Goal: Task Accomplishment & Management: Complete application form

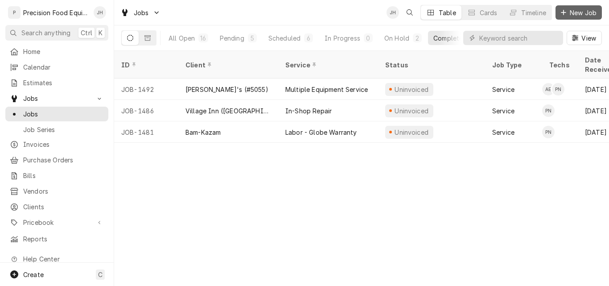
click at [563, 10] on icon "Dynamic Content Wrapper" at bounding box center [563, 12] width 5 height 6
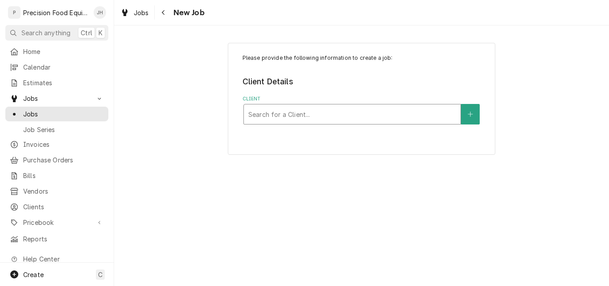
click at [295, 112] on div "Client" at bounding box center [352, 114] width 208 height 16
type input "salad 51"
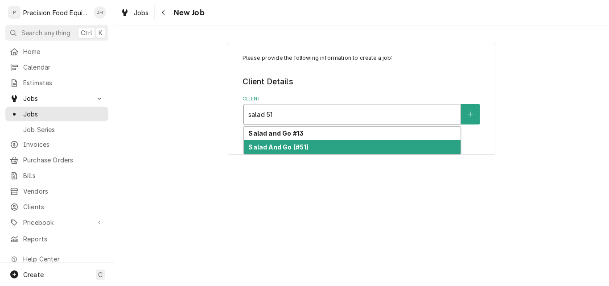
click at [303, 147] on strong "Salad And Go (#51)" at bounding box center [278, 147] width 60 height 8
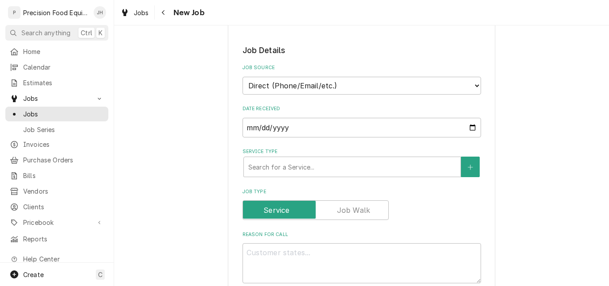
scroll to position [178, 0]
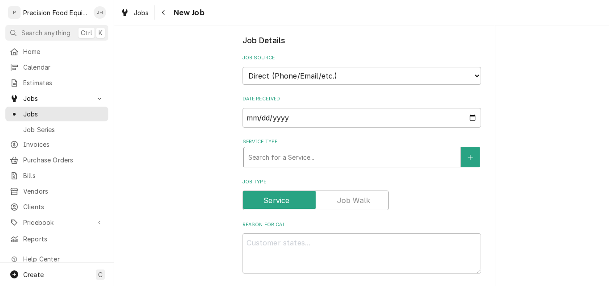
click at [284, 159] on div "Service Type" at bounding box center [352, 157] width 208 height 16
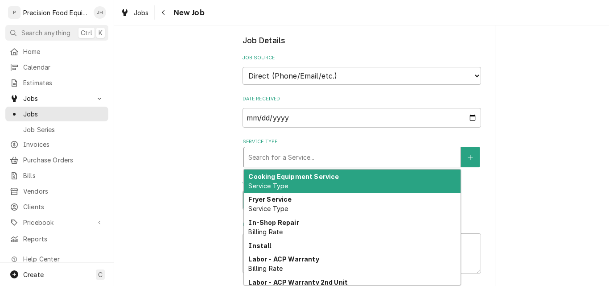
type textarea "x"
type input "m"
type textarea "x"
type input "mi"
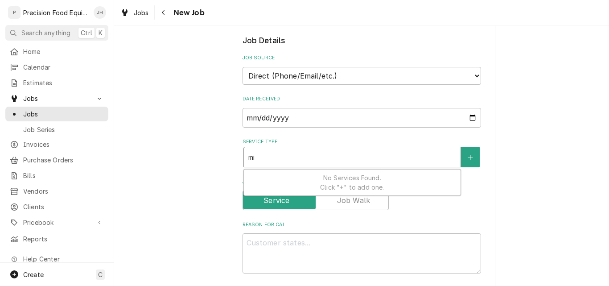
type textarea "x"
type input "micr"
type textarea "x"
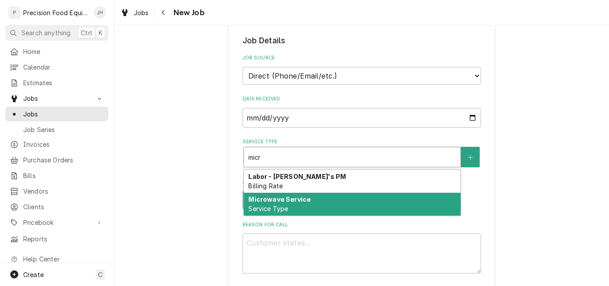
click at [321, 202] on div "Microwave Service Service Type" at bounding box center [352, 204] width 217 height 23
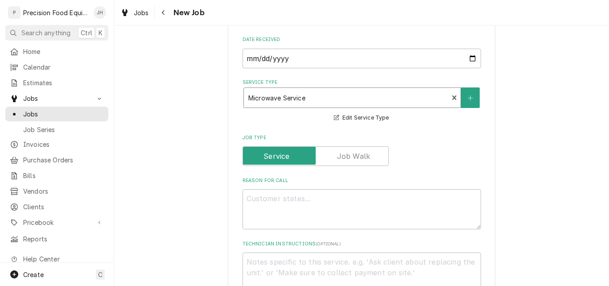
scroll to position [268, 0]
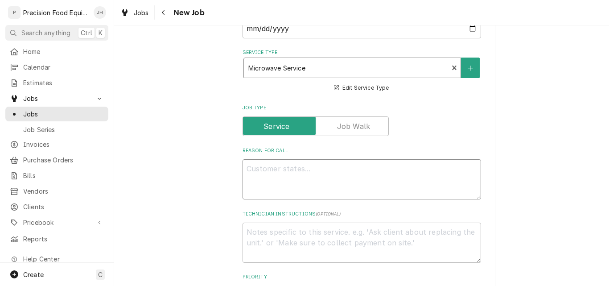
click at [278, 184] on textarea "Reason For Call" at bounding box center [362, 179] width 239 height 40
type textarea "x"
type textarea "M"
type textarea "x"
type textarea "MX"
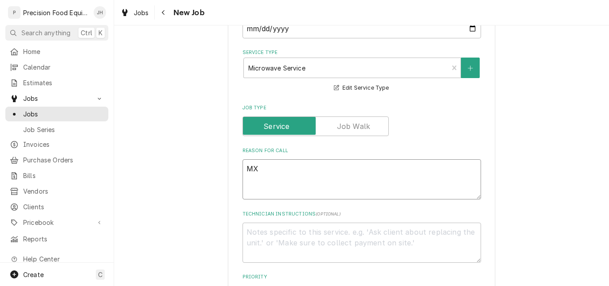
type textarea "x"
type textarea "MXP"
type textarea "x"
type textarea "MXP2"
type textarea "x"
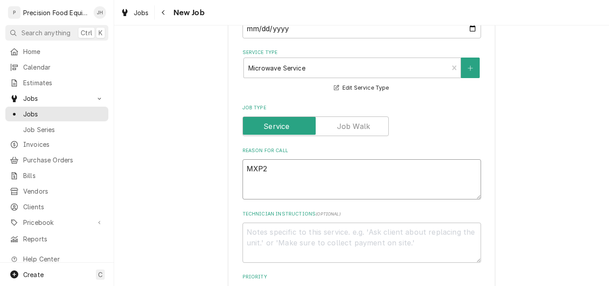
type textarea "MXP22"
type textarea "x"
type textarea "MXP22T"
type textarea "x"
type textarea "MXP22TL"
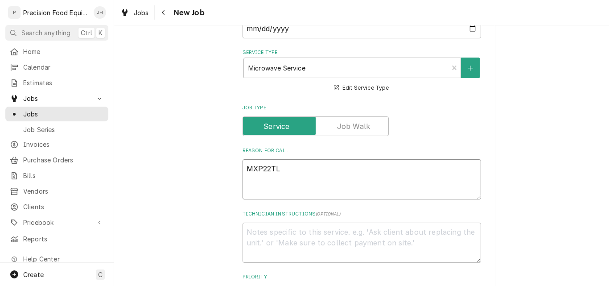
type textarea "x"
type textarea "MXP22TLT"
type textarea "x"
type textarea "MXP22TLT o"
type textarea "x"
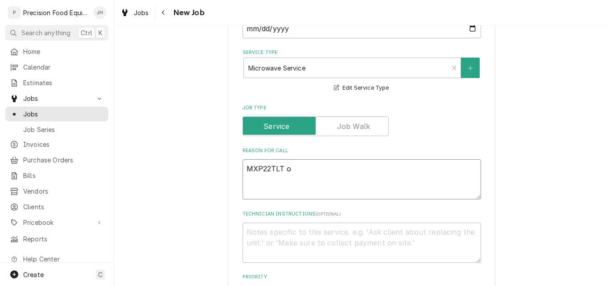
type textarea "MXP22TLT ov"
type textarea "x"
type textarea "MXP22TLT ove"
type textarea "x"
type textarea "MXP22TLT oven"
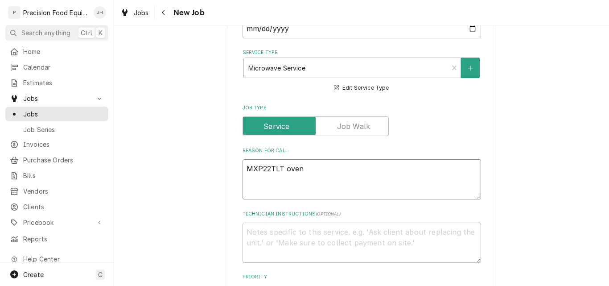
type textarea "x"
type textarea "MXP22TLT oven"
type textarea "x"
type textarea "MXP22TLT oven d"
type textarea "x"
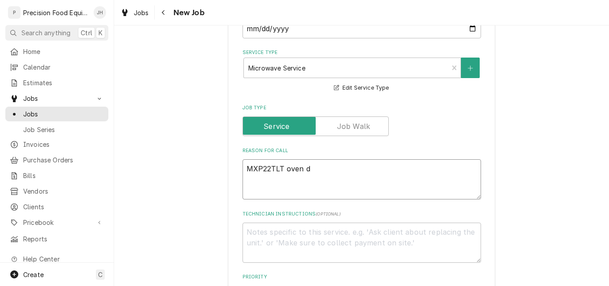
type textarea "MXP22TLT oven"
type textarea "x"
type textarea "MXP22TLT oven D"
type textarea "x"
type textarea "MXP22TLT oven DNW"
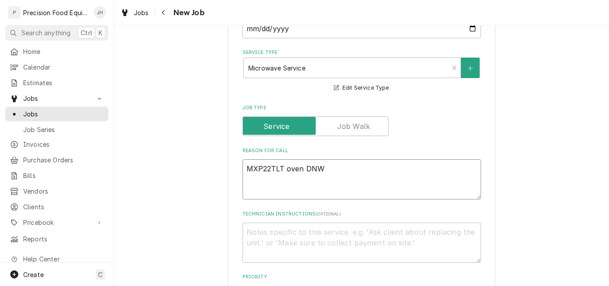
type textarea "x"
type textarea "MXP22TLT oven DNW"
type textarea "x"
type textarea "MXP22TLT oven DNW ("
type textarea "x"
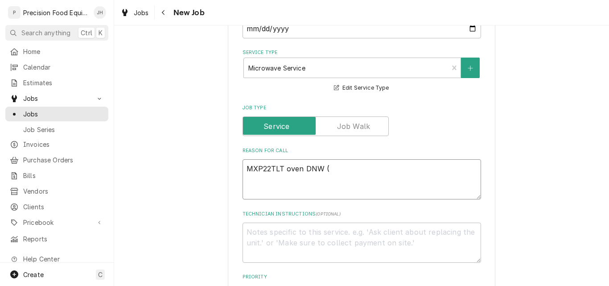
type textarea "MXP22TLT oven DNW (d"
type textarea "x"
type textarea "MXP22TLT oven DNW (de"
type textarea "x"
type textarea "MXP22TLT oven DNW (dea"
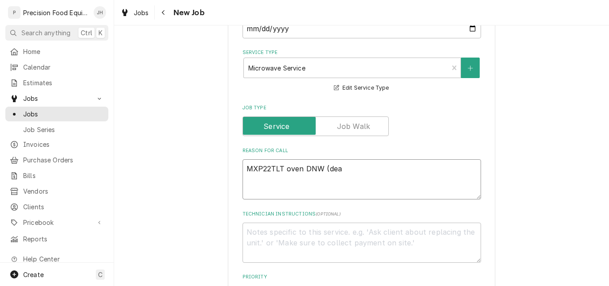
type textarea "x"
type textarea "MXP22TLT oven DNW (dead"
type textarea "x"
type textarea "MXP22TLT oven DNW (dead"
type textarea "x"
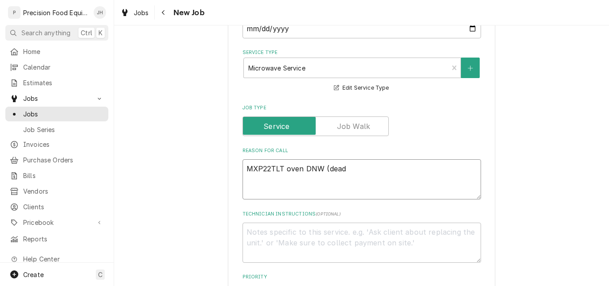
type textarea "MXP22TLT oven DNW (dead n"
type textarea "x"
type textarea "MXP22TLT oven DNW (dead no"
type textarea "x"
type textarea "MXP22TLT oven DNW (dead not"
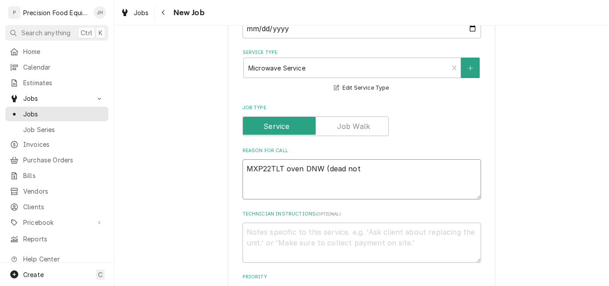
type textarea "x"
type textarea "MXP22TLT oven DNW (dead not"
type textarea "x"
type textarea "MXP22TLT oven DNW (dead not w"
type textarea "x"
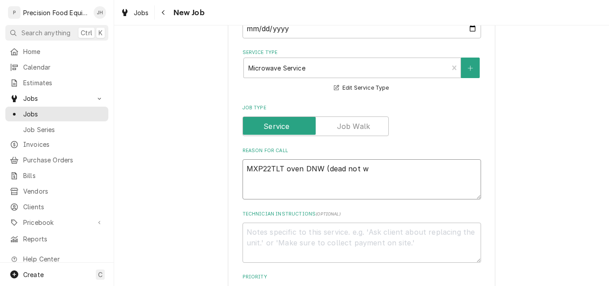
type textarea "MXP22TLT oven DNW (dead not wo"
type textarea "x"
type textarea "MXP22TLT oven DNW (dead not wor"
type textarea "x"
type textarea "MXP22TLT oven DNW (dead not work"
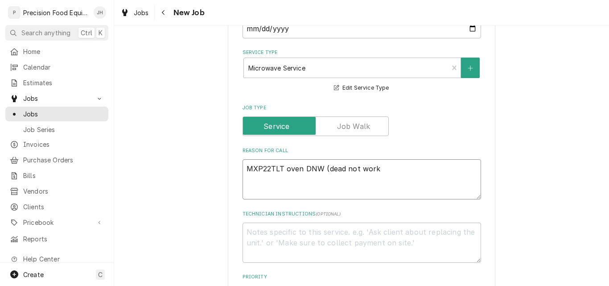
type textarea "x"
type textarea "MXP22TLT oven DNW (dead not worki"
type textarea "x"
type textarea "MXP22TLT oven DNW (dead not workin"
type textarea "x"
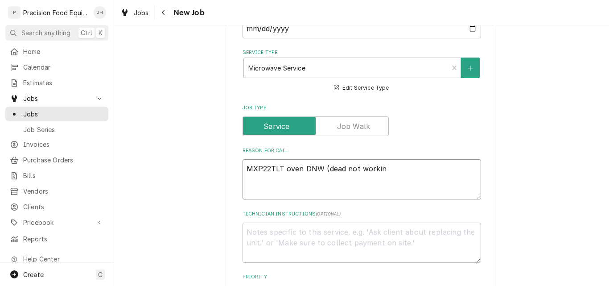
type textarea "MXP22TLT oven DNW (dead not working"
type textarea "x"
type textarea "MXP22TLT oven DNW (dead not working)"
type textarea "x"
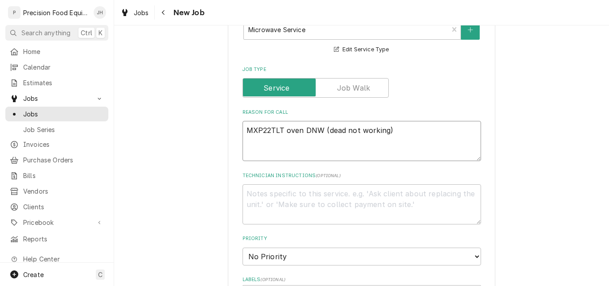
scroll to position [357, 0]
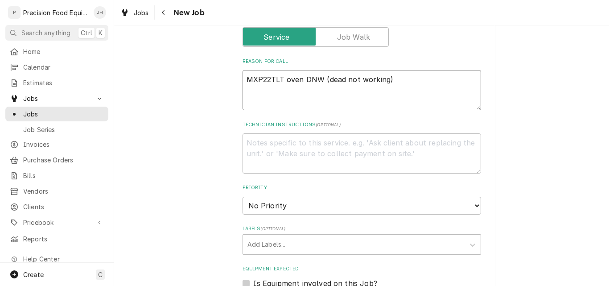
type textarea "MXP22TLT oven DNW (dead not working)"
click at [276, 145] on textarea "Technician Instructions ( optional )" at bounding box center [362, 153] width 239 height 40
type textarea "L"
type textarea "x"
type textarea "Lo"
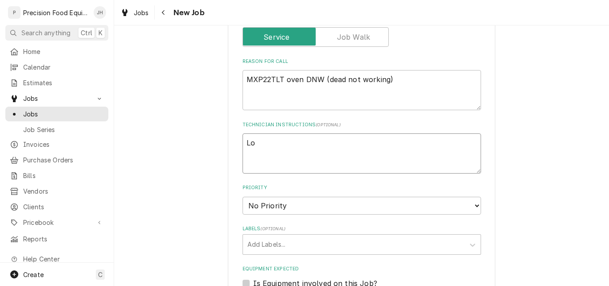
type textarea "x"
type textarea "Log"
type textarea "x"
type textarea "Log"
type textarea "x"
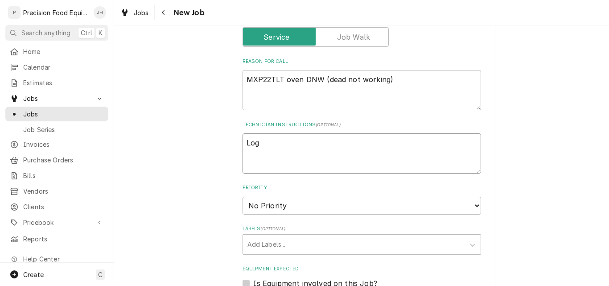
type textarea "Log i"
type textarea "x"
type textarea "Log in"
type textarea "x"
type textarea "Log in"
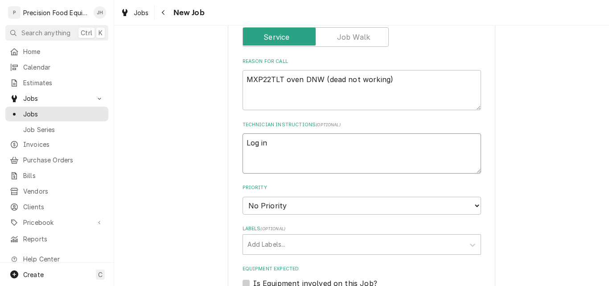
type textarea "x"
type textarea "Log in"
type textarea "x"
type textarea "Log in/o"
type textarea "x"
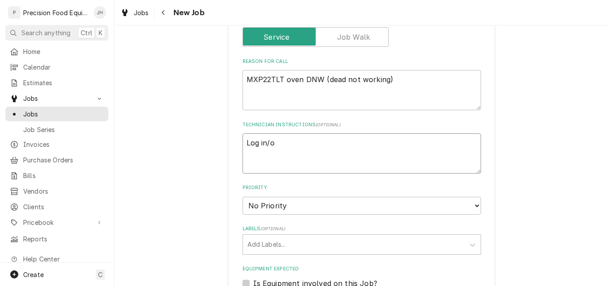
type textarea "Log in/ou"
type textarea "x"
type textarea "Log in/out"
type textarea "x"
type textarea "Log in/out @"
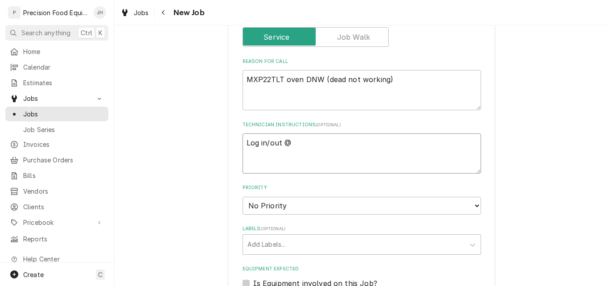
type textarea "x"
type textarea "Log in/out @"
type textarea "x"
type textarea "Log in/out @ 5"
type textarea "x"
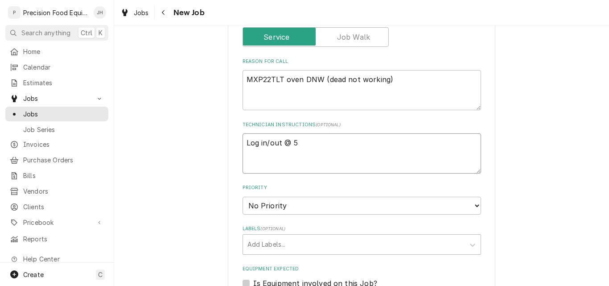
type textarea "Log in/out @ 51"
type textarea "x"
type textarea "Log in/out @ 516"
type textarea "x"
type textarea "Log in/out @ 516-"
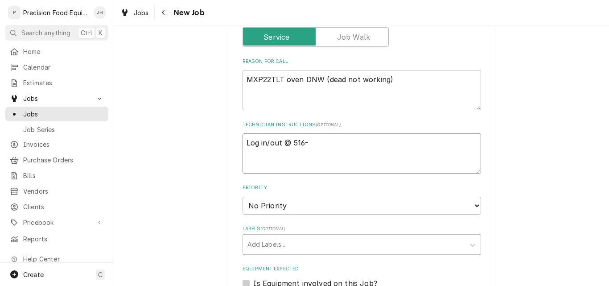
type textarea "x"
type textarea "Log in/out @ 516-50"
type textarea "x"
type textarea "Log in/out @ 516-500"
type textarea "x"
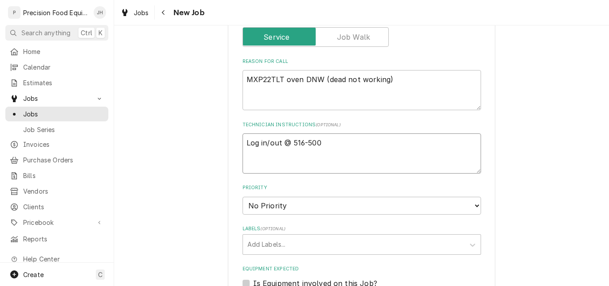
type textarea "Log in/out @ 516-500-"
type textarea "x"
type textarea "Log in/out @ 516-500-77"
type textarea "x"
type textarea "Log in/out @ 516-500-7776"
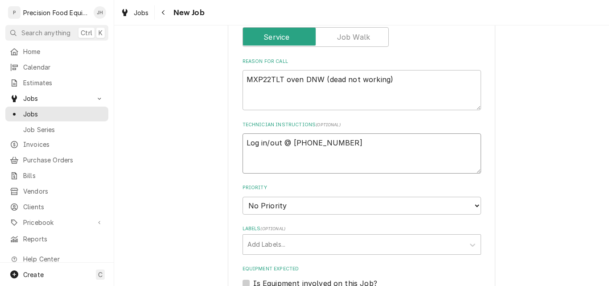
type textarea "x"
type textarea "Log in/out @ 516-500-7776"
type textarea "x"
type textarea "Log in/out @ 516-500-7776 P"
type textarea "x"
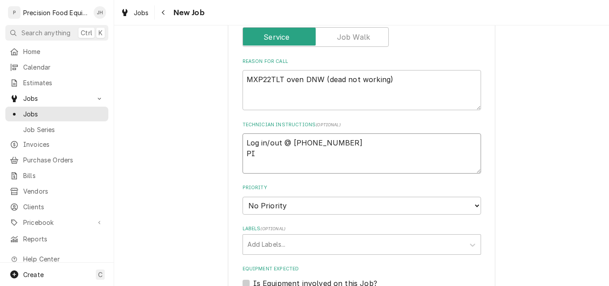
type textarea "Log in/out @ 516-500-7776 PIN"
type textarea "x"
type textarea "Log in/out @ 516-500-7776 PIN:"
type textarea "x"
type textarea "Log in/out @ 516-500-7776 PIN:"
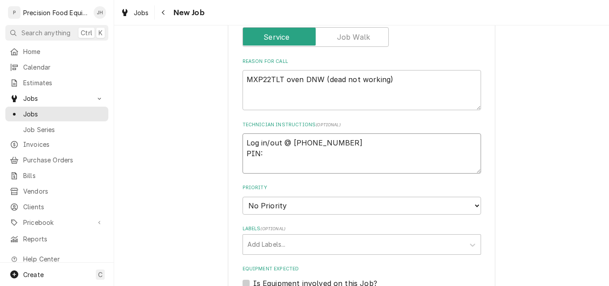
type textarea "x"
type textarea "Log in/out @ 516-500-7776 PIN: 2"
type textarea "x"
type textarea "Log in/out @ 516-500-7776 PIN: 21"
type textarea "x"
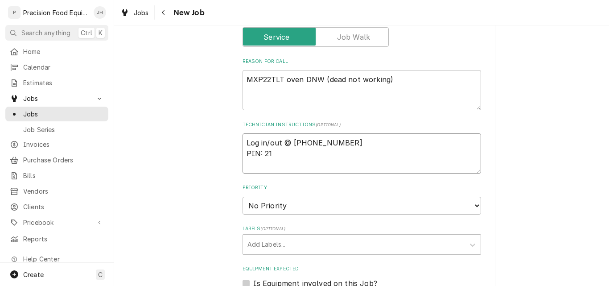
type textarea "Log in/out @ 516-500-7776 PIN: 213"
type textarea "x"
type textarea "Log in/out @ 516-500-7776 PIN: 2136"
type textarea "x"
type textarea "Log in/out @ 516-500-7776 PIN: 21368"
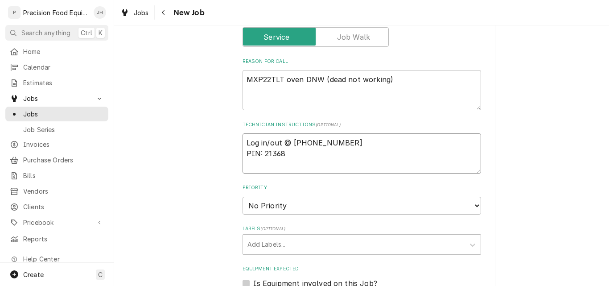
type textarea "x"
type textarea "Log in/out @ 516-500-7776 PIN: 213684"
type textarea "x"
type textarea "Log in/out @ 516-500-7776 PIN: 2136843"
type textarea "x"
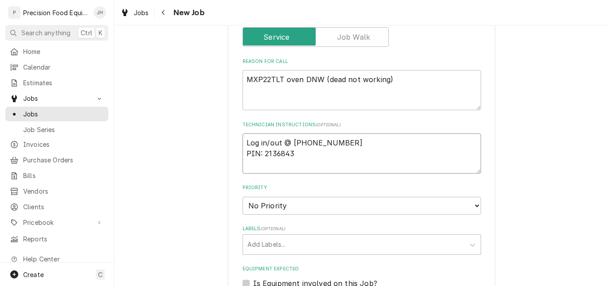
type textarea "Log in/out @ 516-500-7776 PIN: 2136843"
type textarea "x"
type textarea "Log in/out @ 516-500-7776 PIN: 2136843 T"
type textarea "x"
type textarea "Log in/out @ 516-500-7776 PIN: 2136843 Tr"
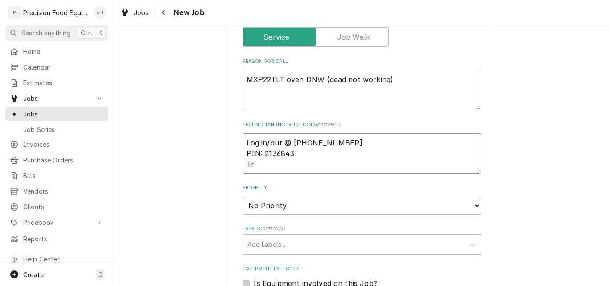
type textarea "x"
type textarea "Log in/out @ 516-500-7776 PIN: 2136843 Tra"
type textarea "x"
type textarea "Log in/out @ 516-500-7776 PIN: 2136843 Trac"
type textarea "x"
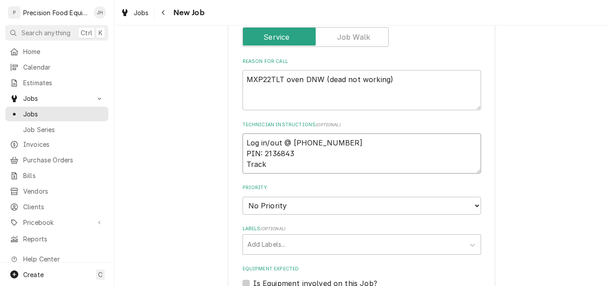
type textarea "Log in/out @ 516-500-7776 PIN: 2136843 Tracki"
type textarea "x"
type textarea "Log in/out @ 516-500-7776 PIN: 2136843 Trackin"
type textarea "x"
type textarea "Log in/out @ 516-500-7776 PIN: 2136843 Tracking"
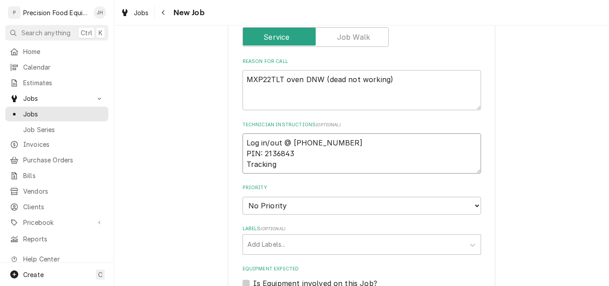
type textarea "x"
type textarea "Log in/out @ 516-500-7776 PIN: 2136843 Tracking"
type textarea "x"
type textarea "Log in/out @ 516-500-7776 PIN: 2136843 Tracking"
type textarea "x"
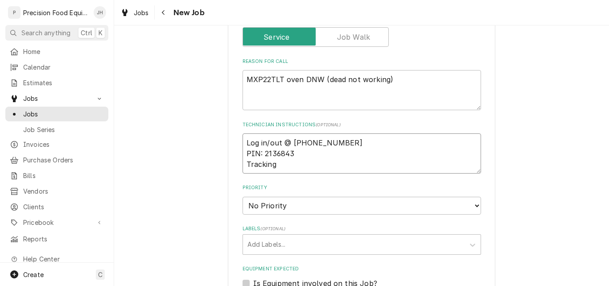
type textarea "Log in/out @ 516-500-7776 PIN: 2136843 Tracking:"
type textarea "x"
type textarea "Log in/out @ 516-500-7776 PIN: 2136843 Tracking:"
type textarea "x"
type textarea "Log in/out @ 516-500-7776 PIN: 2136843 Tracking: 3"
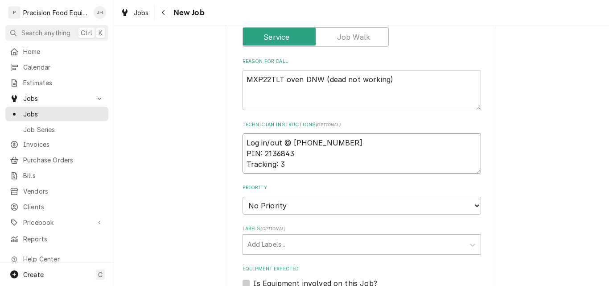
type textarea "x"
type textarea "Log in/out @ 516-500-7776 PIN: 2136843 Tracking: 32"
type textarea "x"
type textarea "Log in/out @ 516-500-7776 PIN: 2136843 Tracking: 326"
type textarea "x"
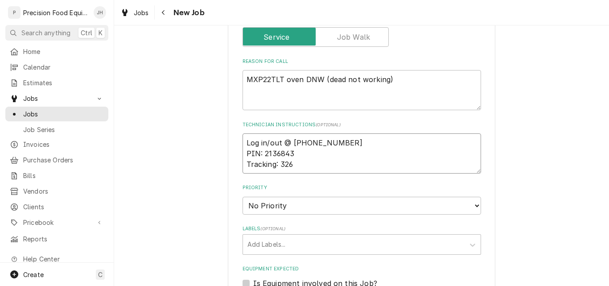
type textarea "Log in/out @ 516-500-7776 PIN: 2136843 Tracking: 3265"
type textarea "x"
type textarea "Log in/out @ 516-500-7776 PIN: 2136843 Tracking: 32658"
type textarea "x"
type textarea "Log in/out @ 516-500-7776 PIN: 2136843 Tracking: 3265815"
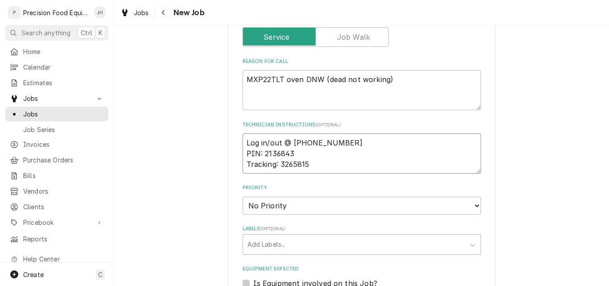
type textarea "x"
type textarea "Log in/out @ 516-500-7776 PIN: 2136843 Tracking: 32658157"
type textarea "x"
type textarea "Log in/out @ 516-500-7776 PIN: 2136843 Tracking: 326581575"
type textarea "x"
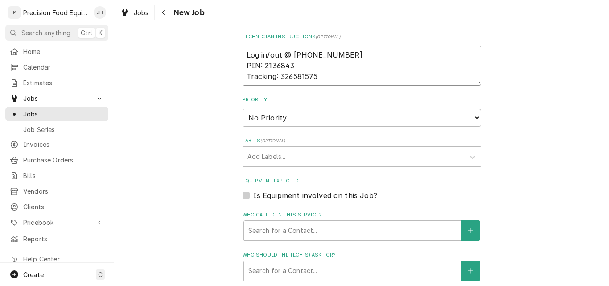
scroll to position [446, 0]
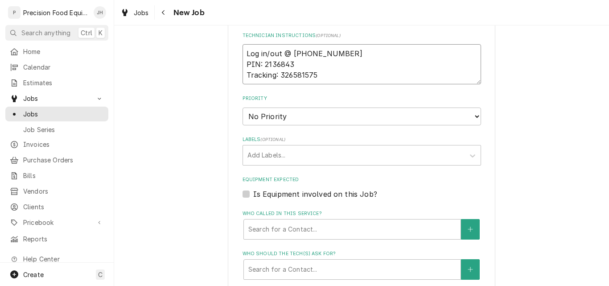
type textarea "Log in/out @ 516-500-7776 PIN: 2136843 Tracking: 326581575"
drag, startPoint x: 306, startPoint y: 113, endPoint x: 302, endPoint y: 118, distance: 6.6
click at [306, 113] on select "No Priority Urgent High Medium Low" at bounding box center [362, 117] width 239 height 18
select select "1"
click at [243, 108] on select "No Priority Urgent High Medium Low" at bounding box center [362, 117] width 239 height 18
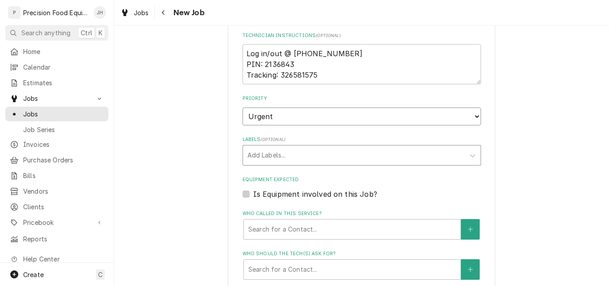
type textarea "x"
click at [284, 155] on div "Labels" at bounding box center [354, 155] width 213 height 16
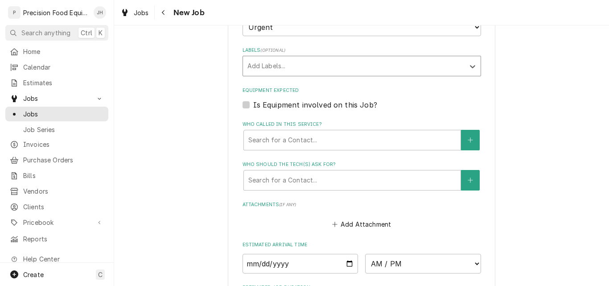
click at [291, 107] on label "Is Equipment involved on this Job?" at bounding box center [315, 104] width 124 height 11
click at [291, 107] on input "Equipment Expected" at bounding box center [372, 109] width 239 height 20
checkbox input "true"
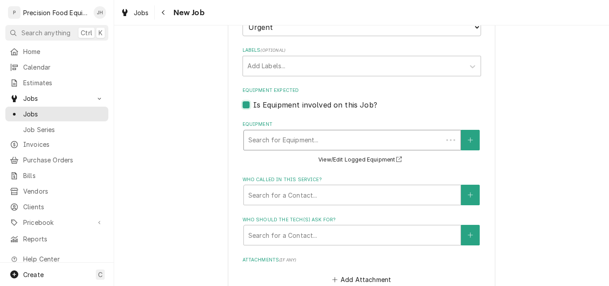
type textarea "x"
click at [291, 139] on div "Equipment" at bounding box center [352, 140] width 208 height 16
click at [259, 106] on label "Is Equipment involved on this Job?" at bounding box center [315, 104] width 124 height 11
click at [259, 106] on input "Equipment Expected" at bounding box center [372, 109] width 239 height 20
checkbox input "false"
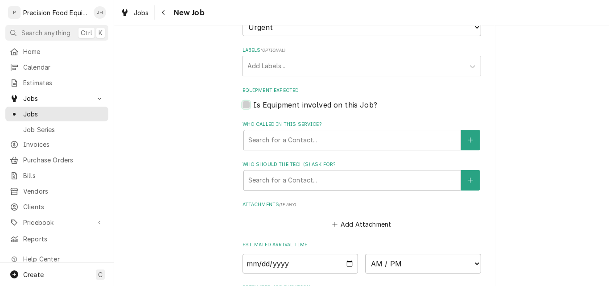
type textarea "x"
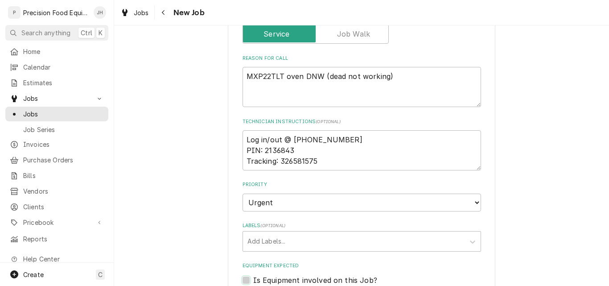
scroll to position [357, 0]
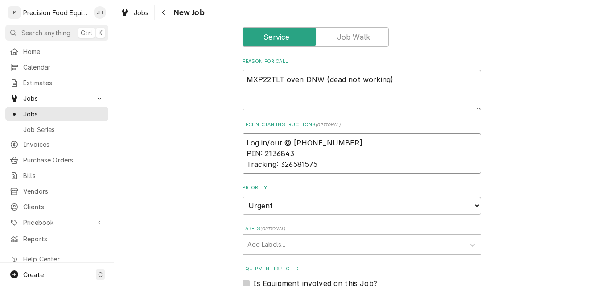
click at [340, 167] on textarea "Log in/out @ 516-500-7776 PIN: 2136843 Tracking: 326581575" at bounding box center [362, 153] width 239 height 40
type textarea "Log in/out @ 516-500-7776 PIN: 2136843 Tracking: 326581575"
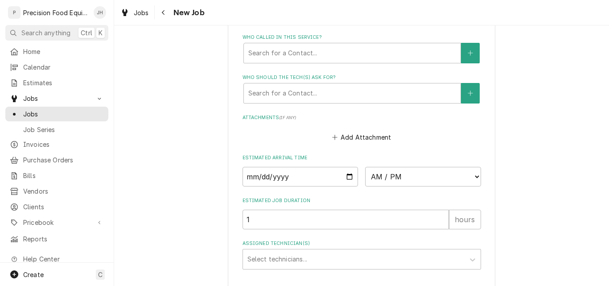
scroll to position [704, 0]
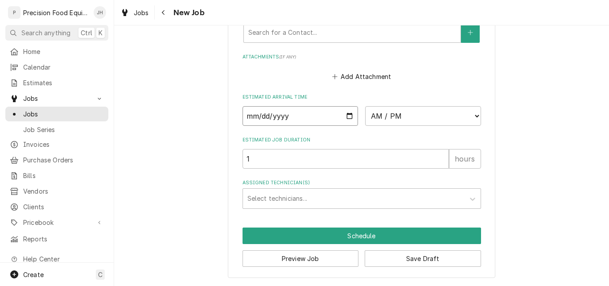
click at [347, 118] on input "Date" at bounding box center [301, 116] width 116 height 20
click at [408, 116] on select "AM / PM 6:00 AM 6:15 AM 6:30 AM 6:45 AM 7:00 AM 7:15 AM 7:30 AM 7:45 AM 8:00 AM…" at bounding box center [423, 116] width 116 height 20
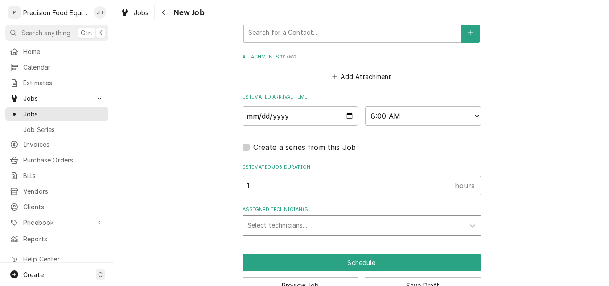
click at [273, 227] on div "Assigned Technician(s)" at bounding box center [354, 225] width 213 height 16
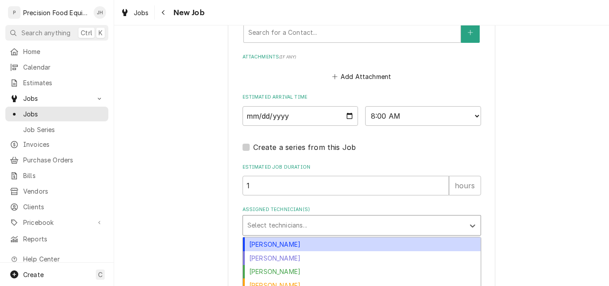
click at [274, 244] on div "Anthony Ellinger" at bounding box center [362, 244] width 238 height 14
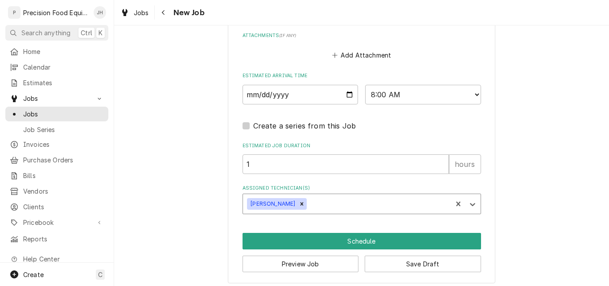
scroll to position [731, 0]
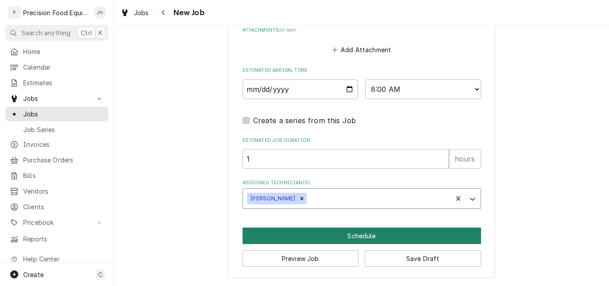
click at [391, 240] on button "Schedule" at bounding box center [362, 236] width 239 height 17
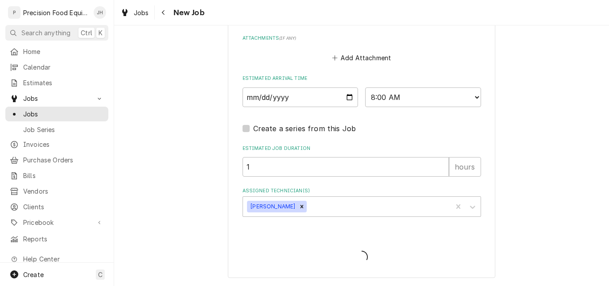
scroll to position [723, 0]
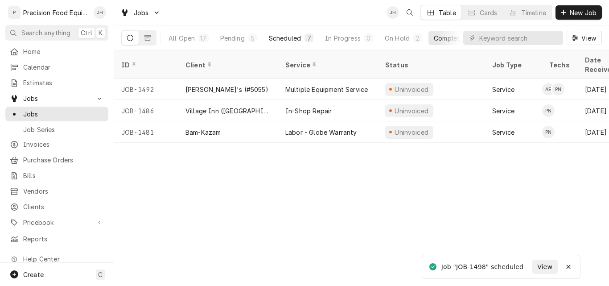
click at [283, 37] on div "Scheduled" at bounding box center [285, 37] width 32 height 9
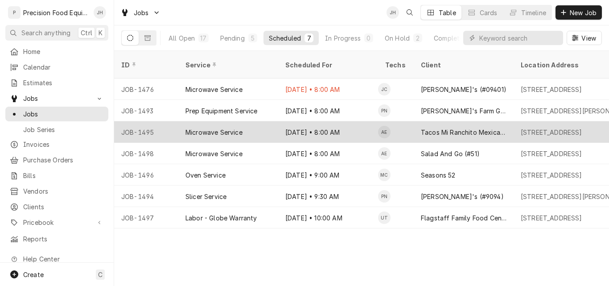
click at [230, 128] on div "Microwave Service" at bounding box center [214, 132] width 57 height 9
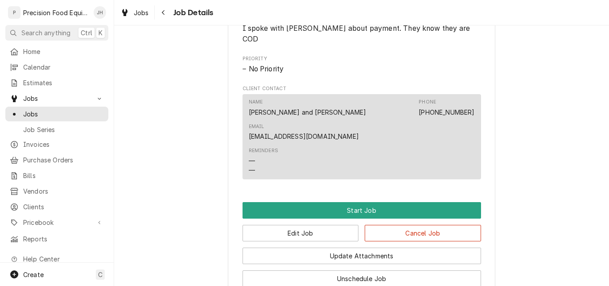
scroll to position [491, 0]
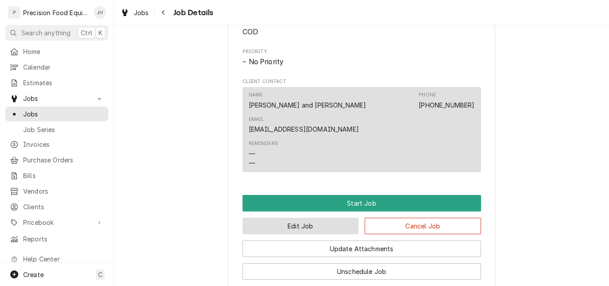
click at [327, 218] on button "Edit Job" at bounding box center [301, 226] width 116 height 17
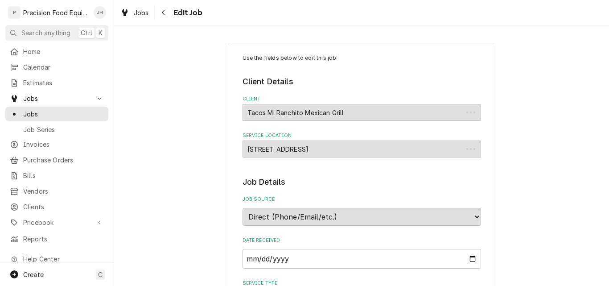
type textarea "x"
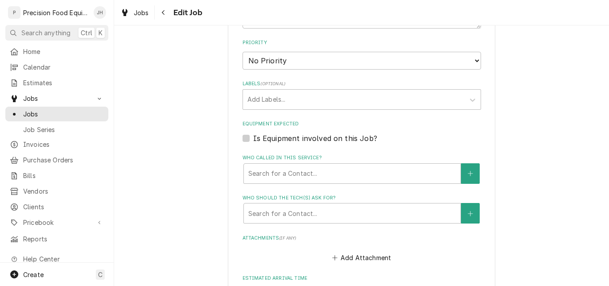
scroll to position [604, 0]
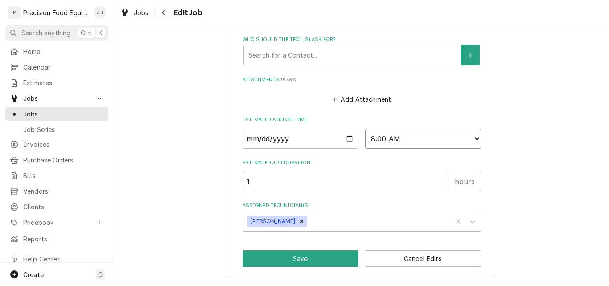
click at [451, 138] on select "AM / PM 6:00 AM 6:15 AM 6:30 AM 6:45 AM 7:00 AM 7:15 AM 7:30 AM 7:45 AM 8:00 AM…" at bounding box center [423, 139] width 116 height 20
select select "09:30:00"
click at [365, 129] on select "AM / PM 6:00 AM 6:15 AM 6:30 AM 6:45 AM 7:00 AM 7:15 AM 7:30 AM 7:45 AM 8:00 AM…" at bounding box center [423, 139] width 116 height 20
click at [303, 264] on button "Save" at bounding box center [301, 258] width 116 height 17
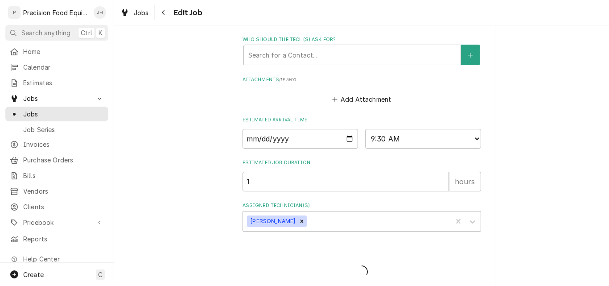
type textarea "x"
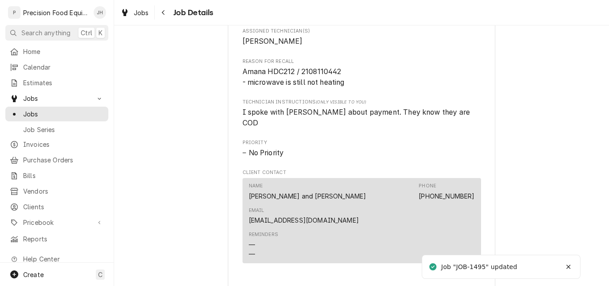
scroll to position [401, 0]
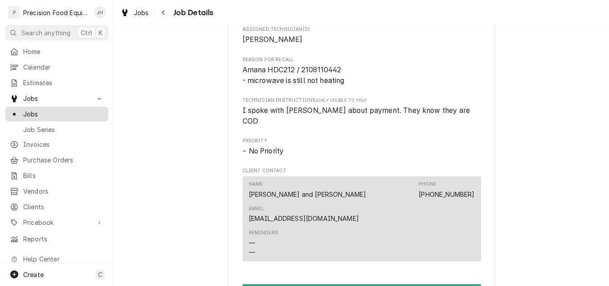
click at [46, 111] on span "Jobs" at bounding box center [63, 113] width 81 height 9
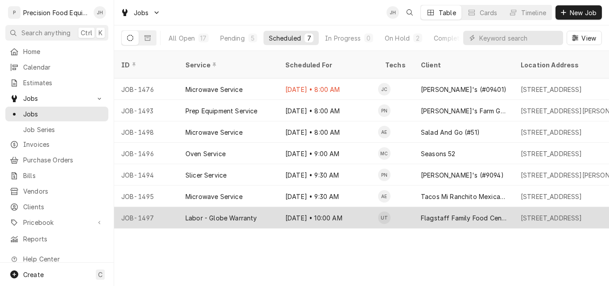
click at [307, 207] on div "[DATE] • 10:00 AM" at bounding box center [328, 217] width 100 height 21
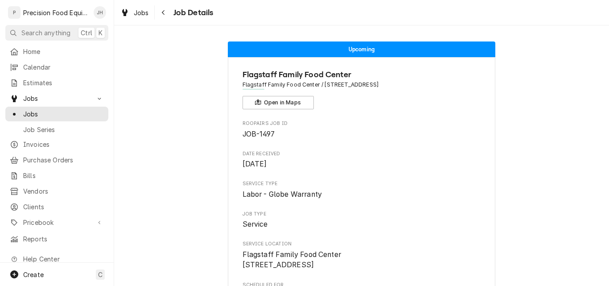
drag, startPoint x: 417, startPoint y: 86, endPoint x: 322, endPoint y: 86, distance: 95.5
click at [322, 86] on span "Flagstaff Family Food Center / [STREET_ADDRESS]" at bounding box center [362, 85] width 239 height 8
copy span "[STREET_ADDRESS]"
click at [41, 202] on span "Clients" at bounding box center [63, 206] width 81 height 9
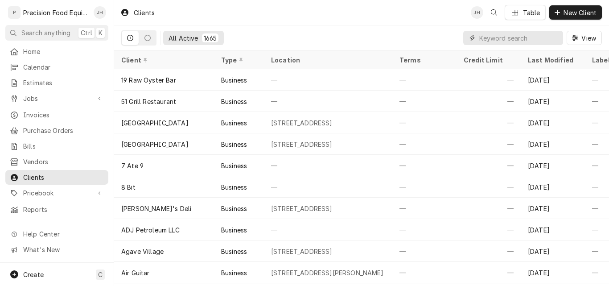
click at [503, 40] on input "Dynamic Content Wrapper" at bounding box center [519, 38] width 79 height 14
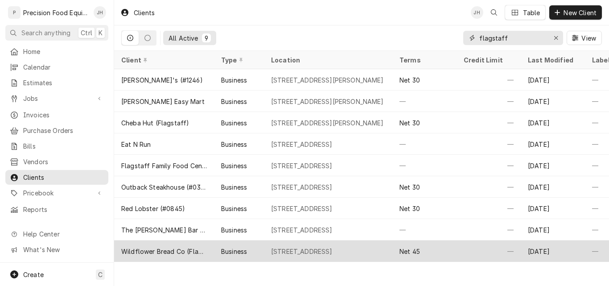
type input "flagstaff"
click at [206, 248] on div "Wildflower Bread Co (Flagstaff - #12)" at bounding box center [164, 251] width 86 height 9
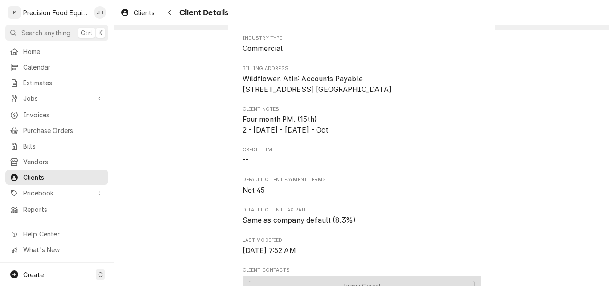
scroll to position [45, 0]
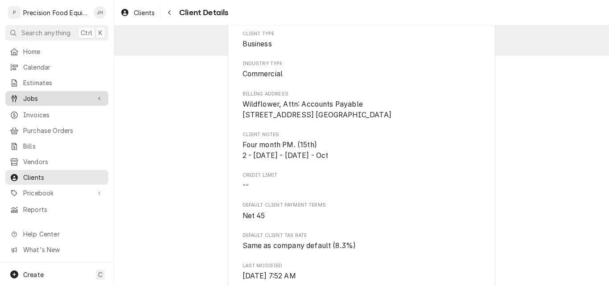
click at [30, 96] on span "Jobs" at bounding box center [56, 98] width 67 height 9
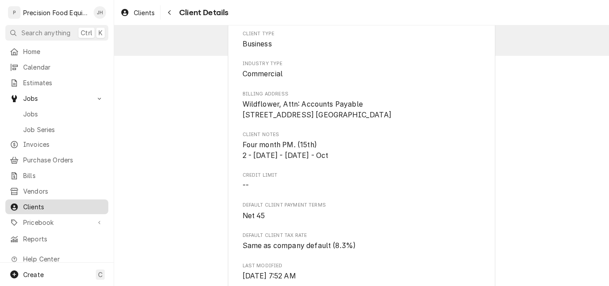
click at [33, 202] on span "Clients" at bounding box center [63, 206] width 81 height 9
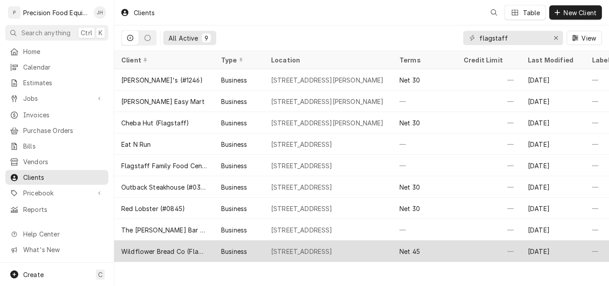
click at [186, 247] on div "Wildflower Bread Co (Flagstaff - #12)" at bounding box center [164, 251] width 86 height 9
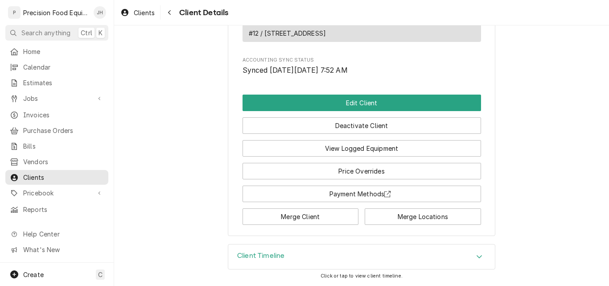
scroll to position [519, 0]
click at [311, 257] on div "Client Timeline" at bounding box center [361, 256] width 267 height 25
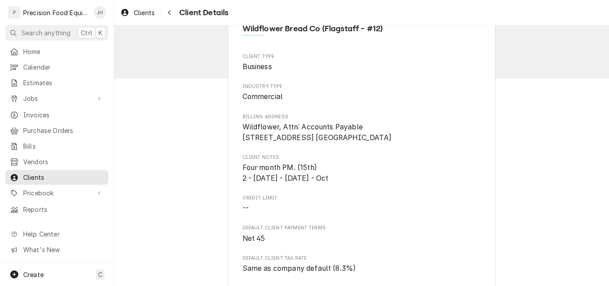
scroll to position [0, 0]
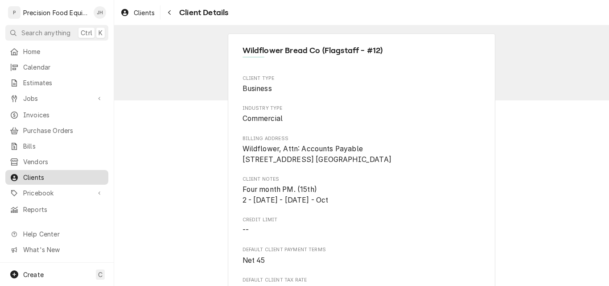
click at [45, 173] on span "Clients" at bounding box center [63, 177] width 81 height 9
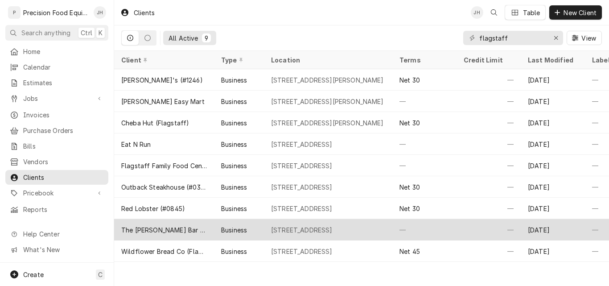
click at [178, 231] on div "The [PERSON_NAME] Bar and Kithen" at bounding box center [164, 229] width 86 height 9
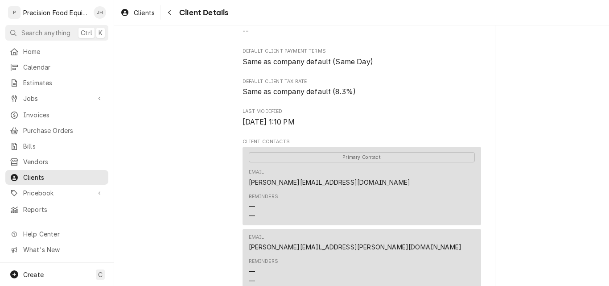
scroll to position [175, 0]
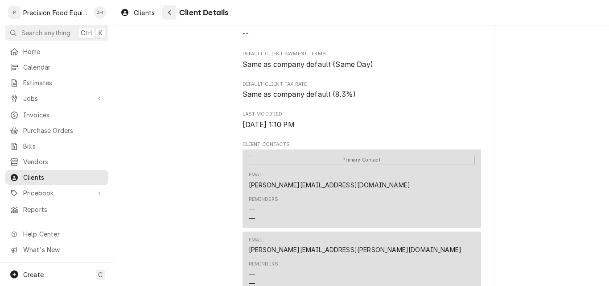
click at [171, 16] on div "Navigate back" at bounding box center [169, 12] width 9 height 9
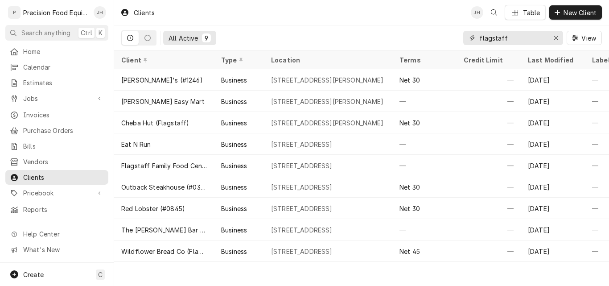
drag, startPoint x: 507, startPoint y: 40, endPoint x: 435, endPoint y: 41, distance: 71.8
click at [435, 41] on div "All Active 9 flagstaff View" at bounding box center [361, 37] width 481 height 25
type input "g"
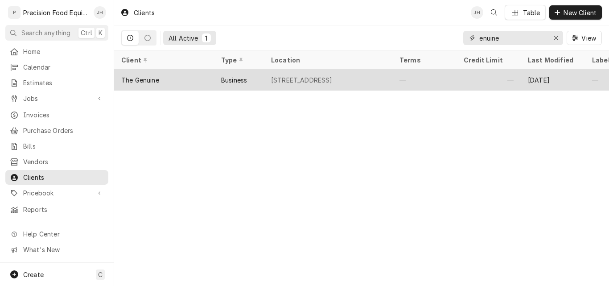
type input "enuine"
click at [380, 79] on div "[STREET_ADDRESS]" at bounding box center [328, 79] width 128 height 21
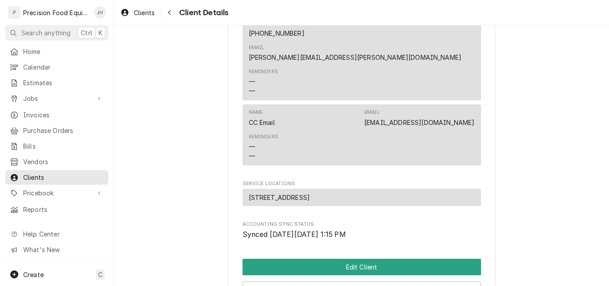
scroll to position [268, 0]
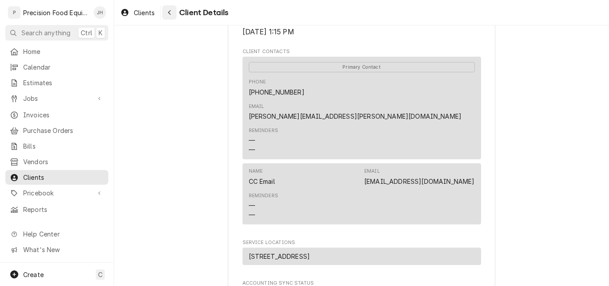
click at [175, 10] on button "Navigate back" at bounding box center [169, 12] width 14 height 14
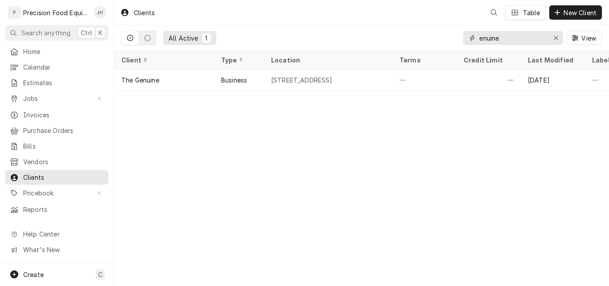
drag, startPoint x: 497, startPoint y: 42, endPoint x: 352, endPoint y: 22, distance: 146.0
click at [369, 29] on div "All Active 1 enuine View" at bounding box center [361, 37] width 481 height 25
type input "f"
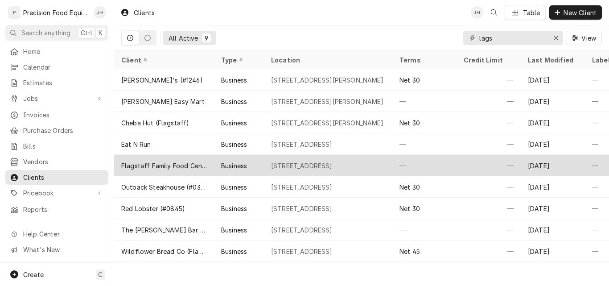
type input "lags"
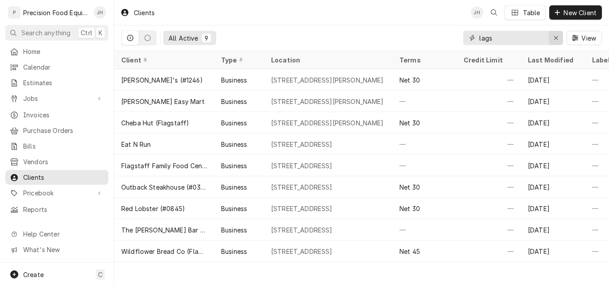
click at [556, 38] on icon "Erase input" at bounding box center [556, 38] width 4 height 4
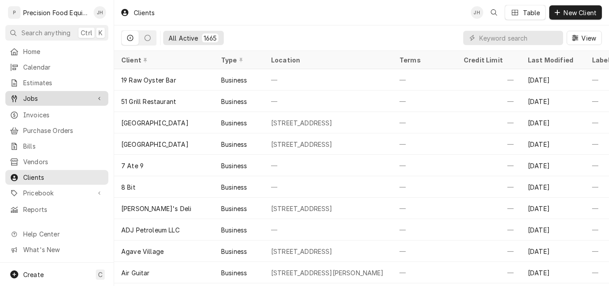
click at [29, 99] on span "Jobs" at bounding box center [56, 98] width 67 height 9
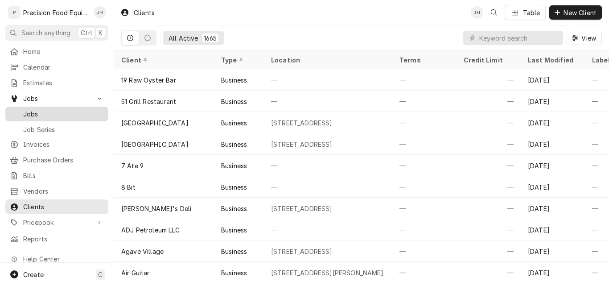
click at [38, 112] on span "Jobs" at bounding box center [63, 113] width 81 height 9
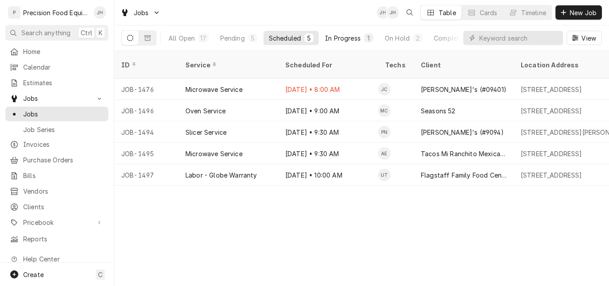
click at [344, 36] on div "In Progress" at bounding box center [343, 37] width 36 height 9
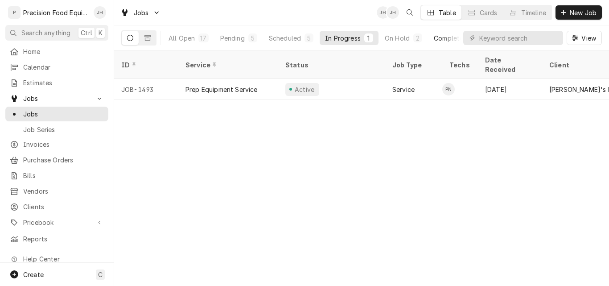
click at [441, 41] on div "Completed" at bounding box center [450, 37] width 33 height 9
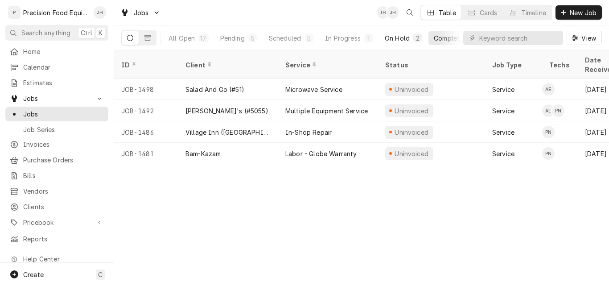
click at [400, 38] on div "On Hold" at bounding box center [397, 37] width 25 height 9
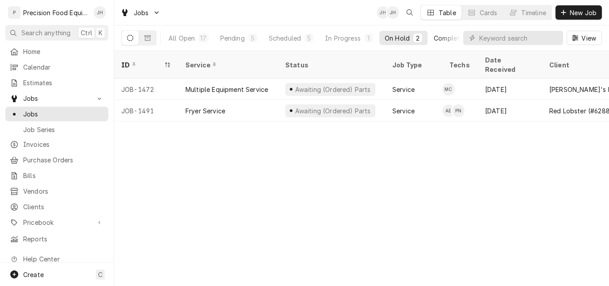
click at [449, 35] on div "Completed" at bounding box center [450, 37] width 33 height 9
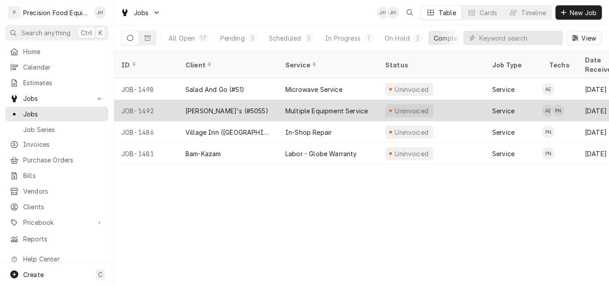
click at [267, 100] on div "Arby's (#5055)" at bounding box center [228, 110] width 100 height 21
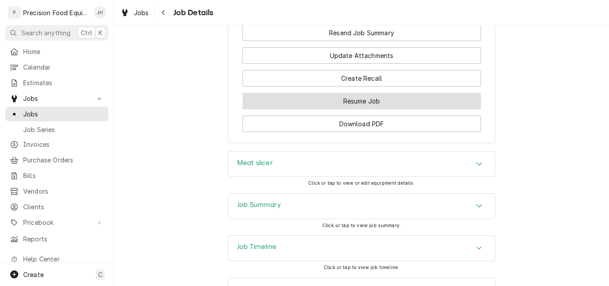
scroll to position [714, 0]
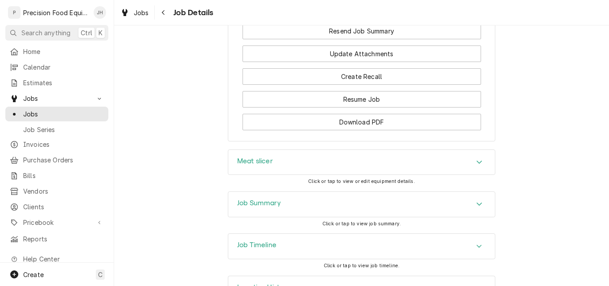
click at [349, 217] on div "Job Summary" at bounding box center [361, 204] width 267 height 25
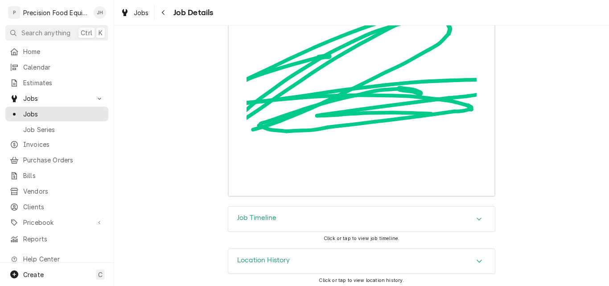
scroll to position [1937, 0]
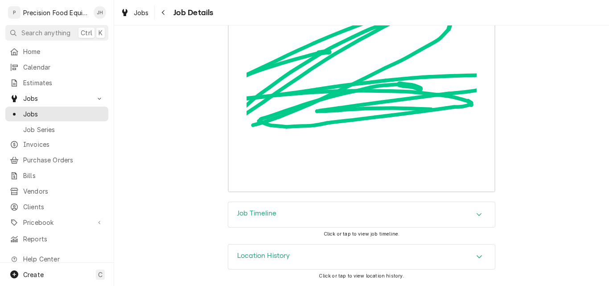
click at [349, 214] on div "Job Timeline" at bounding box center [361, 214] width 267 height 25
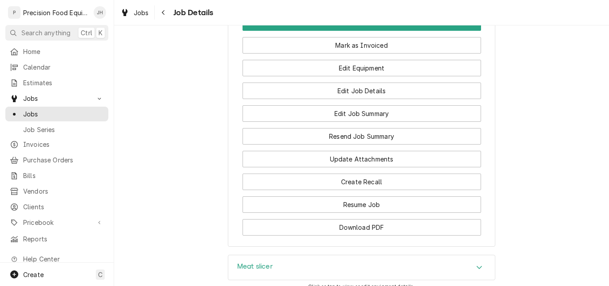
scroll to position [594, 0]
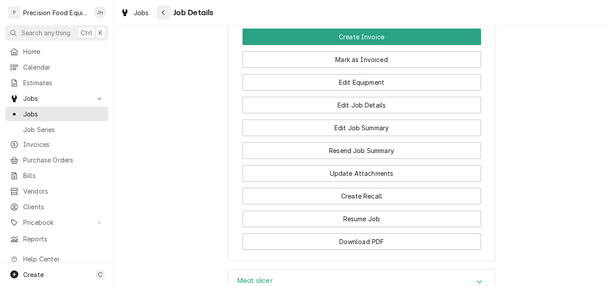
click at [160, 10] on div "Navigate back" at bounding box center [163, 12] width 9 height 9
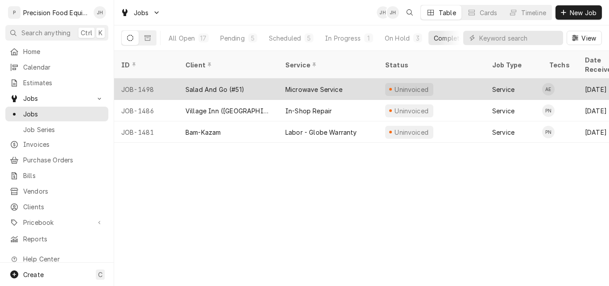
click at [331, 85] on div "Microwave Service" at bounding box center [313, 89] width 57 height 9
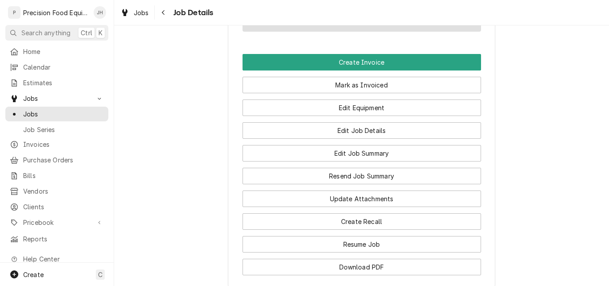
scroll to position [625, 0]
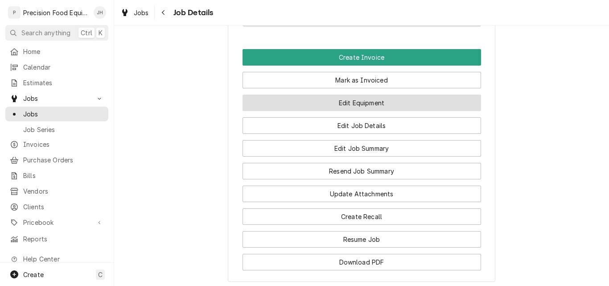
click at [386, 111] on button "Edit Equipment" at bounding box center [362, 103] width 239 height 17
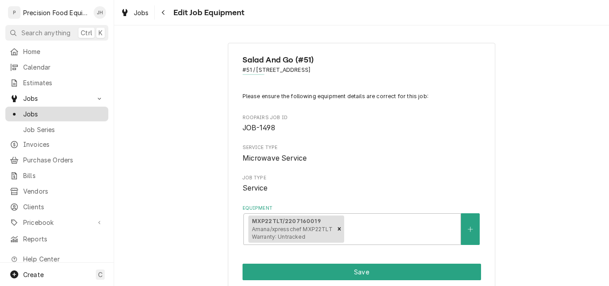
click at [49, 109] on span "Jobs" at bounding box center [63, 113] width 81 height 9
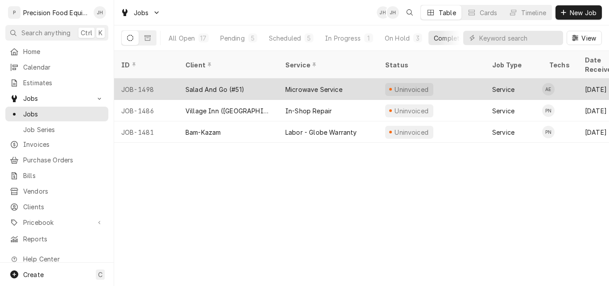
click at [303, 85] on div "Microwave Service" at bounding box center [313, 89] width 57 height 9
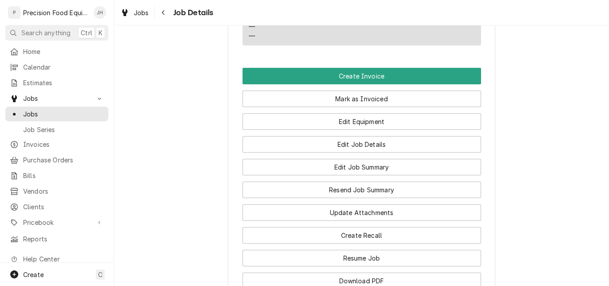
scroll to position [625, 0]
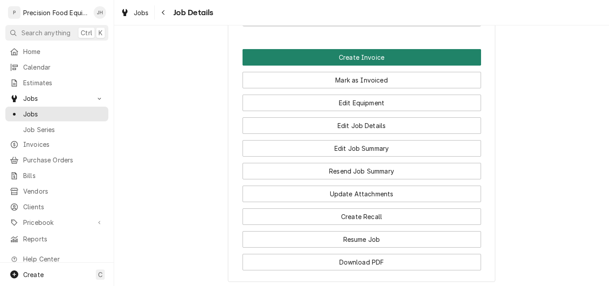
click at [361, 66] on button "Create Invoice" at bounding box center [362, 57] width 239 height 17
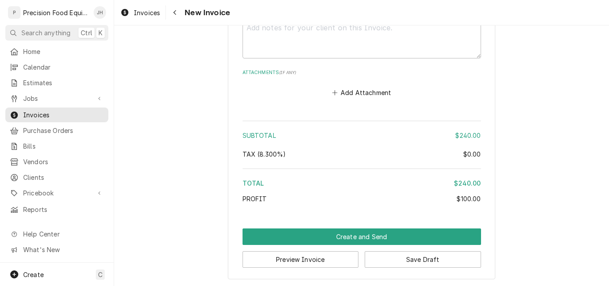
scroll to position [1122, 0]
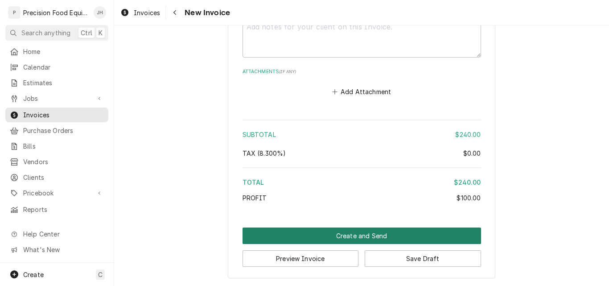
click at [356, 239] on button "Create and Send" at bounding box center [362, 236] width 239 height 17
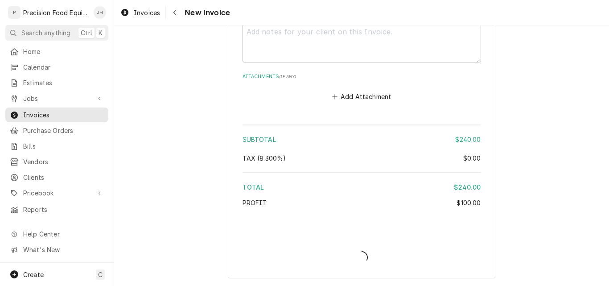
type textarea "x"
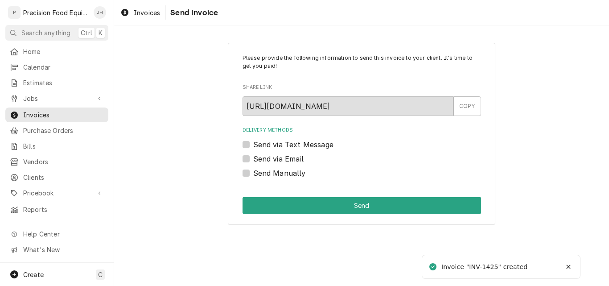
click at [270, 174] on label "Send Manually" at bounding box center [279, 173] width 53 height 11
click at [270, 174] on input "Send Manually" at bounding box center [372, 178] width 239 height 20
checkbox input "true"
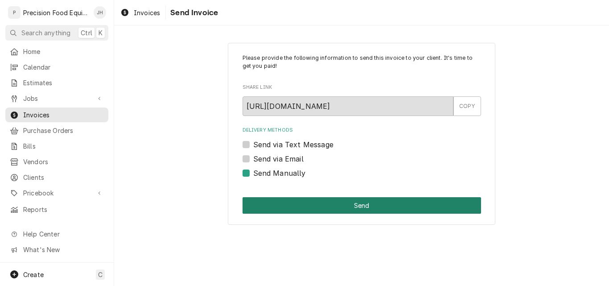
click at [358, 204] on button "Send" at bounding box center [362, 205] width 239 height 17
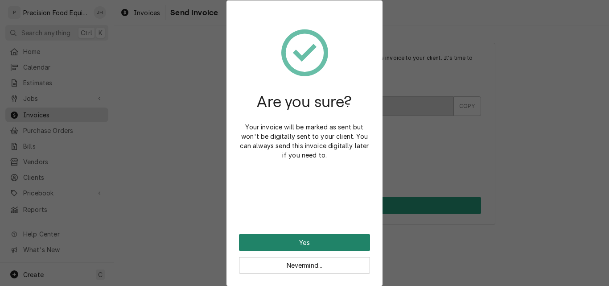
click at [321, 240] on button "Yes" at bounding box center [304, 242] width 131 height 17
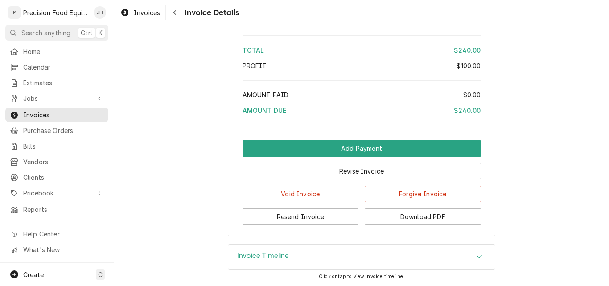
scroll to position [1022, 0]
click at [27, 94] on span "Jobs" at bounding box center [56, 98] width 67 height 9
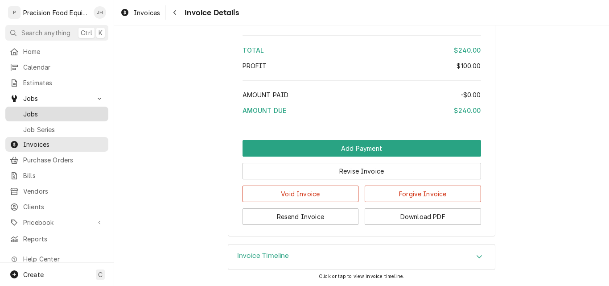
click at [28, 109] on span "Jobs" at bounding box center [63, 113] width 81 height 9
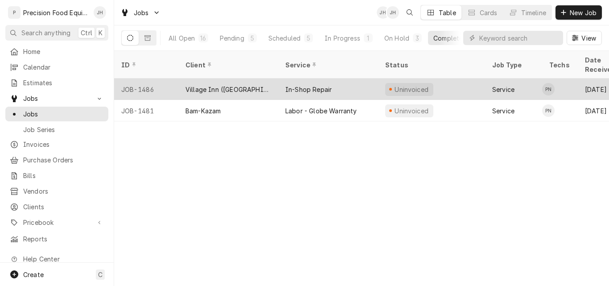
click at [356, 80] on div "In-Shop Repair" at bounding box center [328, 89] width 100 height 21
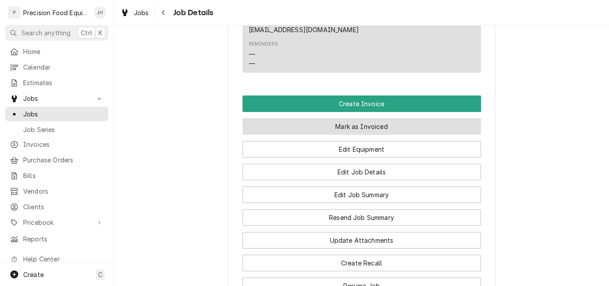
scroll to position [625, 0]
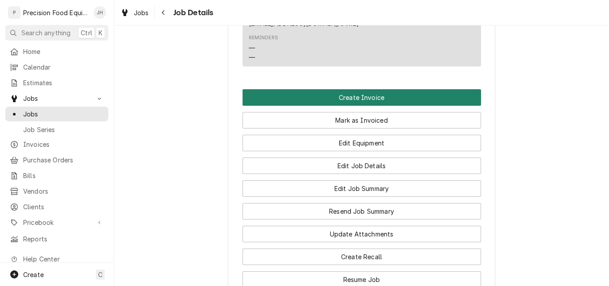
click at [371, 106] on button "Create Invoice" at bounding box center [362, 97] width 239 height 17
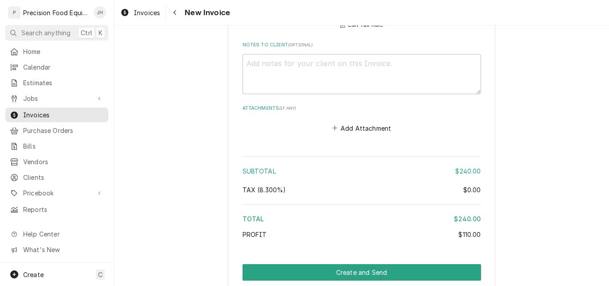
scroll to position [1142, 0]
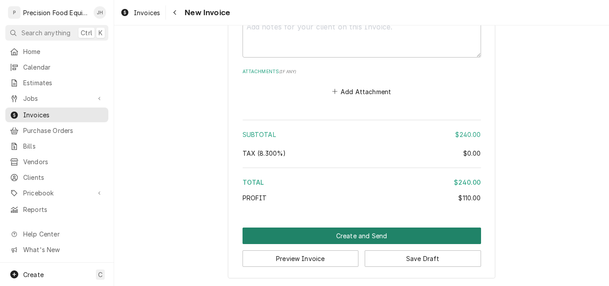
click at [350, 236] on button "Create and Send" at bounding box center [362, 236] width 239 height 17
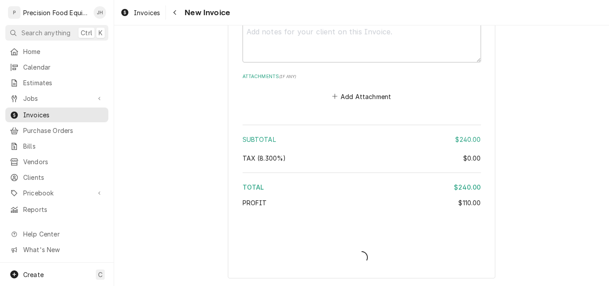
scroll to position [1137, 0]
type textarea "x"
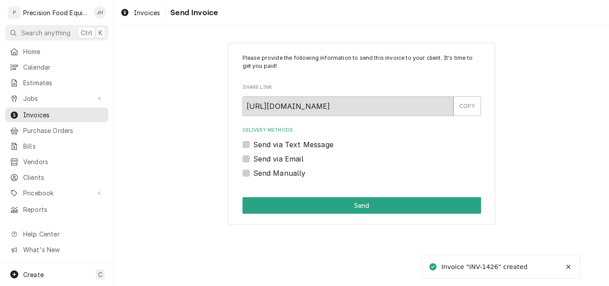
click at [275, 160] on label "Send via Email" at bounding box center [278, 158] width 50 height 11
click at [275, 160] on input "Send via Email" at bounding box center [372, 163] width 239 height 20
checkbox input "true"
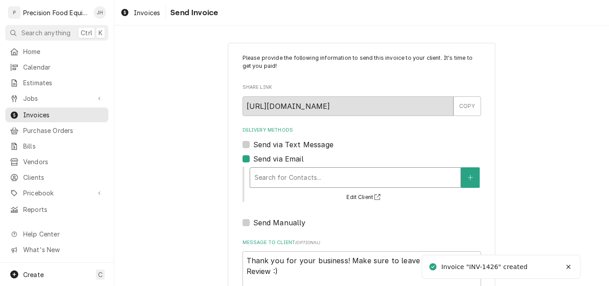
click at [277, 181] on div "Delivery Methods" at bounding box center [356, 178] width 202 height 16
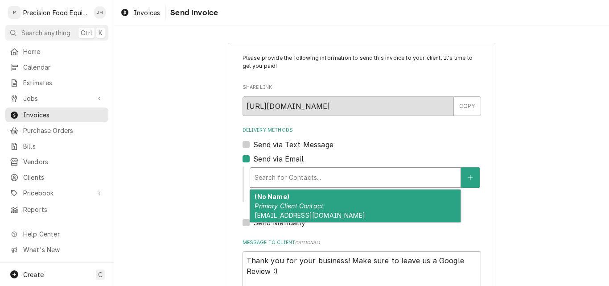
click at [282, 211] on span "[EMAIL_ADDRESS][DOMAIN_NAME]" at bounding box center [310, 215] width 110 height 8
type textarea "x"
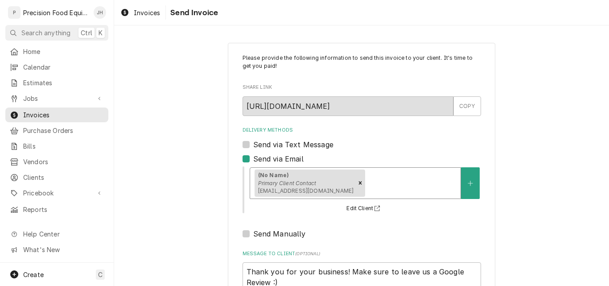
click at [290, 146] on label "Send via Text Message" at bounding box center [293, 144] width 80 height 11
click at [290, 146] on input "Send via Text Message" at bounding box center [372, 149] width 239 height 20
checkbox input "true"
type textarea "x"
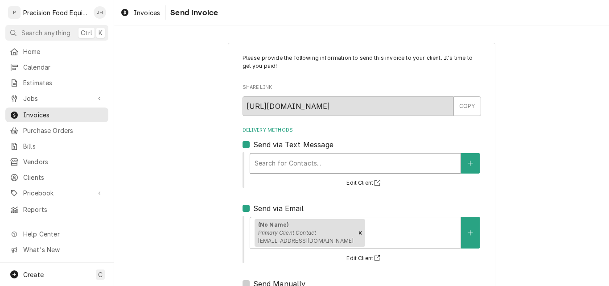
click at [292, 171] on div "Delivery Methods" at bounding box center [356, 163] width 202 height 16
click at [278, 144] on label "Send via Text Message" at bounding box center [293, 144] width 80 height 11
click at [278, 144] on input "Send via Text Message" at bounding box center [372, 149] width 239 height 20
checkbox input "false"
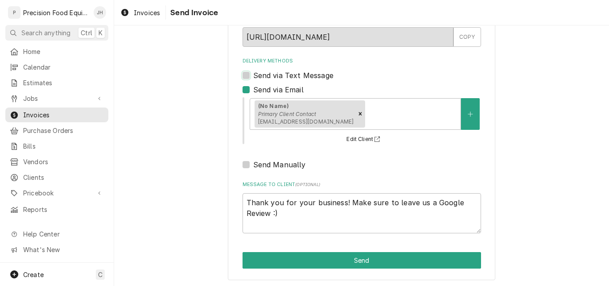
scroll to position [71, 0]
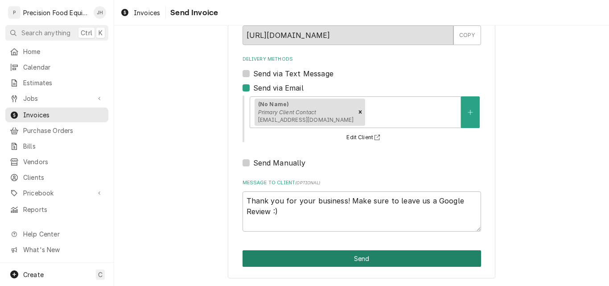
click at [349, 259] on button "Send" at bounding box center [362, 258] width 239 height 17
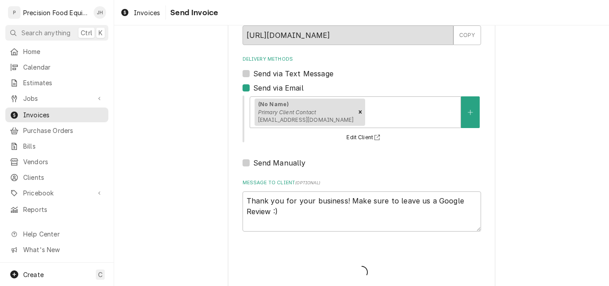
type textarea "x"
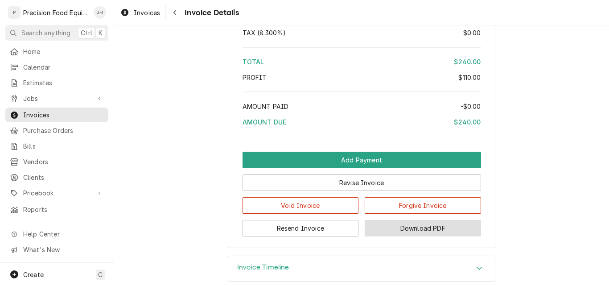
scroll to position [1022, 0]
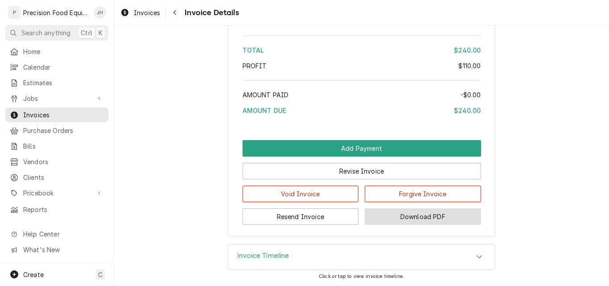
click at [408, 221] on button "Download PDF" at bounding box center [423, 216] width 116 height 17
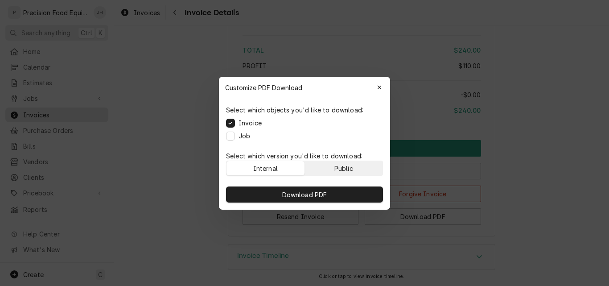
click at [339, 167] on div "Public" at bounding box center [344, 167] width 19 height 9
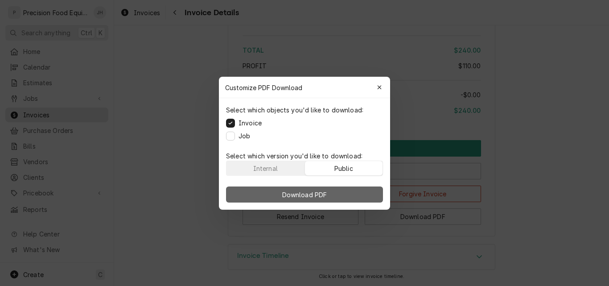
click at [317, 195] on span "Download PDF" at bounding box center [305, 194] width 49 height 9
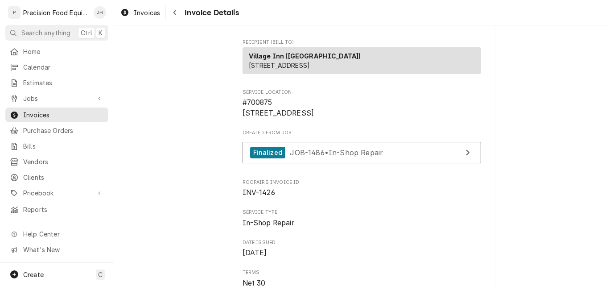
scroll to position [86, 0]
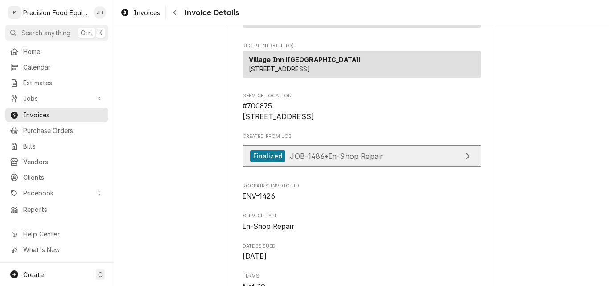
click at [383, 167] on link "Finalized JOB-1486 • In-Shop Repair" at bounding box center [362, 156] width 239 height 22
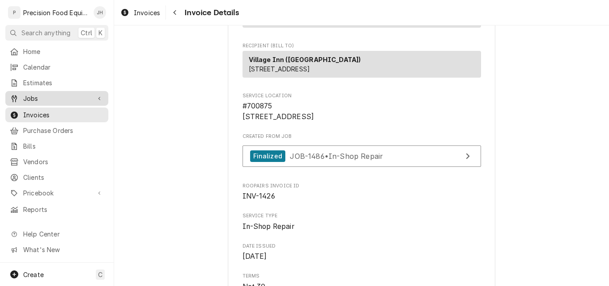
click at [39, 95] on span "Jobs" at bounding box center [56, 98] width 67 height 9
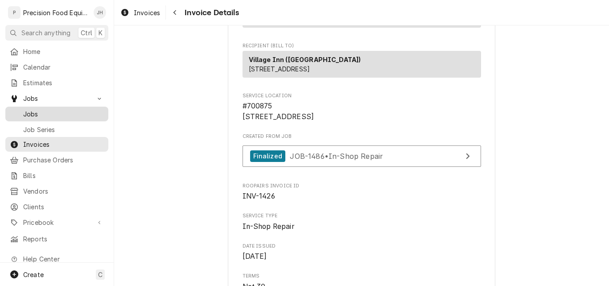
click at [41, 116] on div "Jobs" at bounding box center [56, 113] width 99 height 11
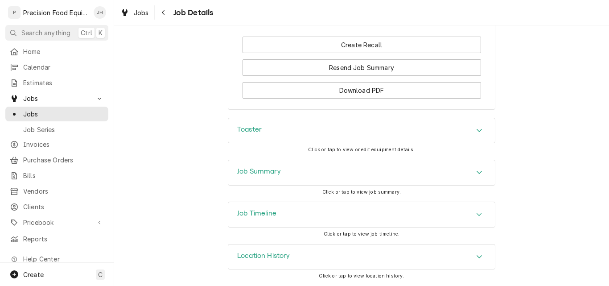
scroll to position [737, 0]
click at [360, 124] on div "Toaster" at bounding box center [361, 130] width 267 height 25
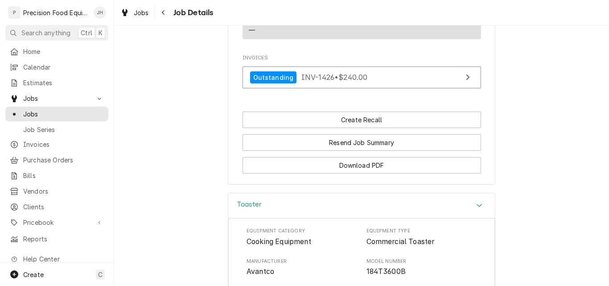
scroll to position [648, 0]
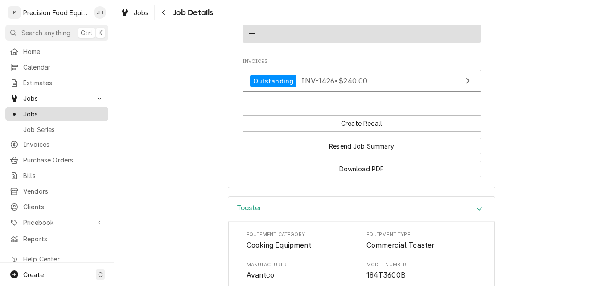
click at [62, 109] on span "Jobs" at bounding box center [63, 113] width 81 height 9
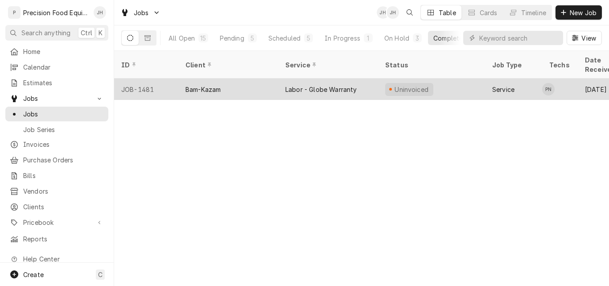
click at [221, 85] on div "Bam-Kazam" at bounding box center [203, 89] width 35 height 9
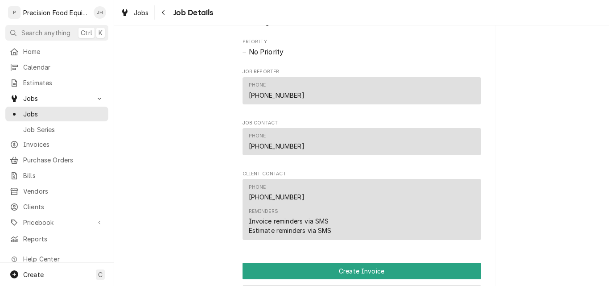
scroll to position [535, 0]
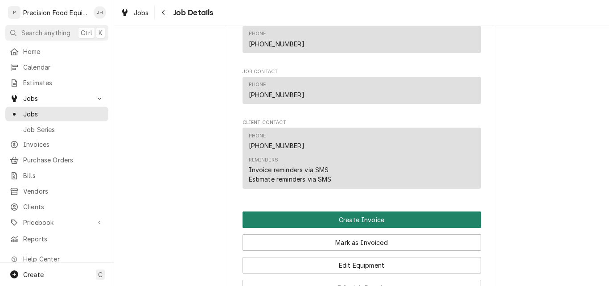
click at [356, 228] on button "Create Invoice" at bounding box center [362, 219] width 239 height 17
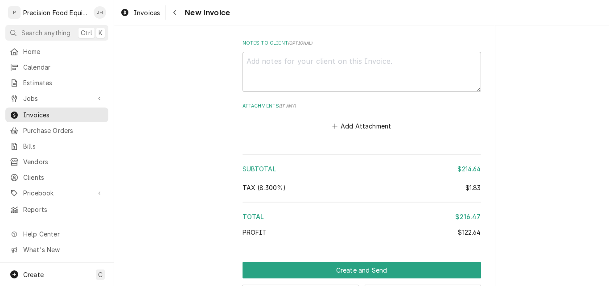
scroll to position [1670, 0]
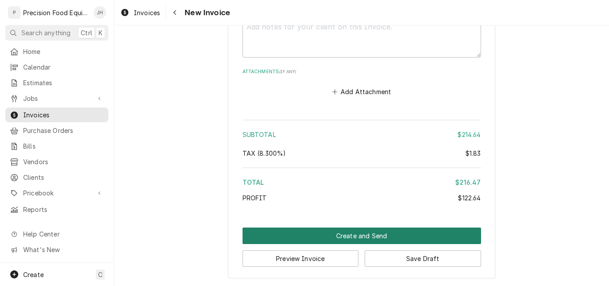
click at [343, 237] on button "Create and Send" at bounding box center [362, 236] width 239 height 17
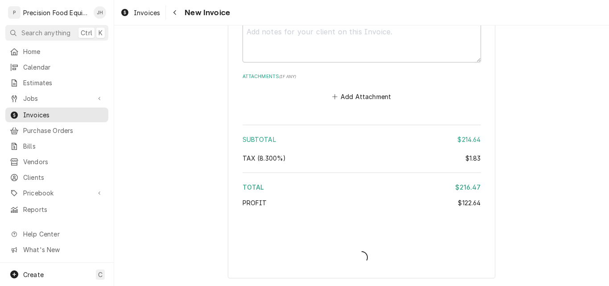
scroll to position [1665, 0]
type textarea "x"
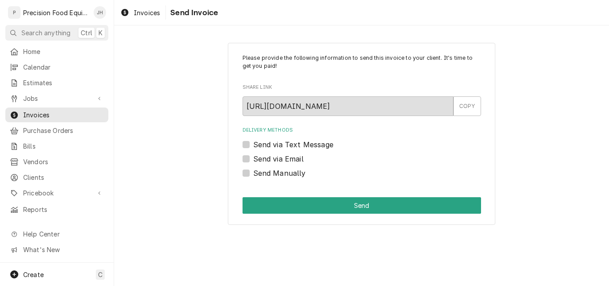
click at [280, 174] on label "Send Manually" at bounding box center [279, 173] width 53 height 11
click at [280, 174] on input "Send Manually" at bounding box center [372, 178] width 239 height 20
checkbox input "true"
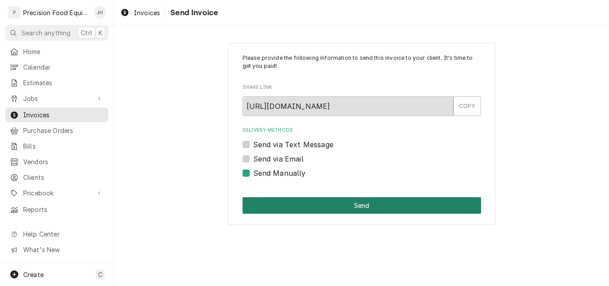
click at [304, 204] on button "Send" at bounding box center [362, 205] width 239 height 17
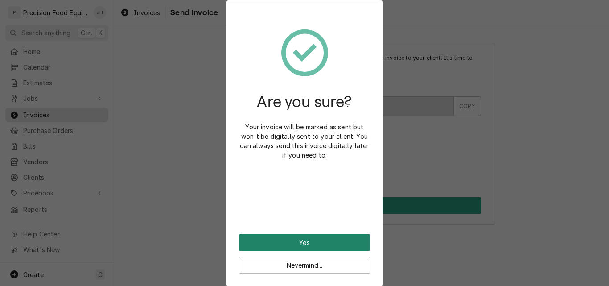
click at [303, 246] on button "Yes" at bounding box center [304, 242] width 131 height 17
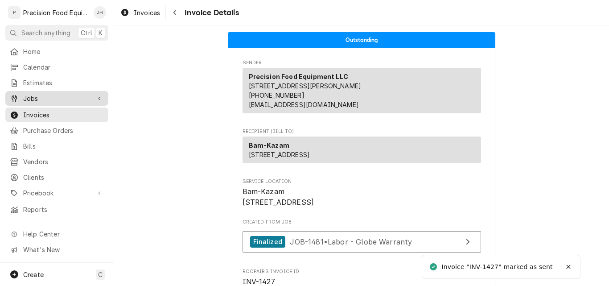
click at [49, 101] on link "Jobs" at bounding box center [56, 98] width 103 height 15
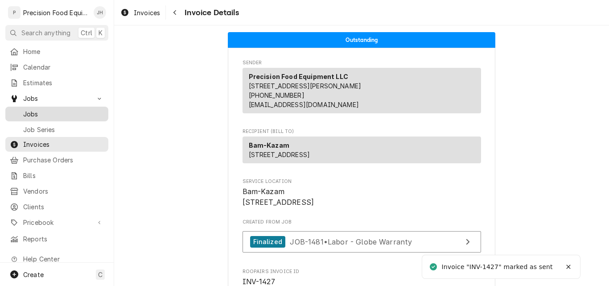
click at [48, 112] on span "Jobs" at bounding box center [63, 113] width 81 height 9
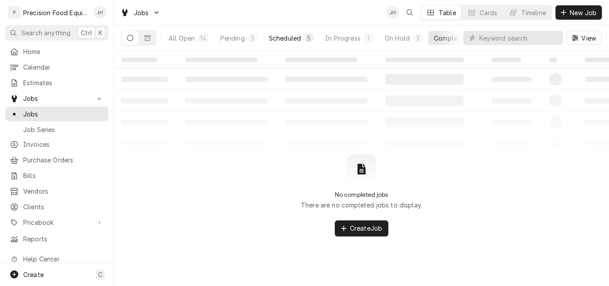
click at [278, 38] on div "Scheduled" at bounding box center [285, 37] width 32 height 9
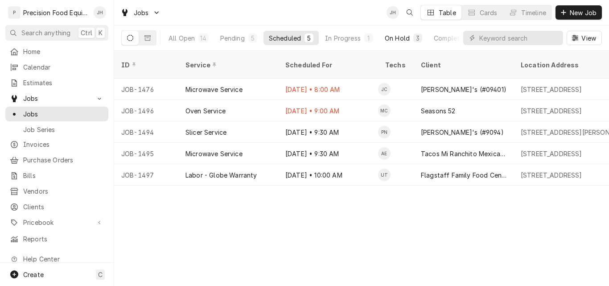
click at [405, 40] on div "On Hold" at bounding box center [397, 37] width 25 height 9
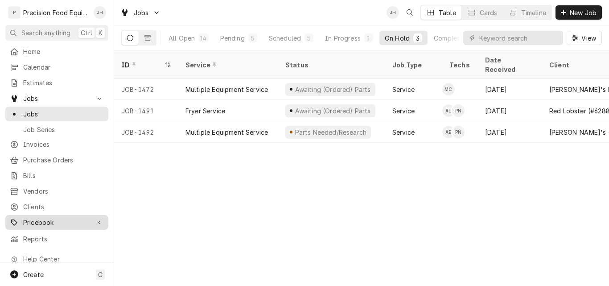
click at [46, 218] on span "Pricebook" at bounding box center [56, 222] width 67 height 9
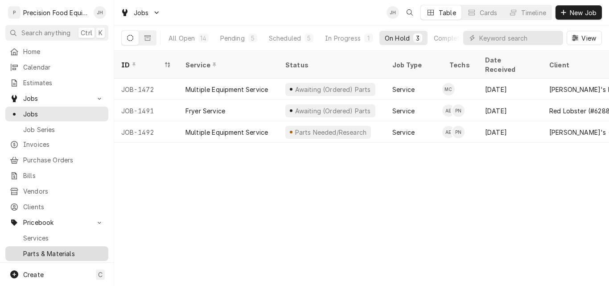
click at [41, 249] on span "Parts & Materials" at bounding box center [63, 253] width 81 height 9
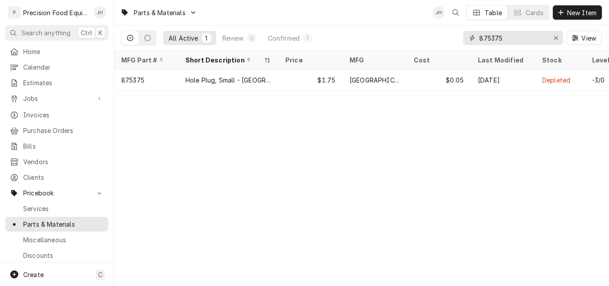
drag, startPoint x: 508, startPoint y: 41, endPoint x: 434, endPoint y: 43, distance: 74.1
click at [434, 43] on div "All Active 1 Review 0 Confirmed 1 875375 View" at bounding box center [361, 37] width 481 height 25
type input "59002124"
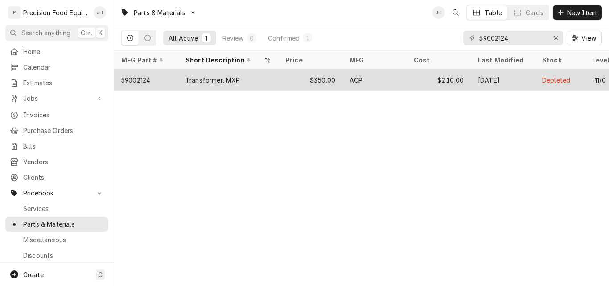
click at [410, 74] on div "$210.00" at bounding box center [439, 79] width 64 height 21
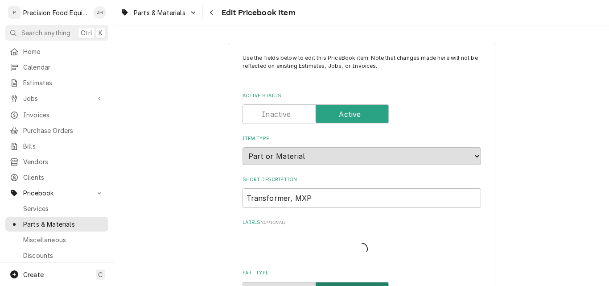
type textarea "x"
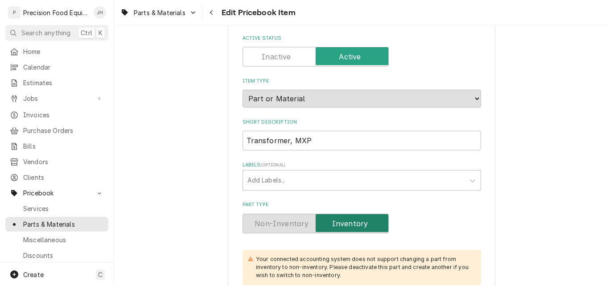
scroll to position [178, 0]
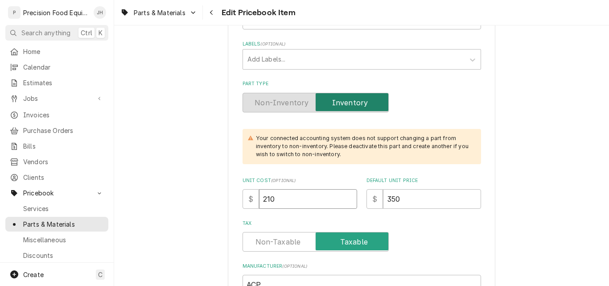
click at [279, 199] on input "210" at bounding box center [308, 199] width 98 height 20
type input "210.60"
type textarea "x"
type input "210.60"
type textarea "x"
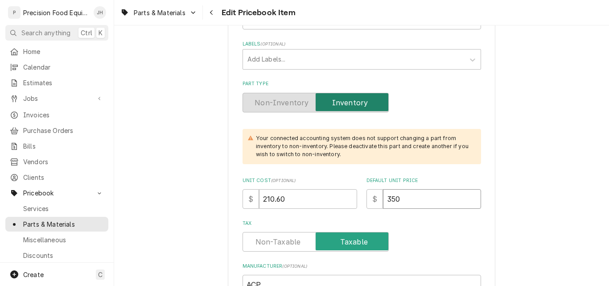
type input "35"
type textarea "x"
type input "351"
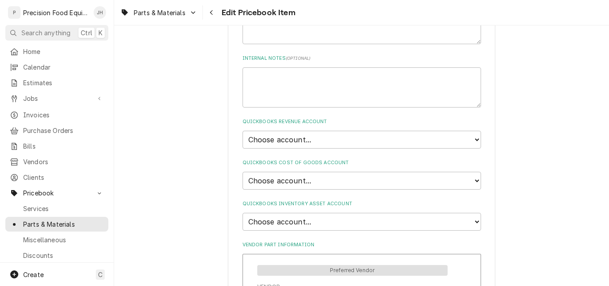
scroll to position [535, 0]
click at [323, 140] on select "Choose account... Discount Income Misc Income Non taxable issues 46600: Parts a…" at bounding box center [362, 139] width 239 height 18
select select "8000000A-1210141275"
click at [243, 130] on select "Choose account... Discount Income Misc Income Non taxable issues 46600: Parts a…" at bounding box center [362, 139] width 239 height 18
type textarea "x"
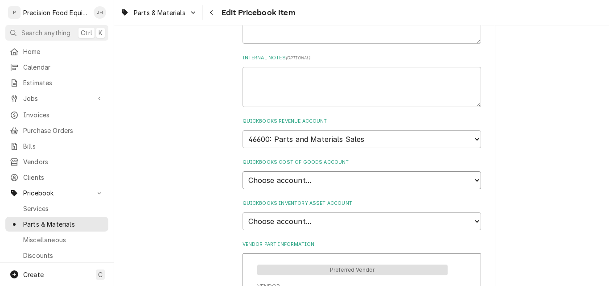
click at [324, 182] on select "Choose account... Loss Expense Loss Expense 11/3/2014 Loss Expense 11/4/2014 Co…" at bounding box center [362, 180] width 239 height 18
select select "80000023-1210145225"
click at [243, 171] on select "Choose account... Loss Expense Loss Expense 11/3/2014 Loss Expense 11/4/2014 Co…" at bounding box center [362, 180] width 239 height 18
type textarea "x"
click at [302, 219] on select "Choose account... Undeposited Funds Inventory Asset Payroll Asset" at bounding box center [362, 221] width 239 height 18
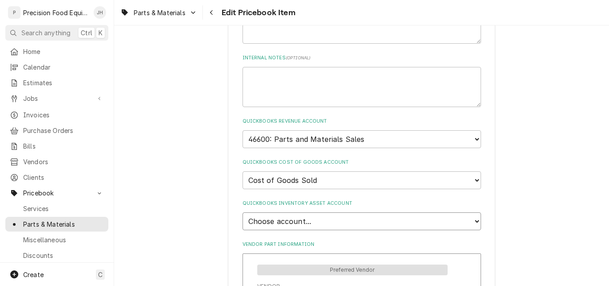
select select "80000022-1210145225"
click at [243, 212] on select "Choose account... Undeposited Funds Inventory Asset Payroll Asset" at bounding box center [362, 221] width 239 height 18
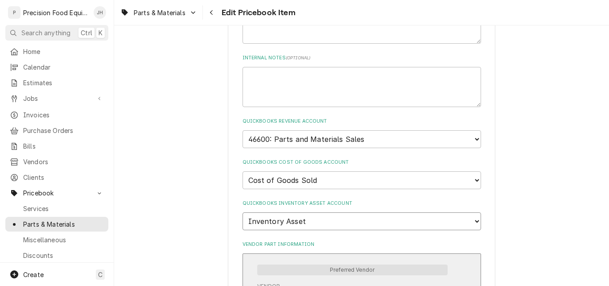
type textarea "x"
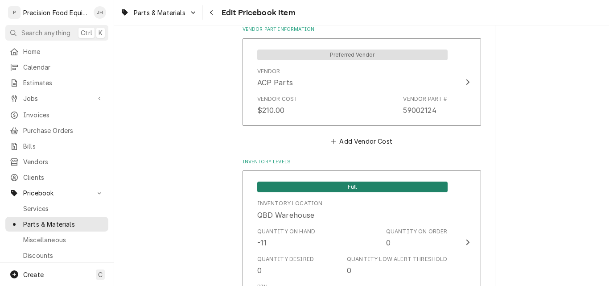
scroll to position [758, 0]
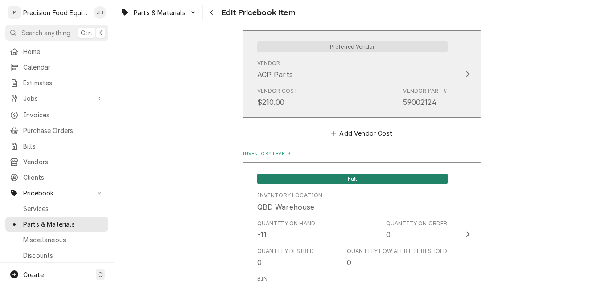
click at [340, 83] on div "Vendor Cost $210.00 Vendor Part # 59002124" at bounding box center [352, 97] width 190 height 28
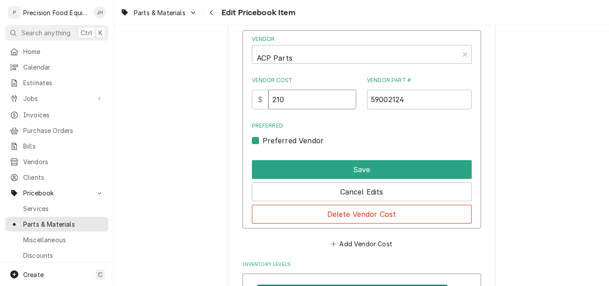
click at [290, 103] on input "210" at bounding box center [313, 100] width 88 height 20
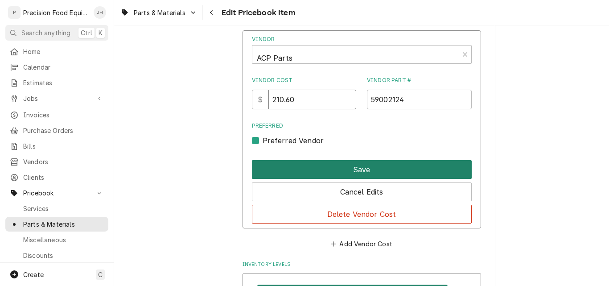
type input "210.60"
click at [338, 163] on button "Save" at bounding box center [362, 169] width 220 height 19
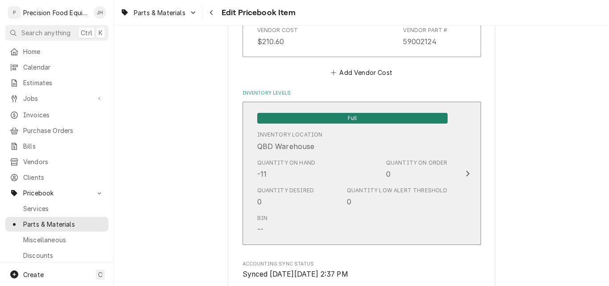
scroll to position [974, 0]
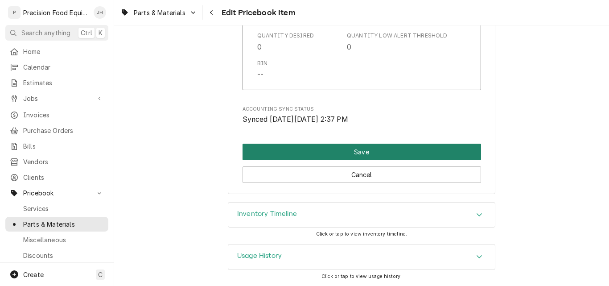
click at [360, 154] on button "Save" at bounding box center [362, 152] width 239 height 17
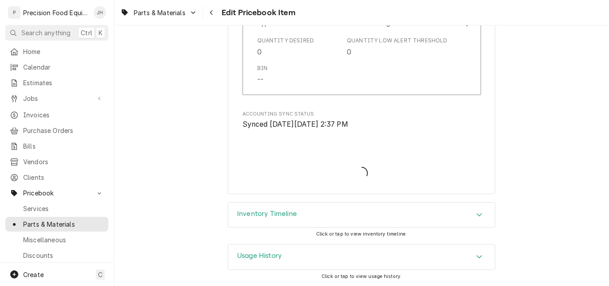
scroll to position [969, 0]
type textarea "x"
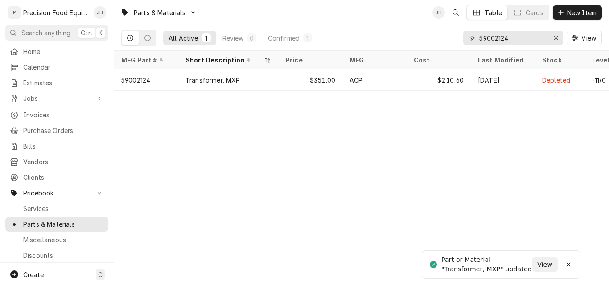
drag, startPoint x: 517, startPoint y: 37, endPoint x: 422, endPoint y: 44, distance: 95.7
click at [422, 44] on div "All Active 1 Review 0 Confirmed 1 59002124 View" at bounding box center [361, 37] width 481 height 25
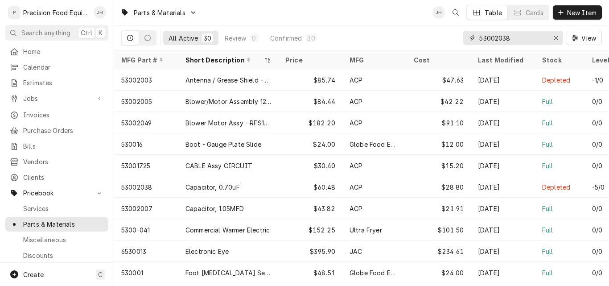
type input "53002038"
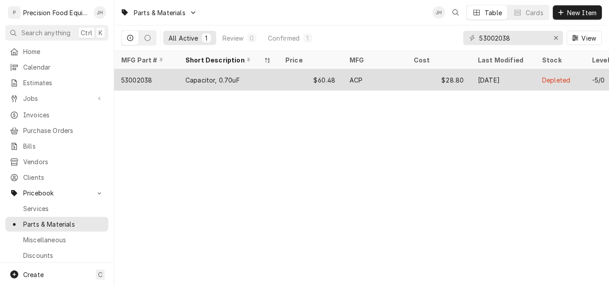
click at [309, 80] on div "$60.48" at bounding box center [310, 79] width 64 height 21
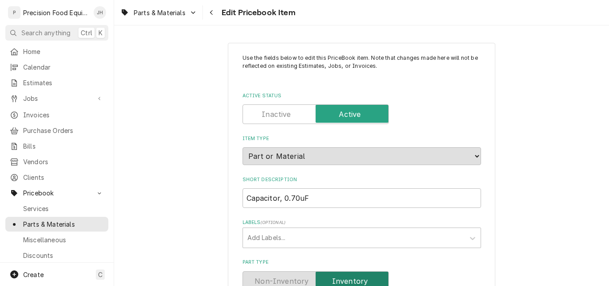
scroll to position [223, 0]
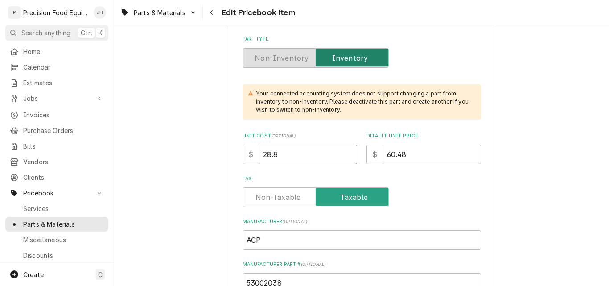
drag, startPoint x: 285, startPoint y: 157, endPoint x: 186, endPoint y: 156, distance: 99.9
type textarea "x"
type input "2"
type textarea "x"
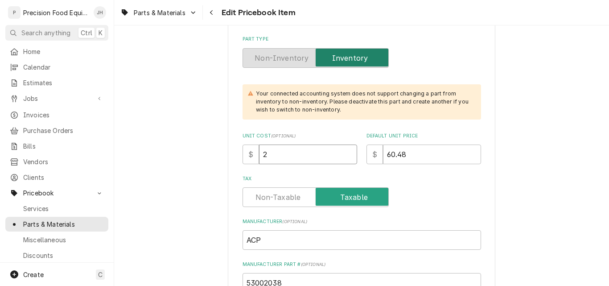
type input "29"
type textarea "x"
type input "29.3"
type textarea "x"
type input "29.35"
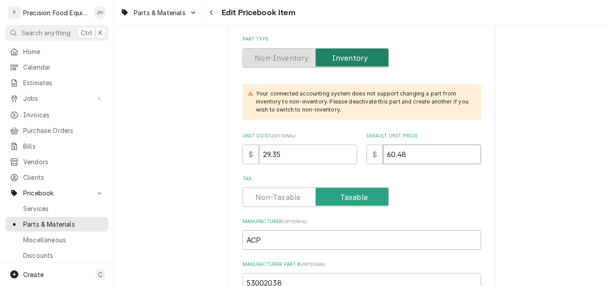
drag, startPoint x: 405, startPoint y: 157, endPoint x: 374, endPoint y: 157, distance: 31.2
click at [374, 157] on div "$ 60.48" at bounding box center [424, 155] width 115 height 20
type textarea "x"
type input "5"
type textarea "x"
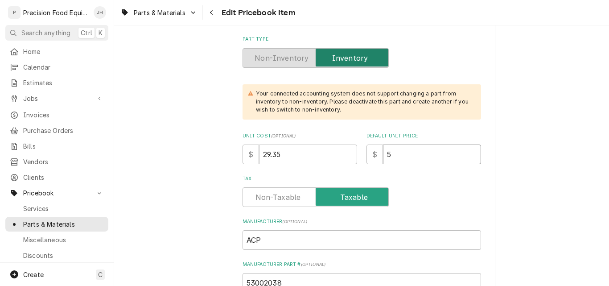
type input "59"
type textarea "x"
type input "59.70"
type textarea "x"
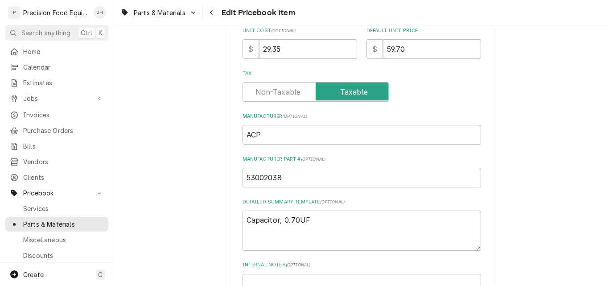
scroll to position [268, 0]
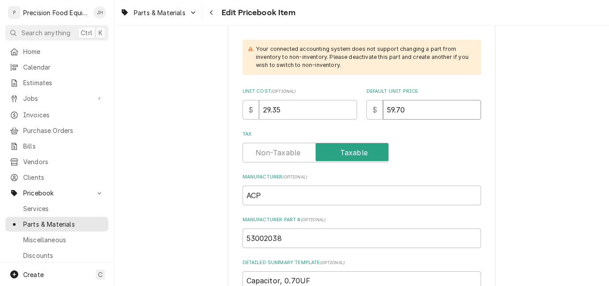
click at [389, 108] on input "59.70" at bounding box center [432, 110] width 98 height 20
type input "5.70"
type textarea "x"
type input "58.70"
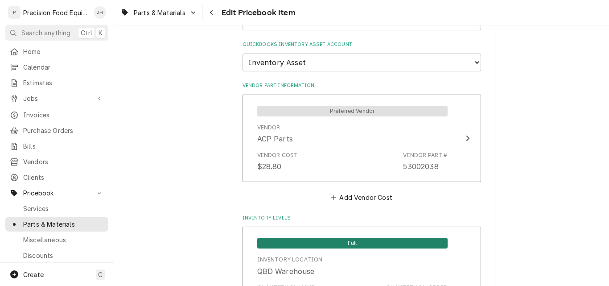
scroll to position [714, 0]
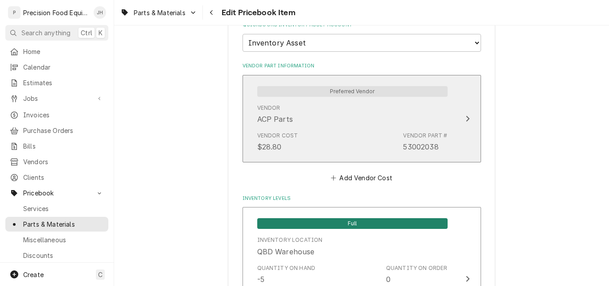
click at [332, 131] on div "Vendor Cost $28.80 Vendor Part # 53002038" at bounding box center [352, 142] width 190 height 28
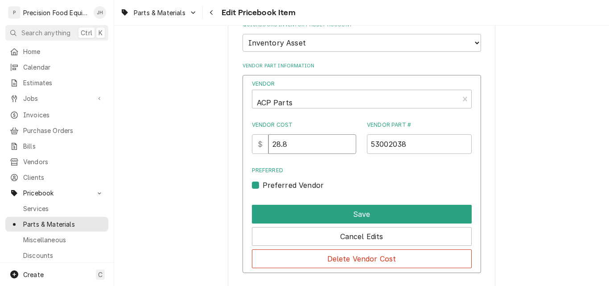
drag, startPoint x: 307, startPoint y: 150, endPoint x: 213, endPoint y: 150, distance: 93.7
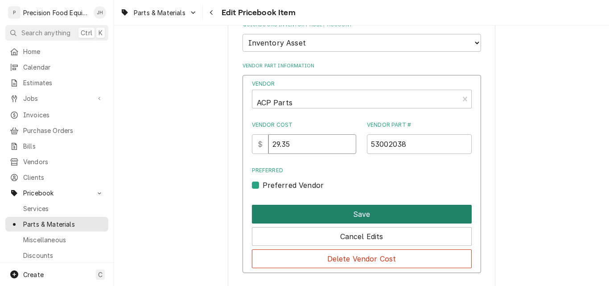
type input "29.35"
click at [354, 210] on button "Save" at bounding box center [362, 214] width 220 height 19
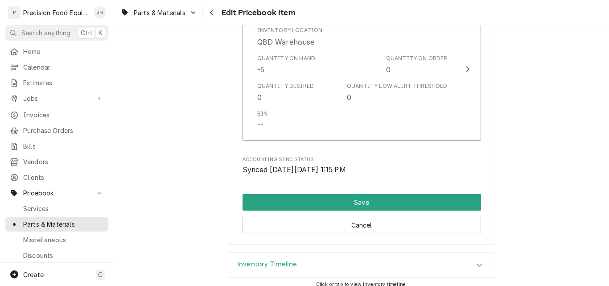
scroll to position [974, 0]
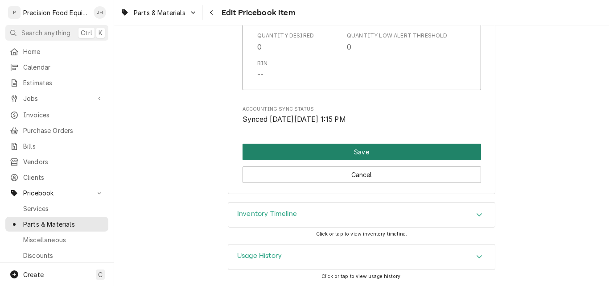
click at [354, 156] on button "Save" at bounding box center [362, 152] width 239 height 17
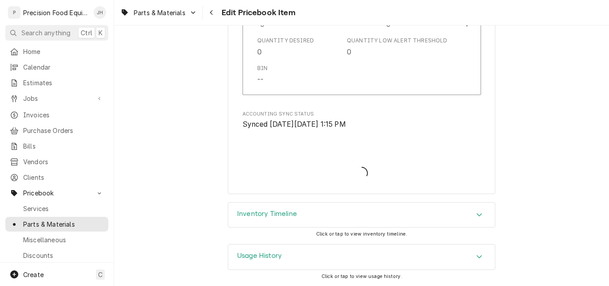
scroll to position [969, 0]
type textarea "x"
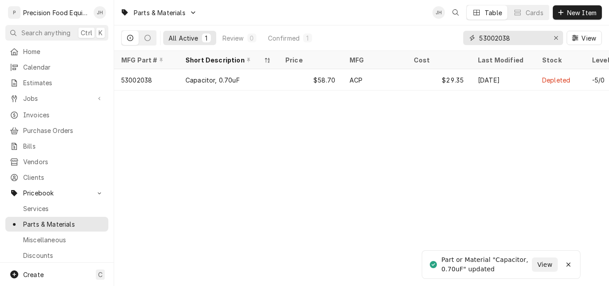
drag, startPoint x: 517, startPoint y: 36, endPoint x: 417, endPoint y: 36, distance: 100.4
click at [419, 36] on div "All Active 1 Review 0 Confirmed 1 53002038 View" at bounding box center [361, 37] width 481 height 25
type input "4706"
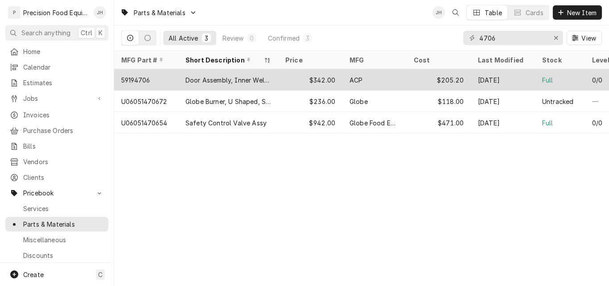
click at [206, 77] on div "Door Assembly, Inner Weldment" at bounding box center [229, 79] width 86 height 9
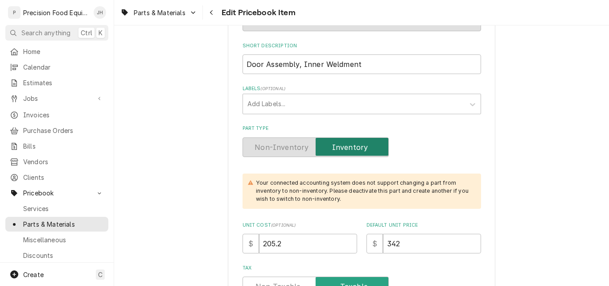
scroll to position [223, 0]
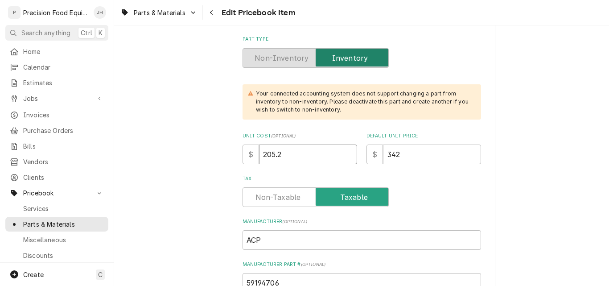
drag, startPoint x: 285, startPoint y: 149, endPoint x: 202, endPoint y: 157, distance: 83.3
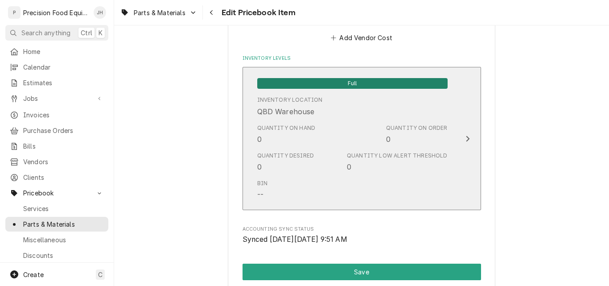
scroll to position [892, 0]
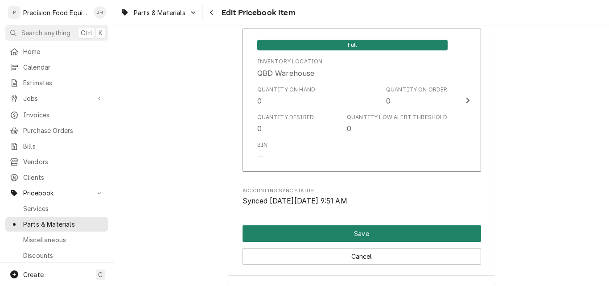
click at [364, 232] on button "Save" at bounding box center [362, 233] width 239 height 17
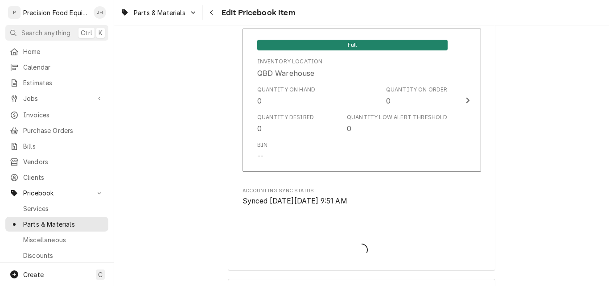
type textarea "x"
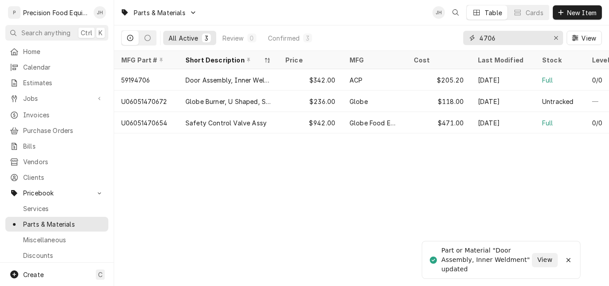
drag, startPoint x: 508, startPoint y: 40, endPoint x: 432, endPoint y: 41, distance: 75.8
click at [432, 41] on div "All Active 3 Review 0 Confirmed 3 4706 View" at bounding box center [361, 37] width 481 height 25
type input "6074"
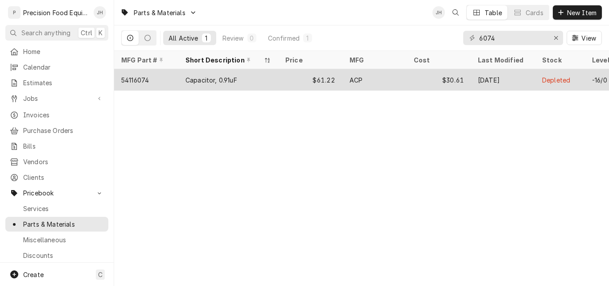
click at [269, 76] on div "Capacitor, 0.91uF" at bounding box center [228, 79] width 100 height 21
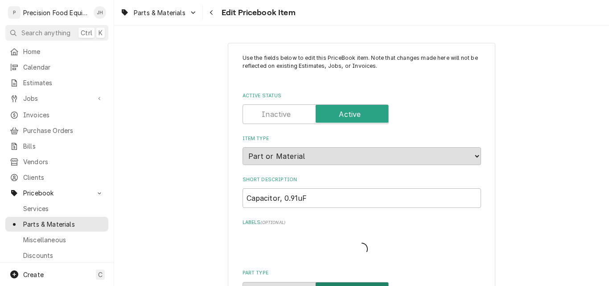
type textarea "x"
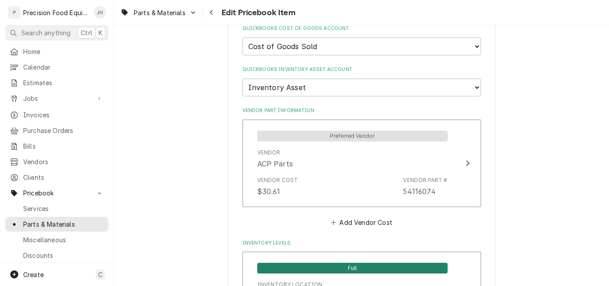
scroll to position [714, 0]
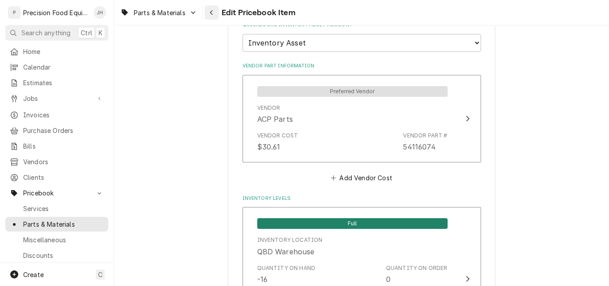
click at [212, 14] on icon "Navigate back" at bounding box center [212, 12] width 4 height 6
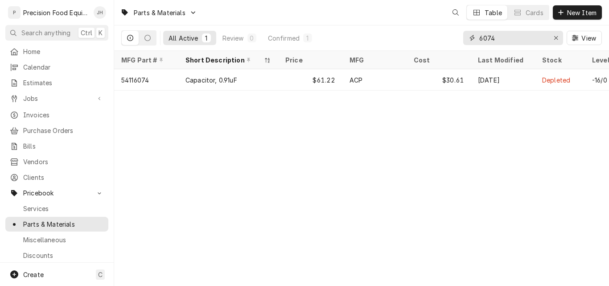
drag, startPoint x: 499, startPoint y: 38, endPoint x: 383, endPoint y: 24, distance: 116.8
click at [386, 37] on div "All Active 1 Review 0 Confirmed 1 6074 View" at bounding box center [361, 37] width 481 height 25
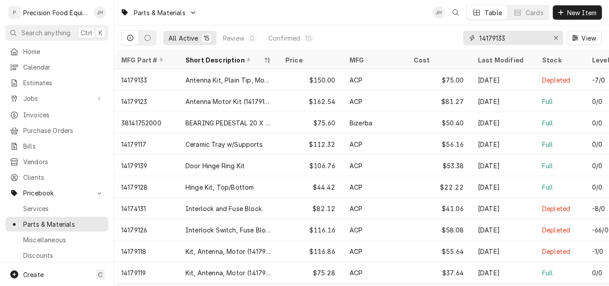
type input "14179133"
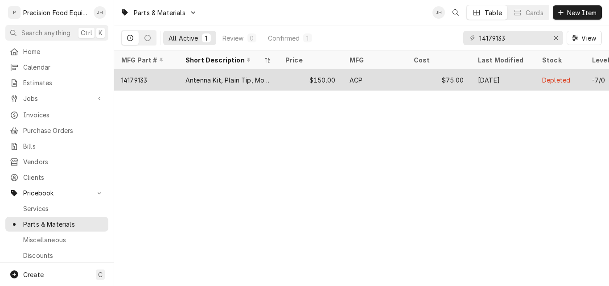
click at [425, 83] on div "$75.00" at bounding box center [439, 79] width 64 height 21
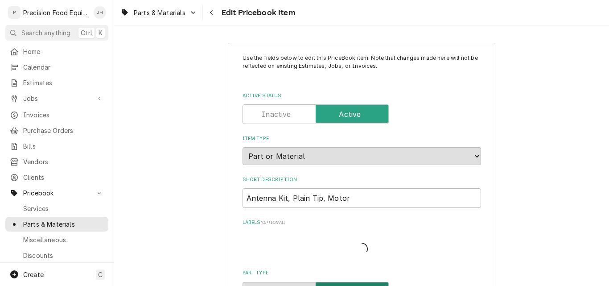
type textarea "x"
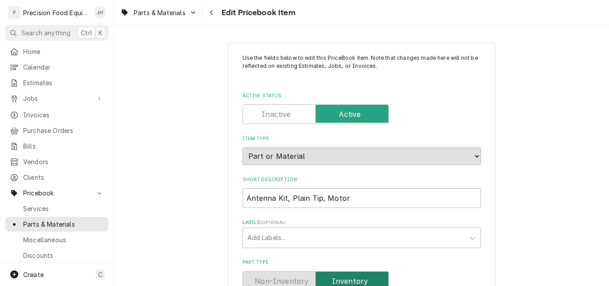
scroll to position [223, 0]
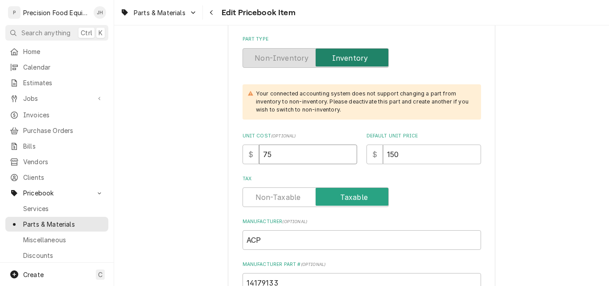
click at [290, 157] on input "75" at bounding box center [308, 155] width 98 height 20
type input "75.60"
type textarea "x"
type input "75.60"
type textarea "x"
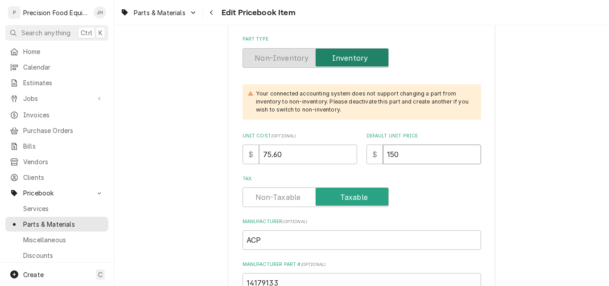
type input "1"
type textarea "x"
type input "15"
type textarea "x"
type input "151"
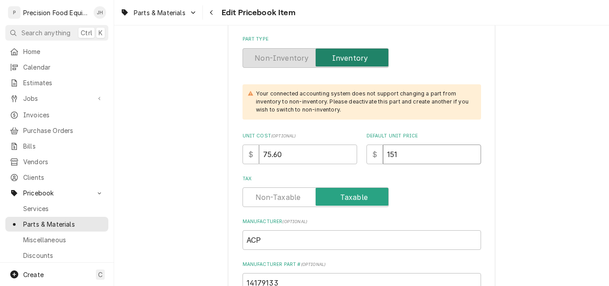
type textarea "x"
type input "151.2"
type textarea "x"
type input "151.20"
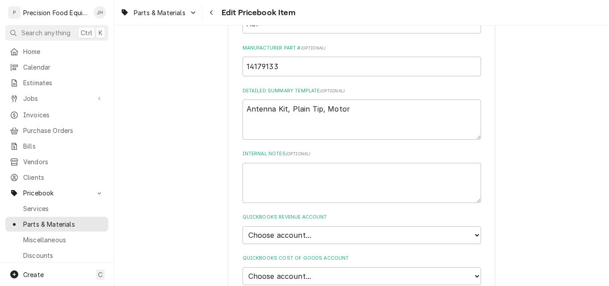
scroll to position [535, 0]
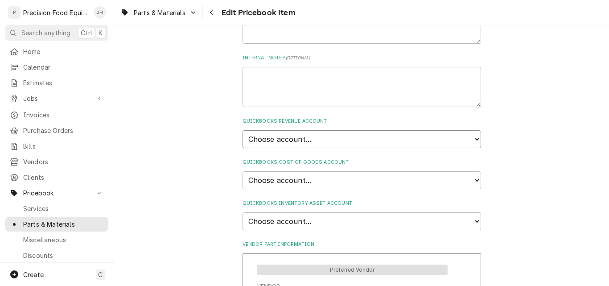
click at [332, 139] on select "Choose account... Discount Income Misc Income Non taxable issues 46600: Parts a…" at bounding box center [362, 139] width 239 height 18
select select "8000000A-1210141275"
click at [243, 130] on select "Choose account... Discount Income Misc Income Non taxable issues 46600: Parts a…" at bounding box center [362, 139] width 239 height 18
type textarea "x"
click at [317, 177] on select "Choose account... Loss Expense Loss Expense 11/3/2014 Loss Expense 11/4/2014 Co…" at bounding box center [362, 180] width 239 height 18
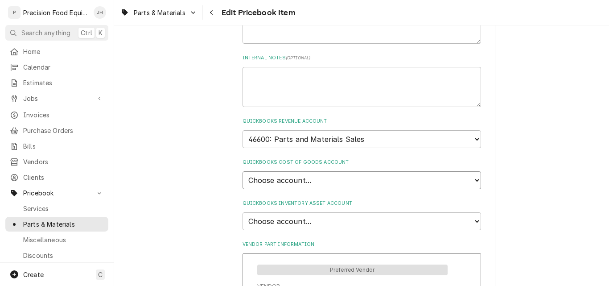
select select "80000023-1210145225"
click at [243, 171] on select "Choose account... Loss Expense Loss Expense 11/3/2014 Loss Expense 11/4/2014 Co…" at bounding box center [362, 180] width 239 height 18
type textarea "x"
click at [317, 217] on select "Choose account... Undeposited Funds Inventory Asset Payroll Asset" at bounding box center [362, 221] width 239 height 18
select select "80000022-1210145225"
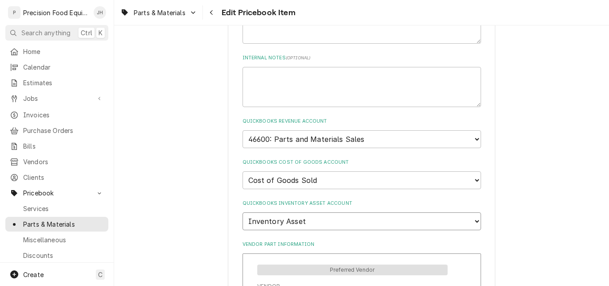
click at [243, 212] on select "Choose account... Undeposited Funds Inventory Asset Payroll Asset" at bounding box center [362, 221] width 239 height 18
type textarea "x"
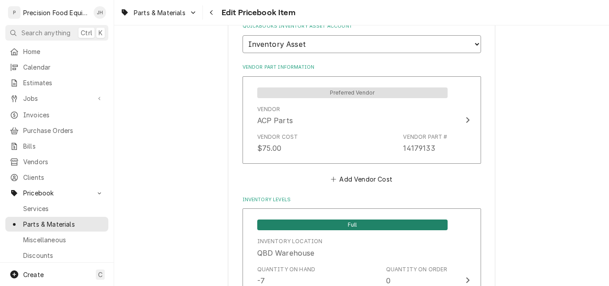
scroll to position [714, 0]
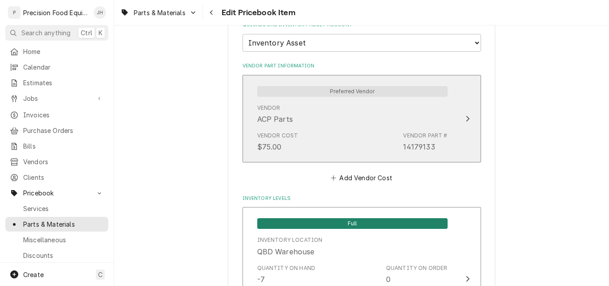
click at [322, 122] on div "Vendor ACP Parts" at bounding box center [352, 114] width 190 height 28
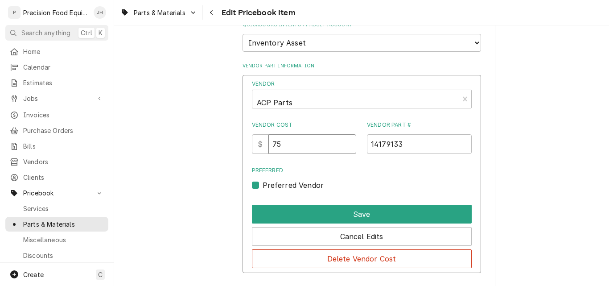
click at [308, 143] on input "75" at bounding box center [313, 144] width 88 height 20
type input "75.60"
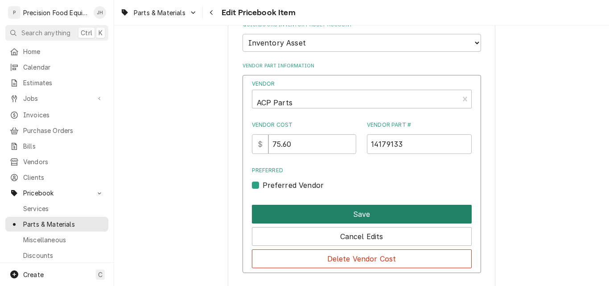
click at [360, 220] on button "Save" at bounding box center [362, 214] width 220 height 19
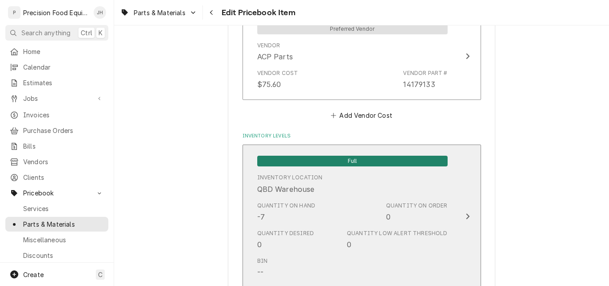
scroll to position [937, 0]
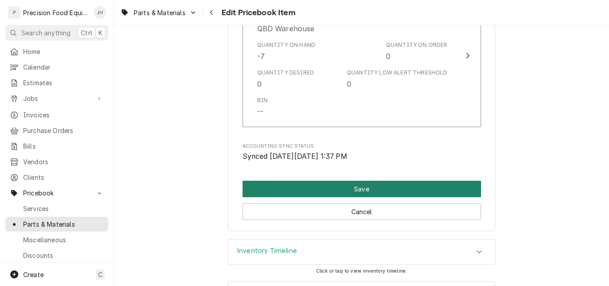
click at [353, 186] on button "Save" at bounding box center [362, 189] width 239 height 17
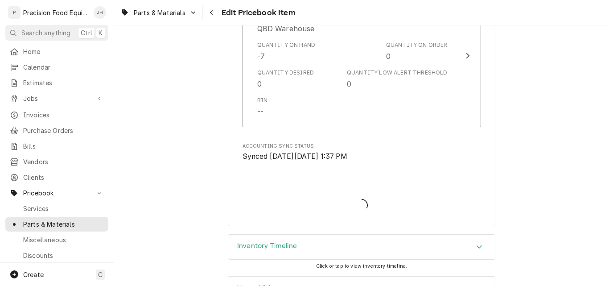
type textarea "x"
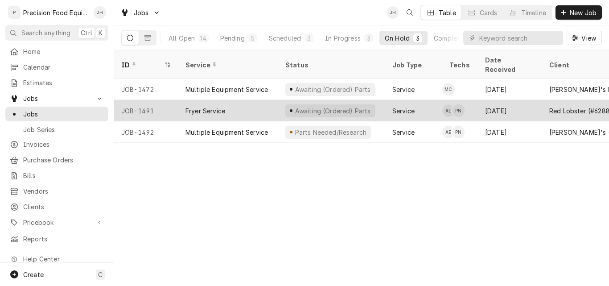
click at [256, 100] on div "Fryer Service" at bounding box center [228, 110] width 100 height 21
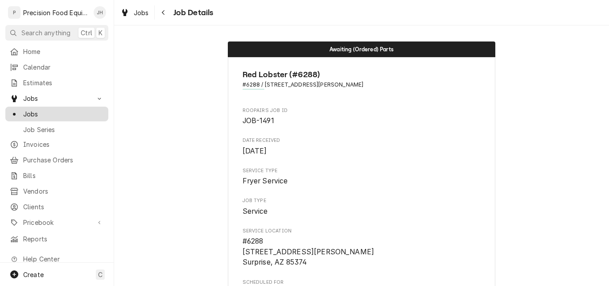
click at [43, 110] on span "Jobs" at bounding box center [63, 113] width 81 height 9
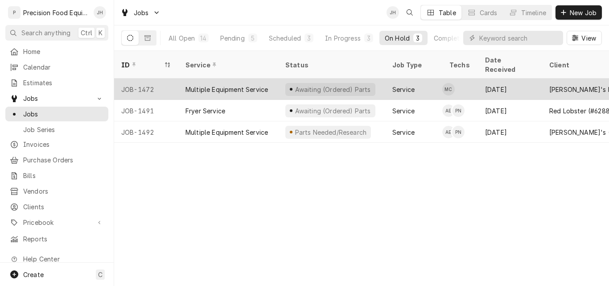
click at [273, 82] on div "Multiple Equipment Service" at bounding box center [228, 89] width 100 height 21
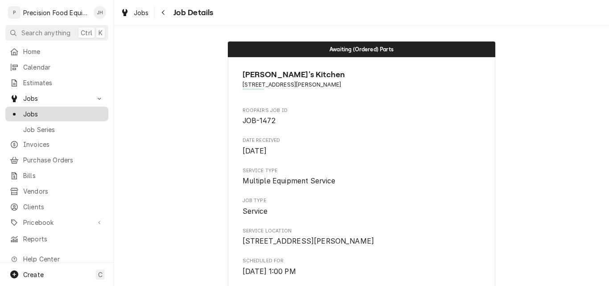
click at [42, 112] on span "Jobs" at bounding box center [63, 113] width 81 height 9
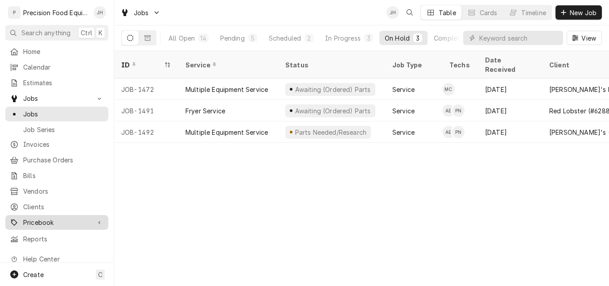
click at [41, 217] on div "Pricebook" at bounding box center [56, 222] width 99 height 11
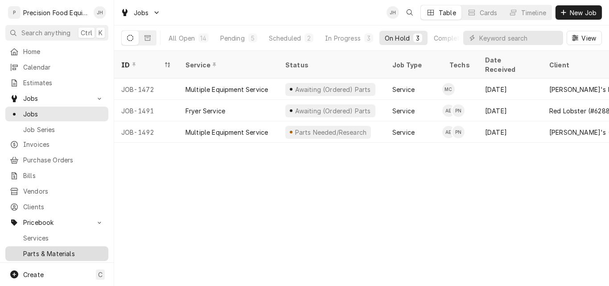
click at [43, 249] on span "Parts & Materials" at bounding box center [63, 253] width 81 height 9
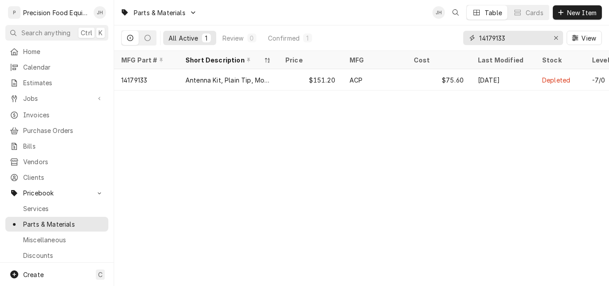
drag, startPoint x: 517, startPoint y: 37, endPoint x: 475, endPoint y: 36, distance: 41.5
click at [475, 36] on div "14179133" at bounding box center [513, 38] width 100 height 14
paste input "7946"
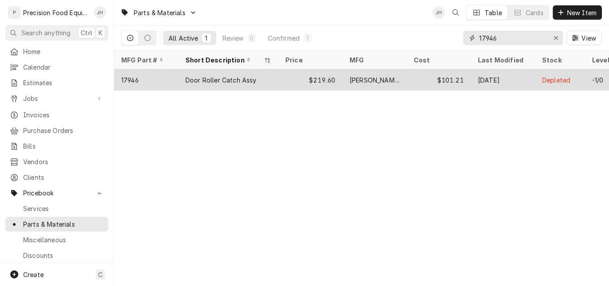
type input "17946"
click at [288, 74] on div "$219.60" at bounding box center [310, 79] width 64 height 21
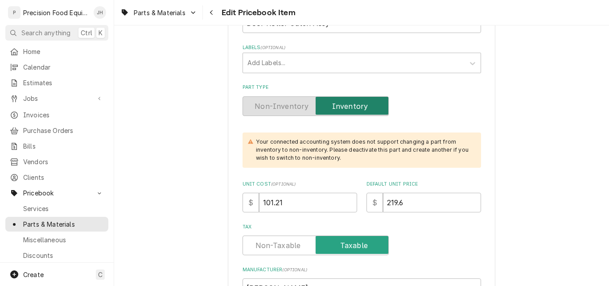
scroll to position [178, 0]
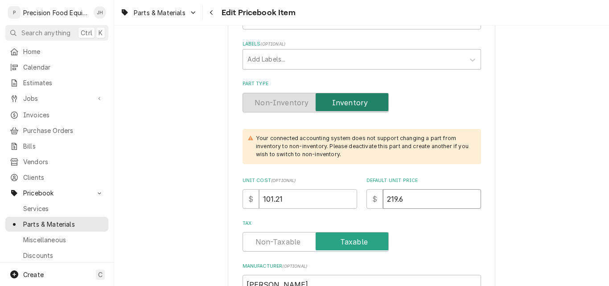
drag, startPoint x: 401, startPoint y: 199, endPoint x: 340, endPoint y: 201, distance: 60.2
click at [340, 201] on div "Unit Cost ( optional ) $ 101.21 Default Unit Price $ 219.6" at bounding box center [362, 193] width 239 height 32
type input "2"
type textarea "x"
type input "22"
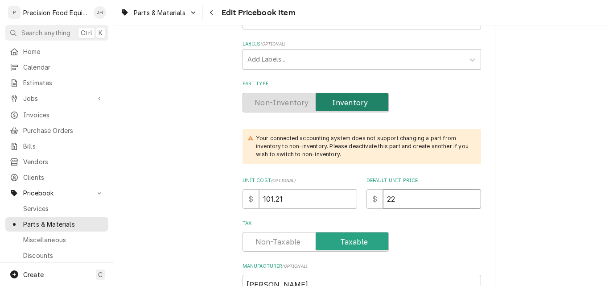
type textarea "x"
type input "224"
type textarea "x"
type input "224.4"
type textarea "x"
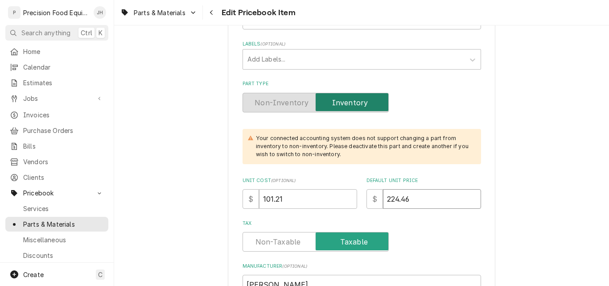
type input "224.46"
drag, startPoint x: 308, startPoint y: 199, endPoint x: 107, endPoint y: 174, distance: 203.2
click at [107, 174] on div "P Precision Food Equipment LLC JH Search anything Ctrl K Home Calendar Estimate…" at bounding box center [304, 143] width 609 height 286
type textarea "x"
type input "1"
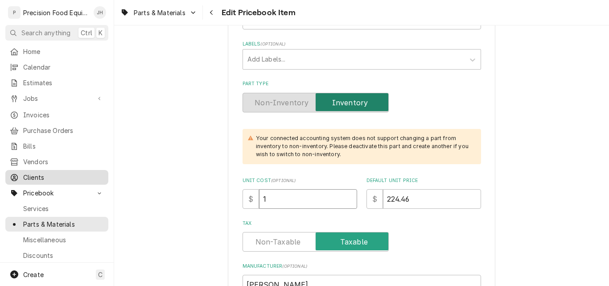
type textarea "x"
type input "11"
type textarea "x"
type input "112"
type textarea "x"
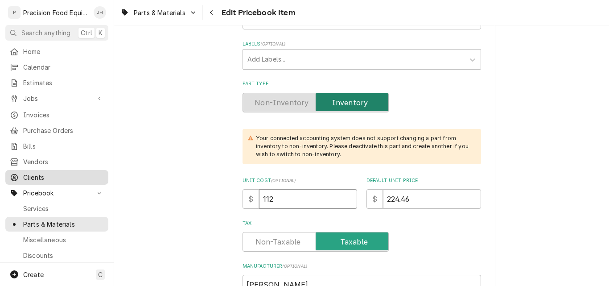
type input "112.0"
type textarea "x"
type input "112.08"
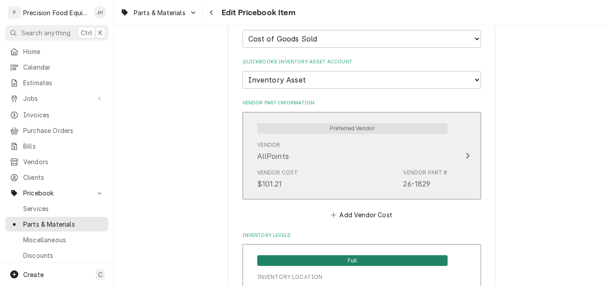
scroll to position [678, 0]
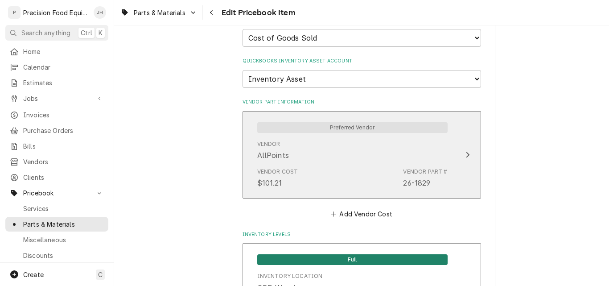
click at [359, 170] on div "Vendor Cost $101.21 Vendor Part # 26-1829" at bounding box center [352, 178] width 190 height 28
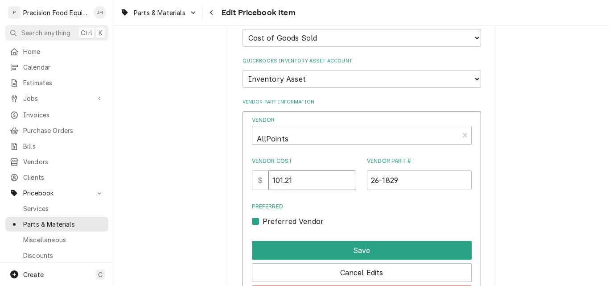
drag, startPoint x: 306, startPoint y: 181, endPoint x: 228, endPoint y: 181, distance: 78.5
type input "2"
type input "112.08"
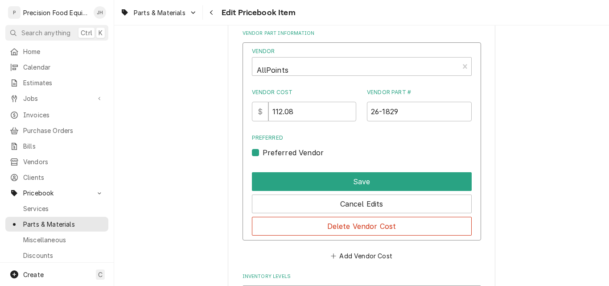
scroll to position [767, 0]
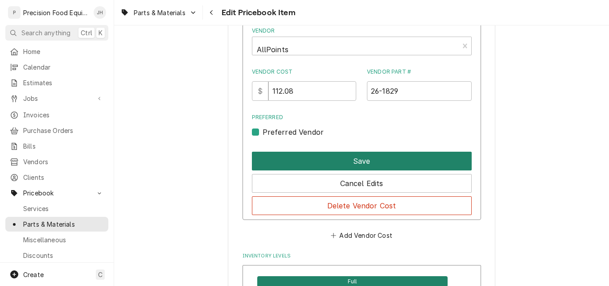
click at [384, 166] on button "Save" at bounding box center [362, 161] width 220 height 19
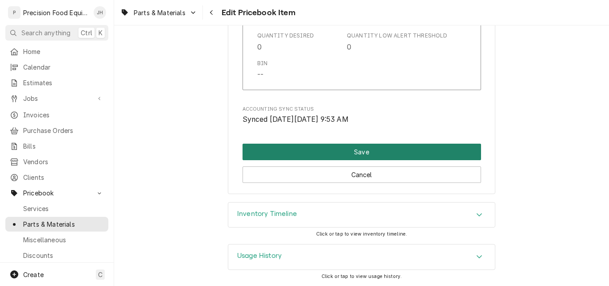
click at [350, 156] on button "Save" at bounding box center [362, 152] width 239 height 17
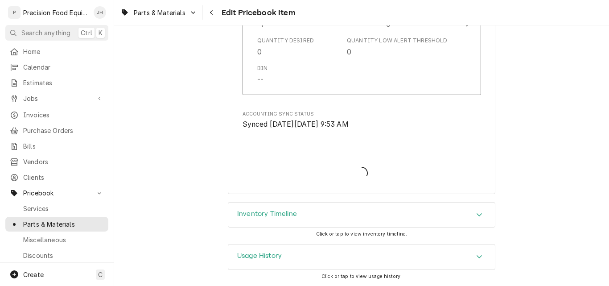
type textarea "x"
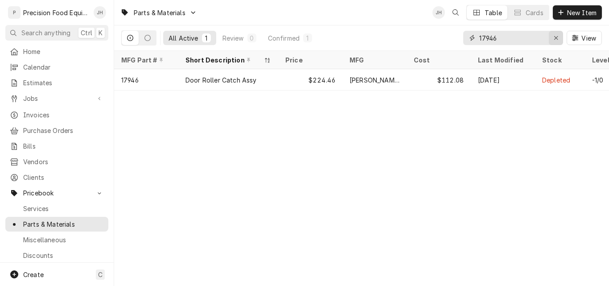
click at [554, 40] on icon "Erase input" at bounding box center [556, 38] width 5 height 6
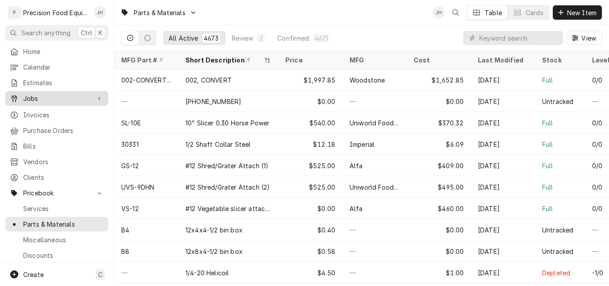
click at [33, 97] on span "Jobs" at bounding box center [56, 98] width 67 height 9
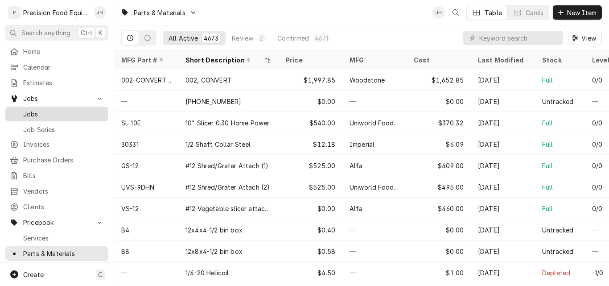
click at [36, 109] on span "Jobs" at bounding box center [63, 113] width 81 height 9
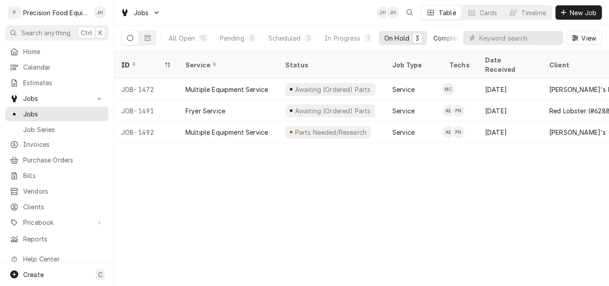
click at [445, 38] on div "Completed" at bounding box center [450, 37] width 33 height 9
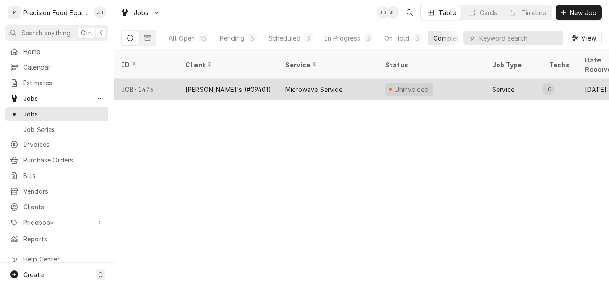
click at [266, 80] on div "[PERSON_NAME]'s (#09401)" at bounding box center [228, 89] width 100 height 21
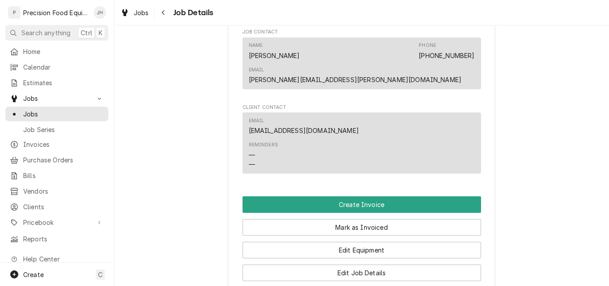
scroll to position [580, 0]
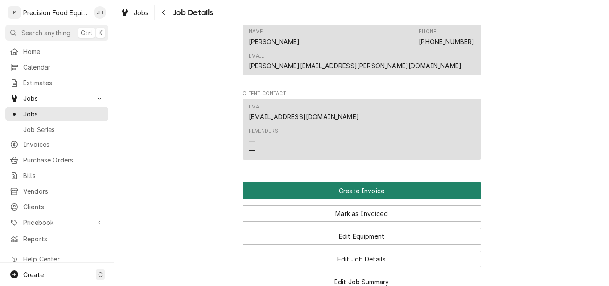
click at [355, 182] on button "Create Invoice" at bounding box center [362, 190] width 239 height 17
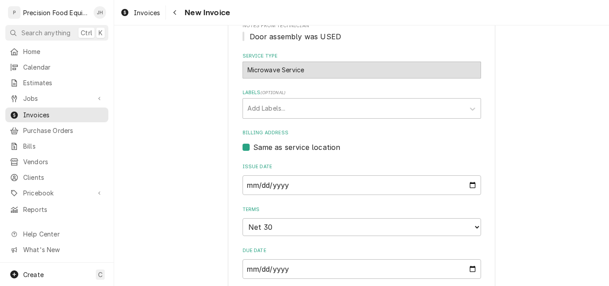
scroll to position [223, 0]
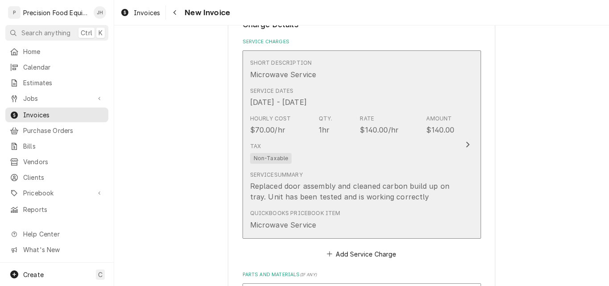
click at [351, 148] on div "Tax Non-Taxable" at bounding box center [352, 153] width 205 height 29
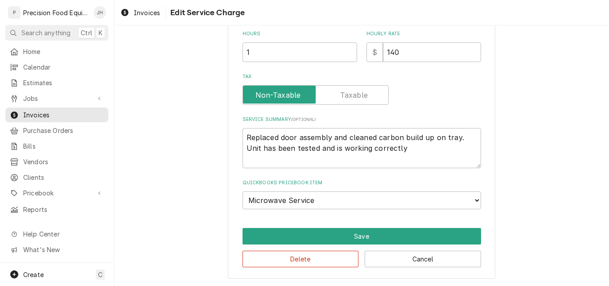
scroll to position [260, 0]
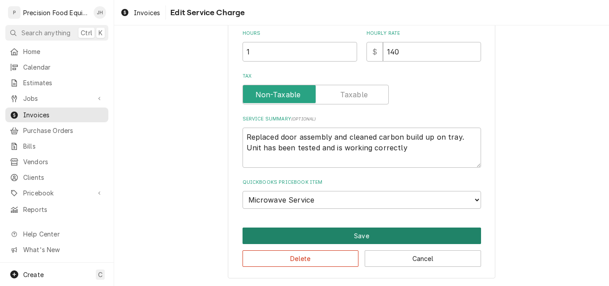
click at [375, 235] on button "Save" at bounding box center [362, 236] width 239 height 17
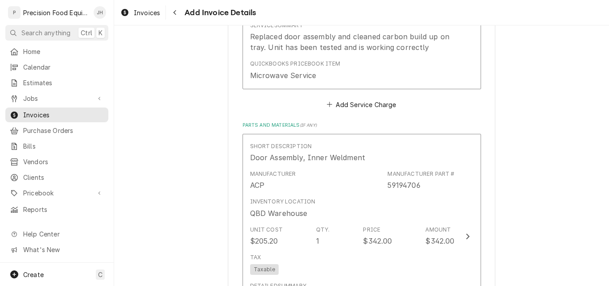
scroll to position [703, 0]
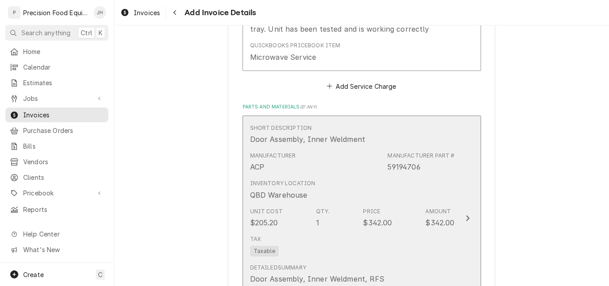
click at [405, 244] on div "Tax Taxable" at bounding box center [352, 246] width 205 height 29
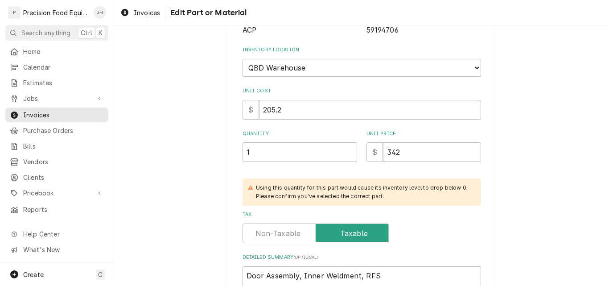
scroll to position [134, 0]
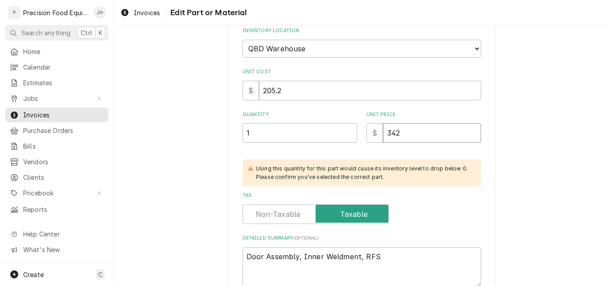
drag, startPoint x: 406, startPoint y: 133, endPoint x: 355, endPoint y: 140, distance: 51.7
click at [355, 140] on div "Quantity 1 Unit Price $ 342" at bounding box center [362, 127] width 239 height 32
type textarea "x"
type input "2"
type textarea "x"
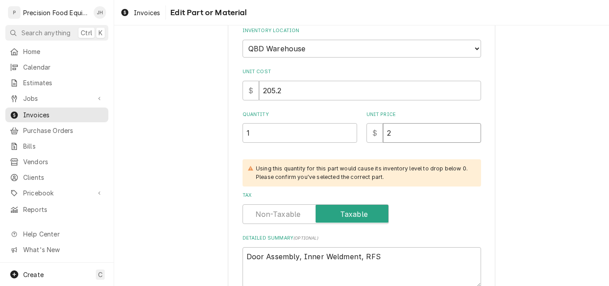
type input "20"
type textarea "x"
type input "205"
type textarea "x"
type input "205.2"
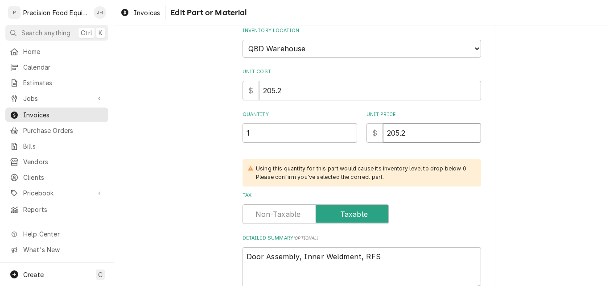
type textarea "x"
type input "205.20"
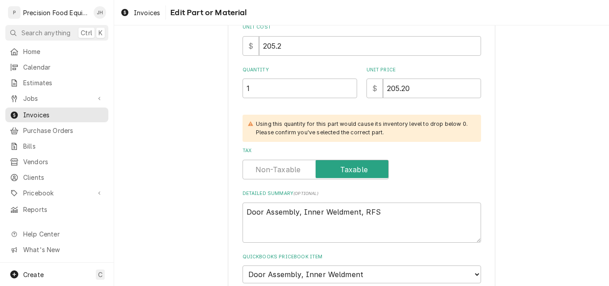
scroll to position [253, 0]
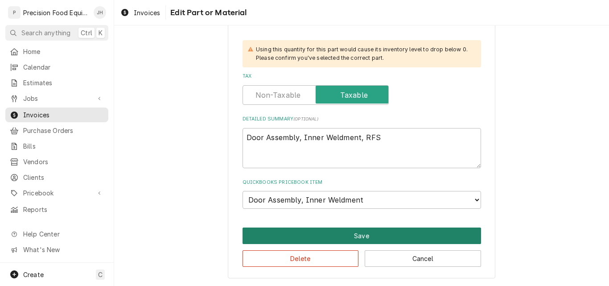
click at [372, 233] on button "Save" at bounding box center [362, 236] width 239 height 17
type textarea "x"
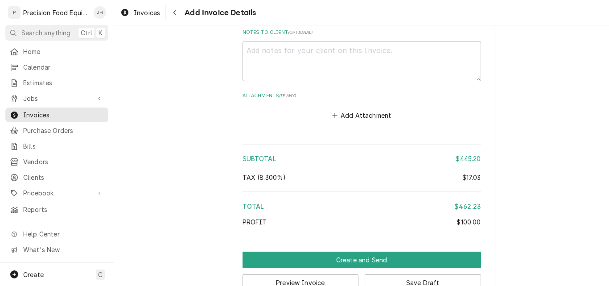
scroll to position [1341, 0]
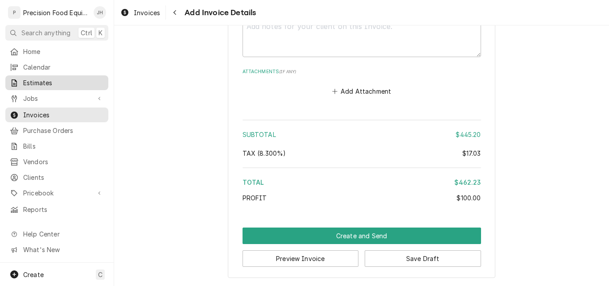
click at [38, 83] on span "Estimates" at bounding box center [63, 82] width 81 height 9
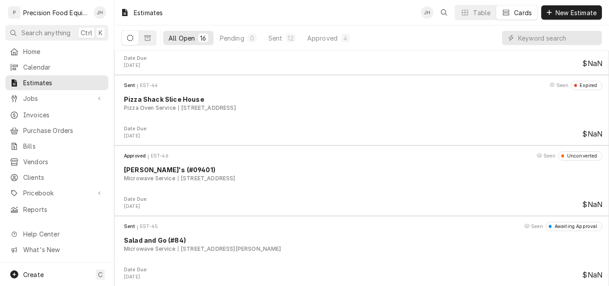
scroll to position [893, 0]
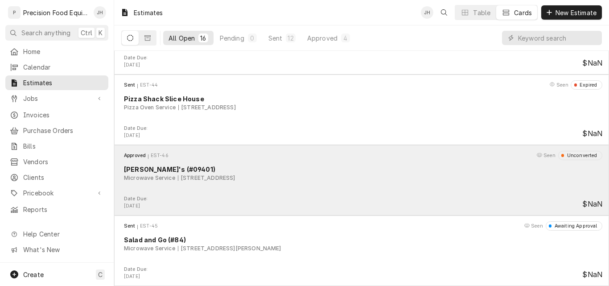
click at [352, 180] on div "Microwave Service [STREET_ADDRESS]" at bounding box center [363, 178] width 479 height 8
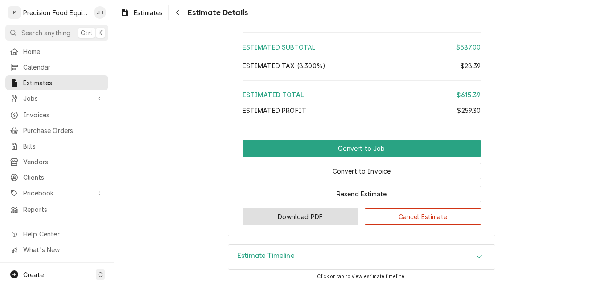
scroll to position [911, 0]
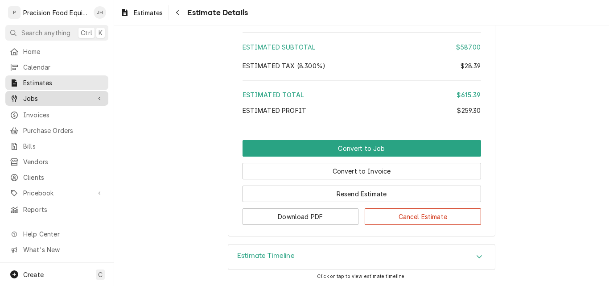
click at [33, 95] on span "Jobs" at bounding box center [56, 98] width 67 height 9
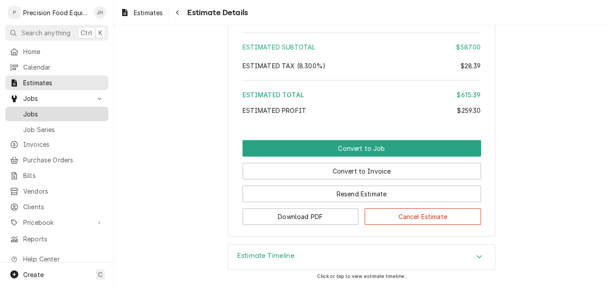
click at [36, 109] on span "Jobs" at bounding box center [63, 113] width 81 height 9
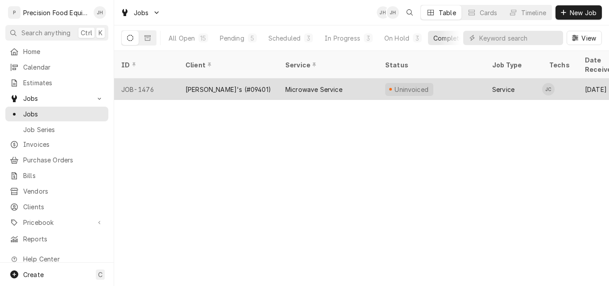
click at [261, 80] on div "[PERSON_NAME]'s (#09401)" at bounding box center [228, 89] width 100 height 21
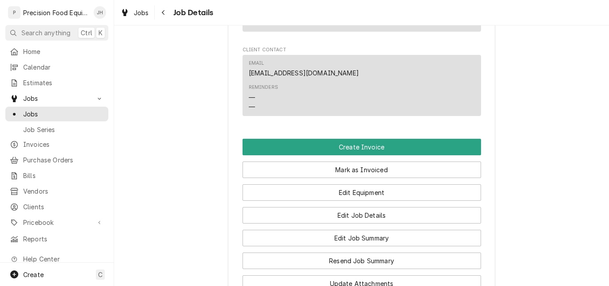
scroll to position [625, 0]
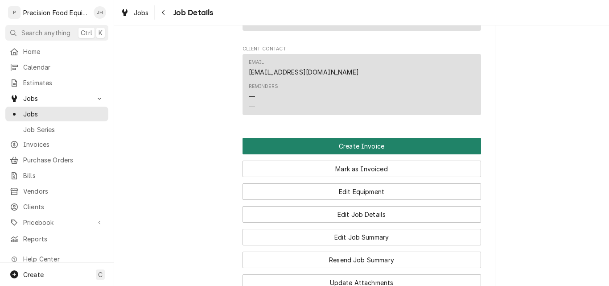
click at [362, 138] on button "Create Invoice" at bounding box center [362, 146] width 239 height 17
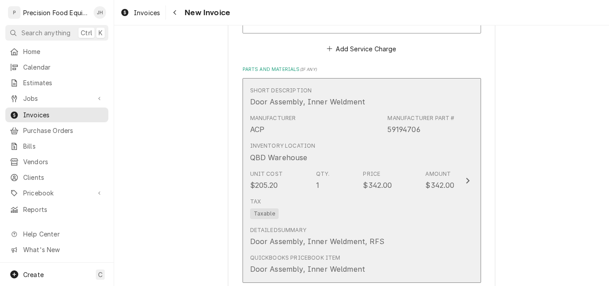
scroll to position [714, 0]
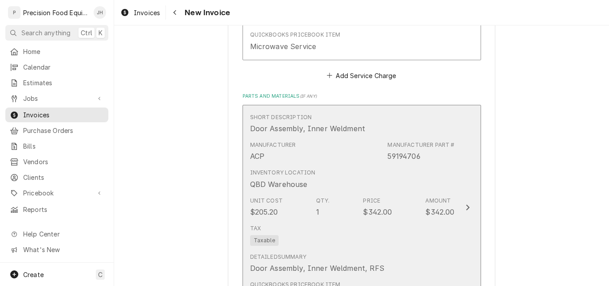
click at [396, 187] on div "Inventory Location QBD Warehouse" at bounding box center [352, 179] width 205 height 28
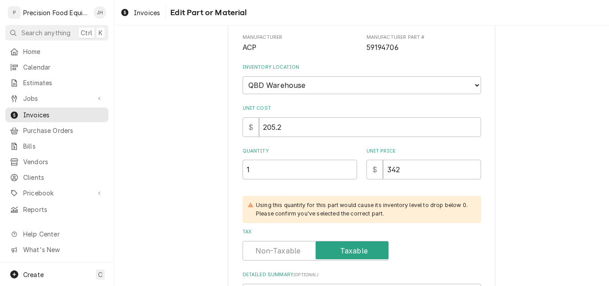
scroll to position [100, 0]
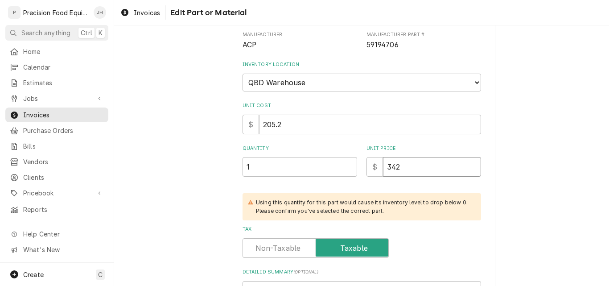
drag, startPoint x: 398, startPoint y: 171, endPoint x: 368, endPoint y: 171, distance: 29.9
click at [368, 171] on div "$ 342" at bounding box center [424, 167] width 115 height 20
type textarea "x"
type input "2"
type textarea "x"
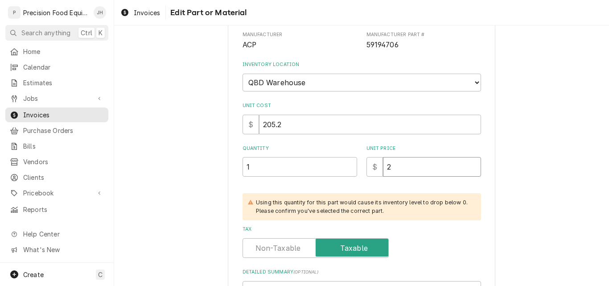
type input "20"
type textarea "x"
type input "205"
type textarea "x"
type input "205.20"
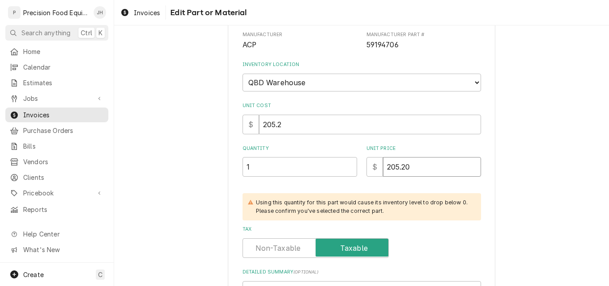
type textarea "x"
type input "205.20"
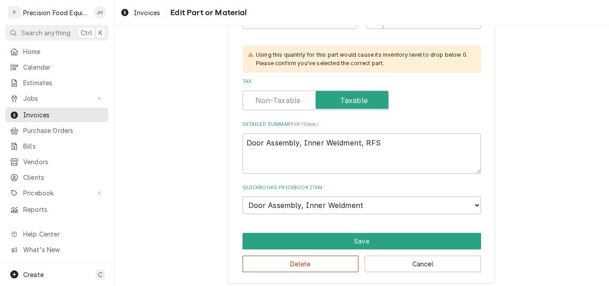
scroll to position [253, 0]
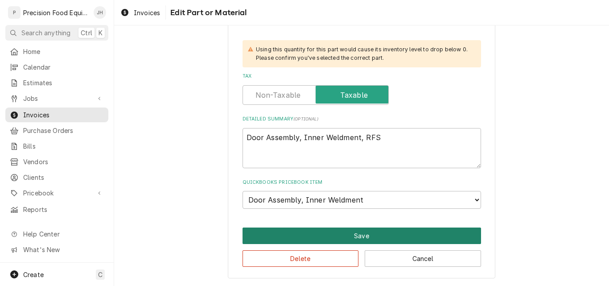
click at [357, 237] on button "Save" at bounding box center [362, 236] width 239 height 17
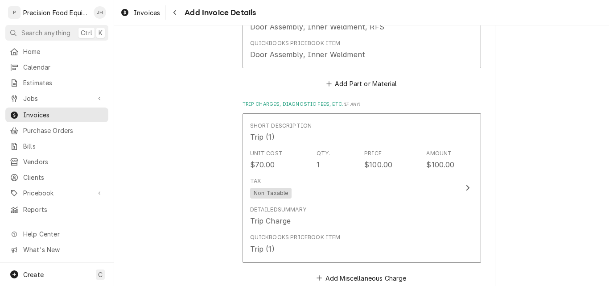
scroll to position [806, 0]
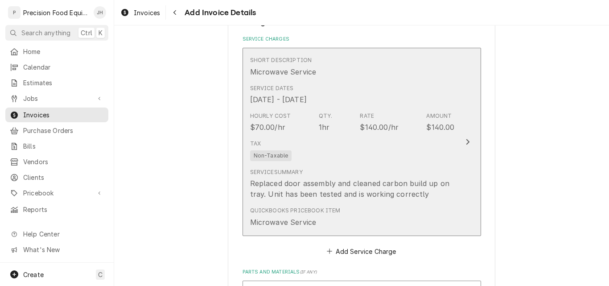
click at [364, 143] on div "Tax Non-Taxable" at bounding box center [352, 150] width 205 height 29
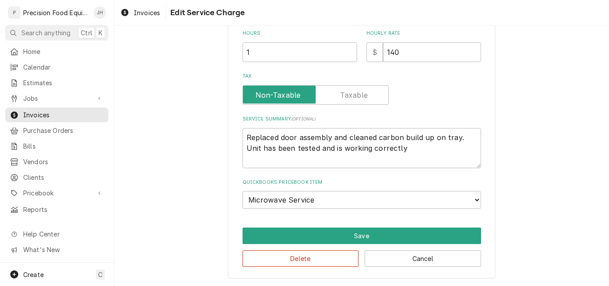
scroll to position [232, 0]
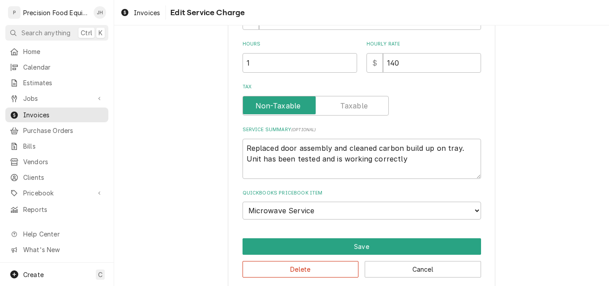
type textarea "x"
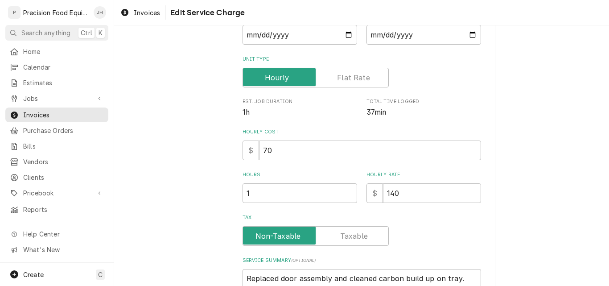
scroll to position [134, 0]
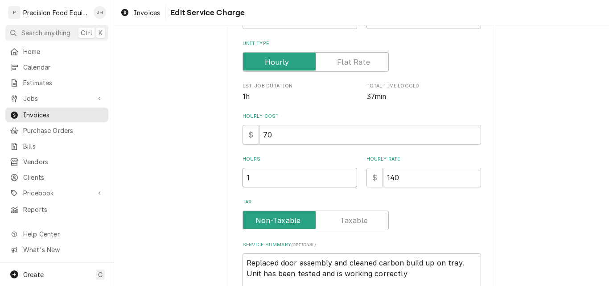
click at [262, 183] on input "1" at bounding box center [300, 178] width 115 height 20
type input "1.5"
type textarea "x"
type input "1.5"
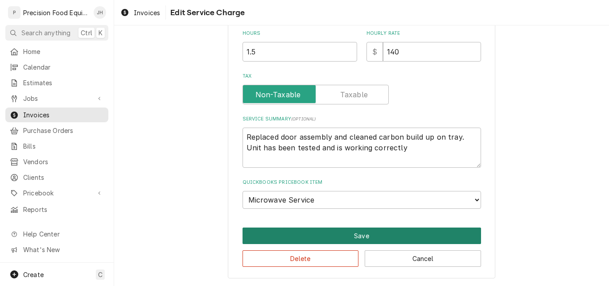
click at [360, 232] on button "Save" at bounding box center [362, 236] width 239 height 17
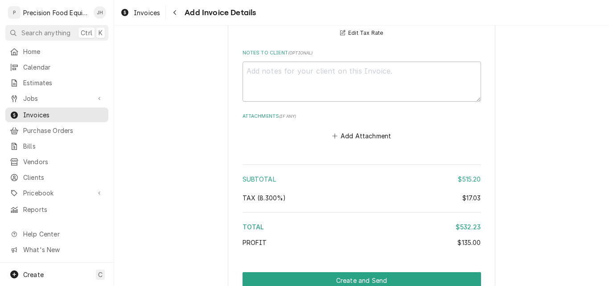
scroll to position [1341, 0]
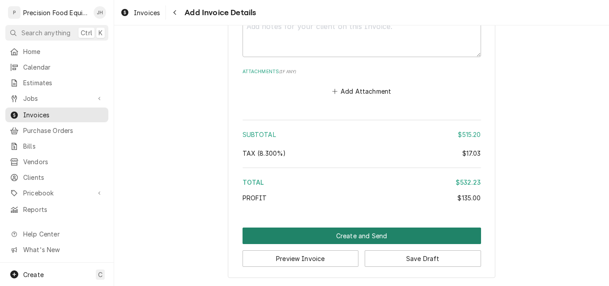
click at [355, 237] on button "Create and Send" at bounding box center [362, 236] width 239 height 17
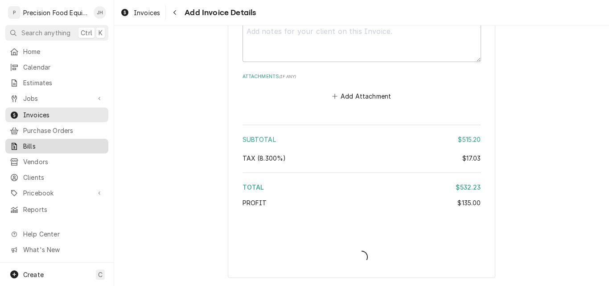
type textarea "x"
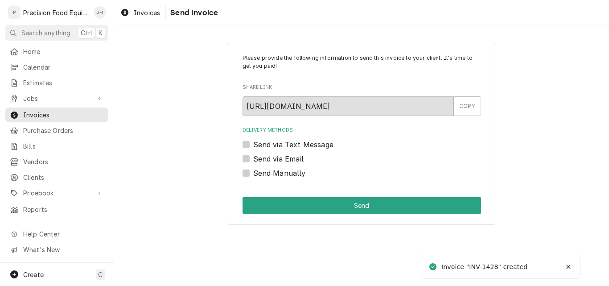
click at [278, 160] on label "Send via Email" at bounding box center [278, 158] width 50 height 11
click at [278, 160] on input "Send via Email" at bounding box center [372, 163] width 239 height 20
checkbox input "true"
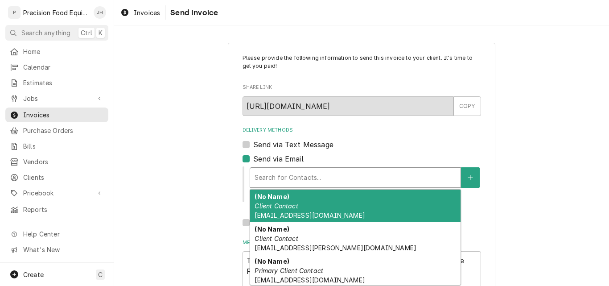
click at [277, 170] on div "Delivery Methods" at bounding box center [356, 178] width 202 height 16
click at [332, 211] on div "(No Name) Client Contact [EMAIL_ADDRESS][DOMAIN_NAME]" at bounding box center [355, 206] width 211 height 33
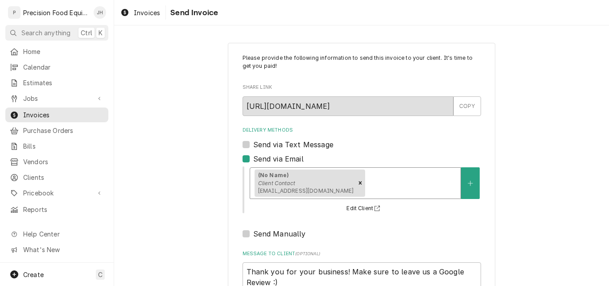
click at [367, 179] on div "Delivery Methods" at bounding box center [411, 183] width 89 height 16
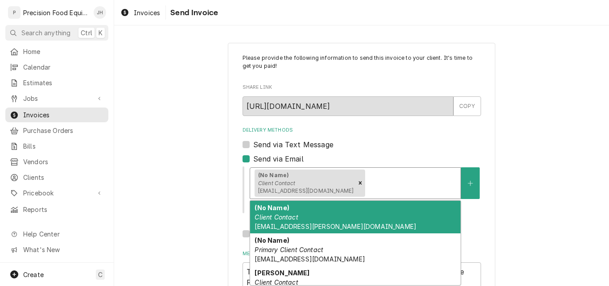
click at [327, 225] on div "(No Name) Client Contact [EMAIL_ADDRESS][PERSON_NAME][DOMAIN_NAME]" at bounding box center [355, 217] width 211 height 33
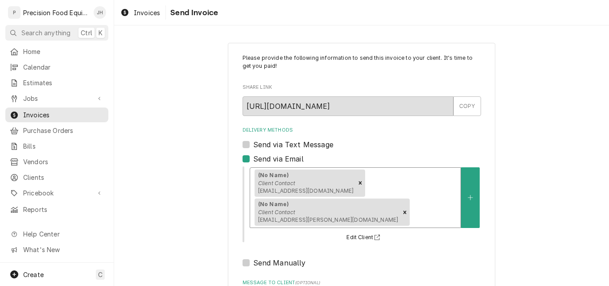
click at [412, 204] on div "Delivery Methods" at bounding box center [434, 212] width 45 height 16
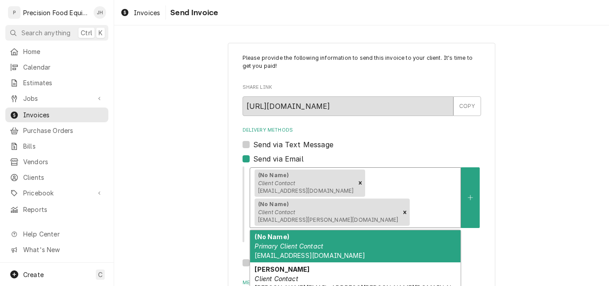
click at [321, 230] on div "(No Name) Primary Client Contact [EMAIL_ADDRESS][DOMAIN_NAME]" at bounding box center [355, 246] width 211 height 33
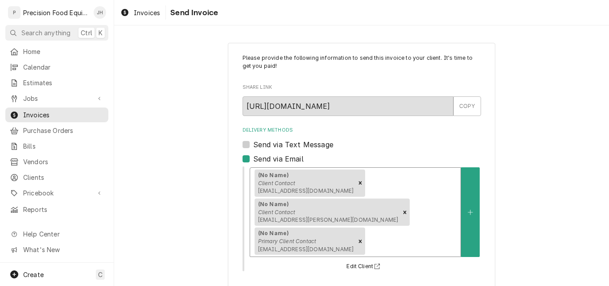
click at [367, 233] on div "Delivery Methods" at bounding box center [411, 241] width 89 height 16
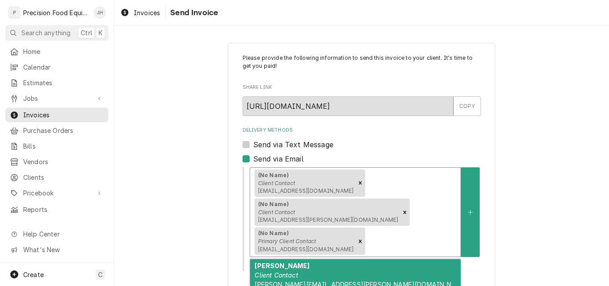
click at [338, 259] on div "[PERSON_NAME] Client Contact [PERSON_NAME][EMAIL_ADDRESS][PERSON_NAME][DOMAIN_N…" at bounding box center [355, 280] width 211 height 42
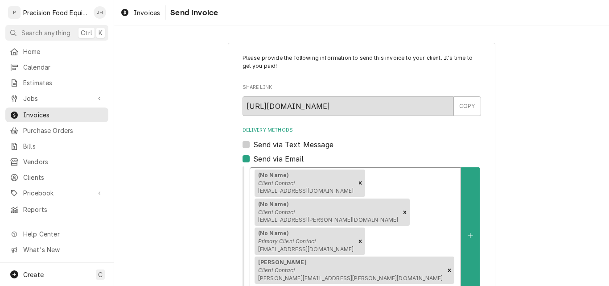
click at [425, 199] on div "(No Name) Client Contact [EMAIL_ADDRESS][DOMAIN_NAME] (No Name) Client Contact …" at bounding box center [355, 236] width 211 height 136
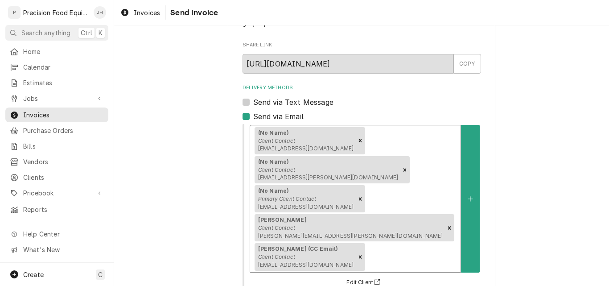
scroll to position [129, 0]
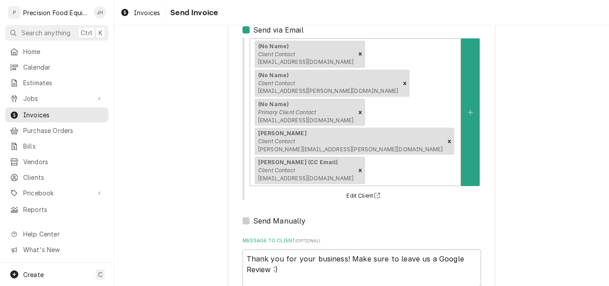
type textarea "x"
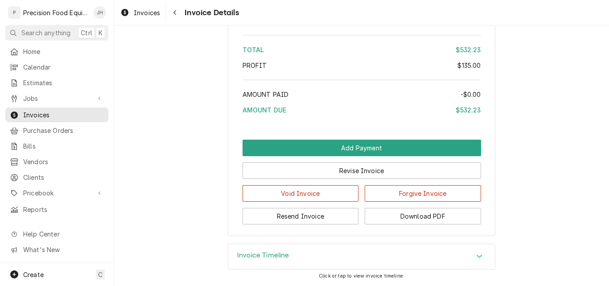
scroll to position [1163, 0]
click at [416, 215] on button "Download PDF" at bounding box center [423, 216] width 116 height 17
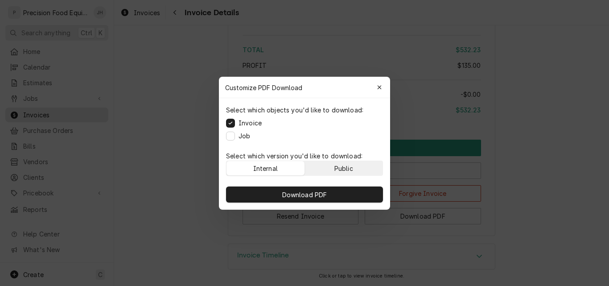
click at [352, 161] on button "Public" at bounding box center [344, 168] width 78 height 14
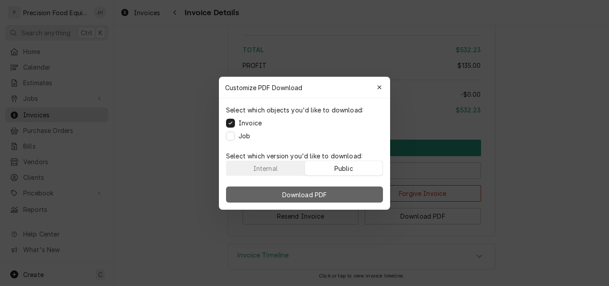
click at [335, 189] on button "Download PDF" at bounding box center [304, 194] width 157 height 16
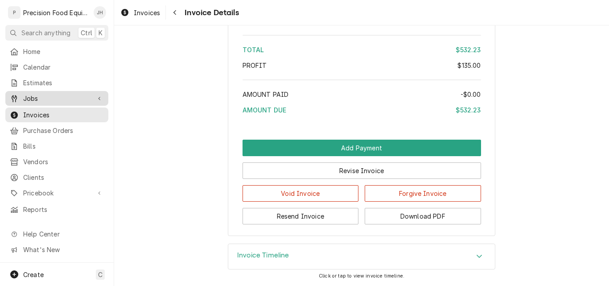
click at [25, 96] on span "Jobs" at bounding box center [56, 98] width 67 height 9
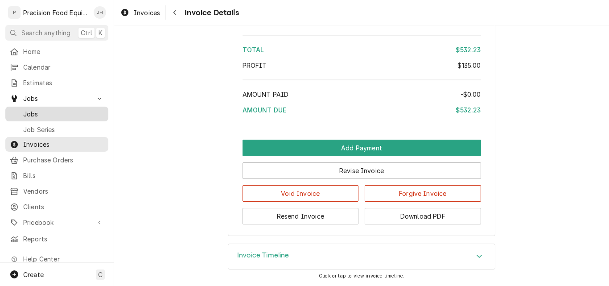
click at [84, 109] on span "Jobs" at bounding box center [63, 113] width 81 height 9
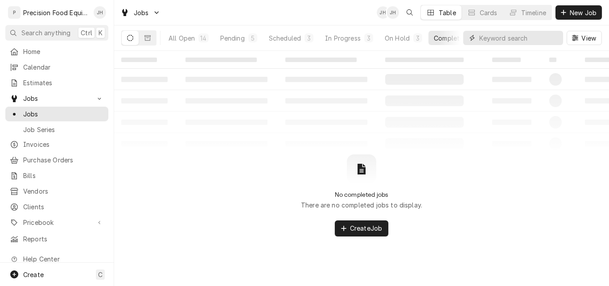
click at [502, 39] on input "Dynamic Content Wrapper" at bounding box center [519, 38] width 79 height 14
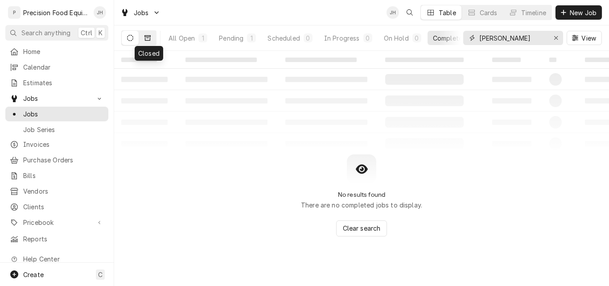
type input "[PERSON_NAME]"
click at [145, 37] on icon "Dynamic Content Wrapper" at bounding box center [148, 37] width 6 height 5
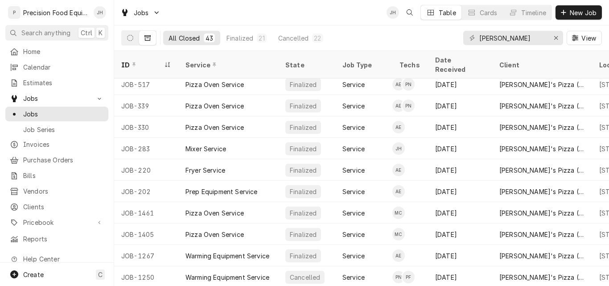
scroll to position [604, 0]
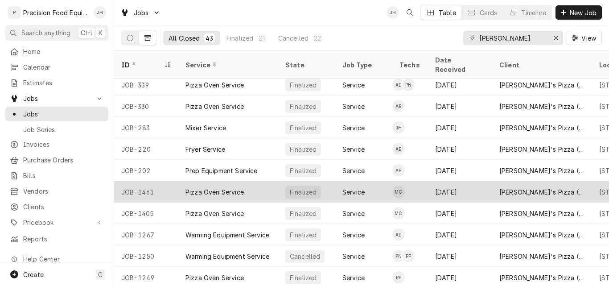
click at [509, 187] on div "[PERSON_NAME]'s Pizza (DC Ranch)" at bounding box center [543, 191] width 86 height 9
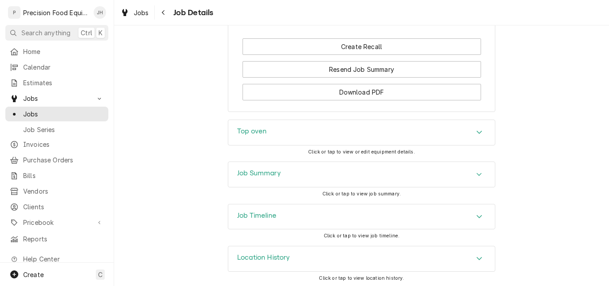
scroll to position [666, 0]
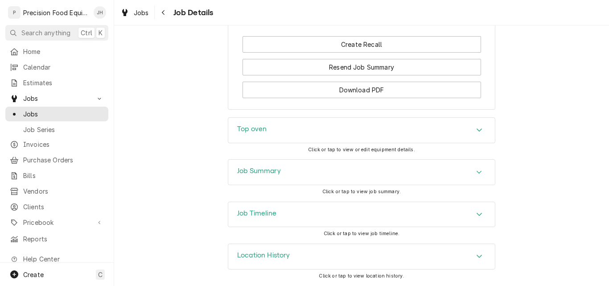
click at [327, 169] on div "Job Summary" at bounding box center [361, 172] width 267 height 25
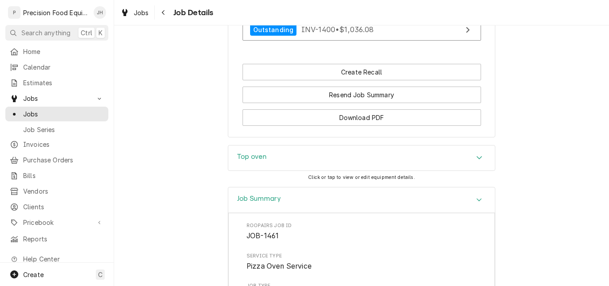
scroll to position [621, 0]
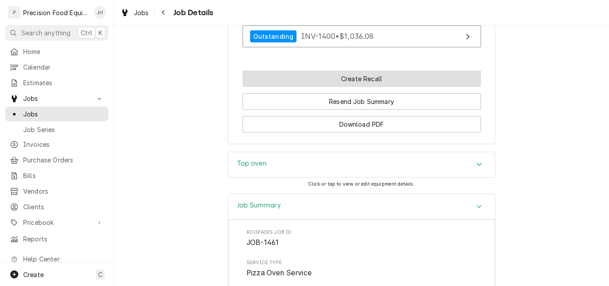
click at [371, 87] on button "Create Recall" at bounding box center [362, 78] width 239 height 17
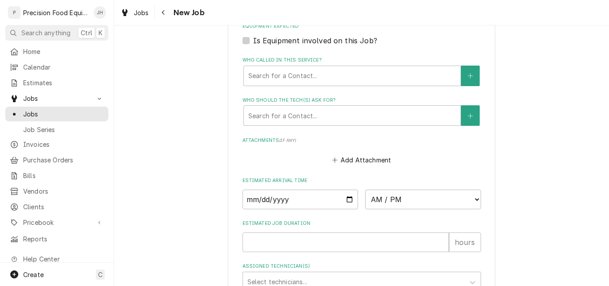
scroll to position [491, 0]
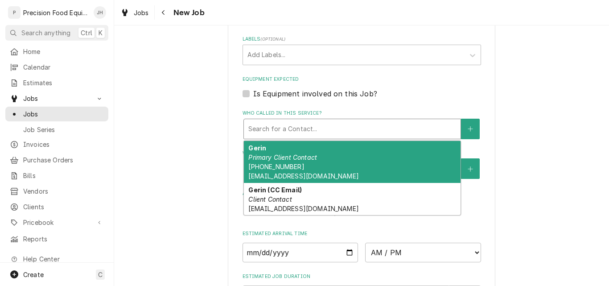
click at [326, 126] on div "Who called in this service?" at bounding box center [352, 129] width 208 height 16
click at [307, 162] on div "Gerin Primary Client Contact (480) 687-0476 vitosdcranch@gmail.com" at bounding box center [352, 162] width 217 height 42
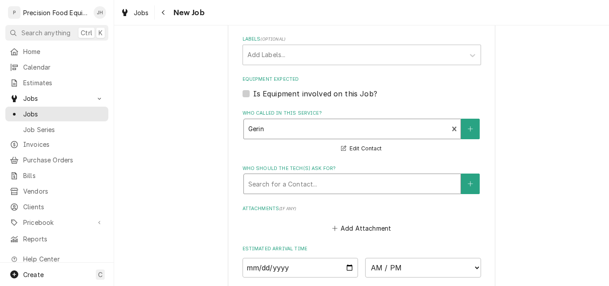
click at [310, 183] on div "Who should the tech(s) ask for?" at bounding box center [352, 184] width 208 height 16
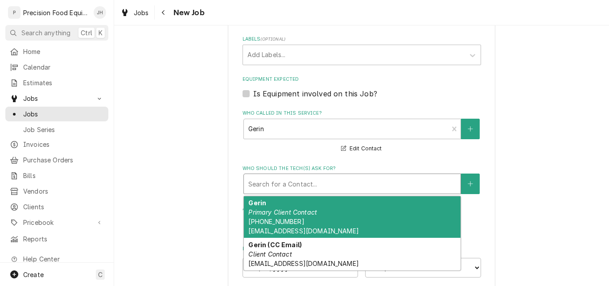
click at [310, 210] on em "Primary Client Contact" at bounding box center [282, 212] width 69 height 8
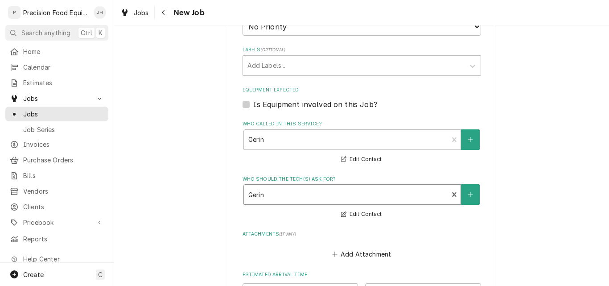
scroll to position [479, 0]
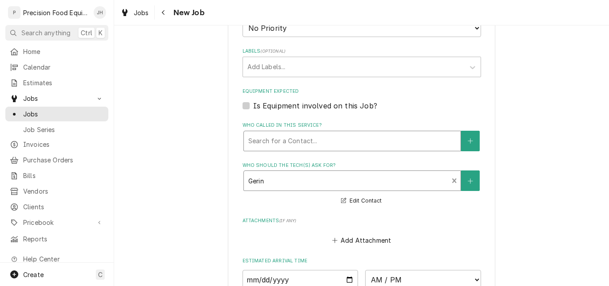
type textarea "x"
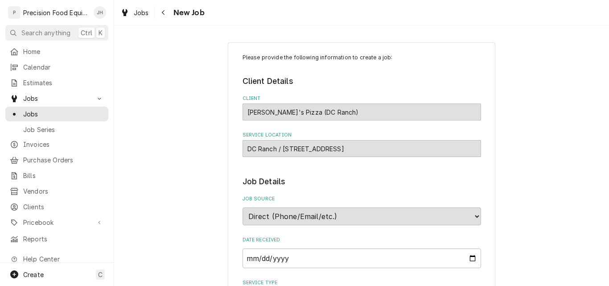
scroll to position [0, 0]
click at [33, 109] on span "Jobs" at bounding box center [63, 113] width 81 height 9
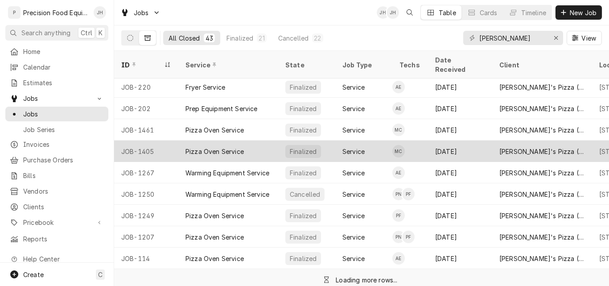
scroll to position [666, 0]
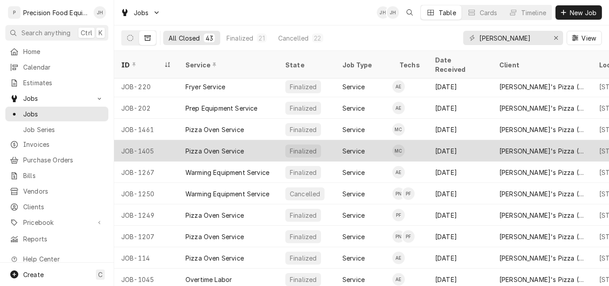
click at [510, 146] on div "[PERSON_NAME]'s Pizza ([PERSON_NAME])" at bounding box center [543, 150] width 86 height 9
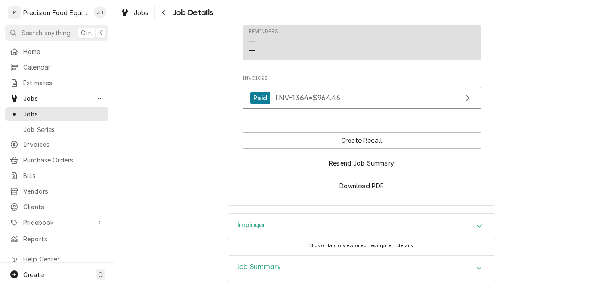
scroll to position [727, 0]
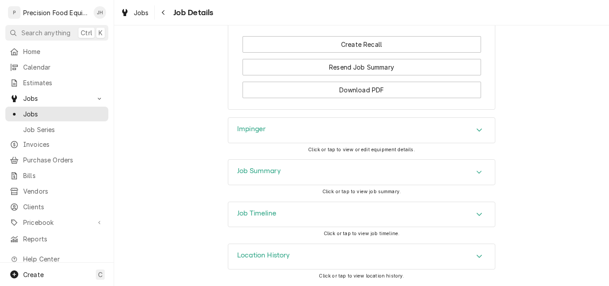
click at [338, 173] on div "Job Summary" at bounding box center [361, 172] width 267 height 25
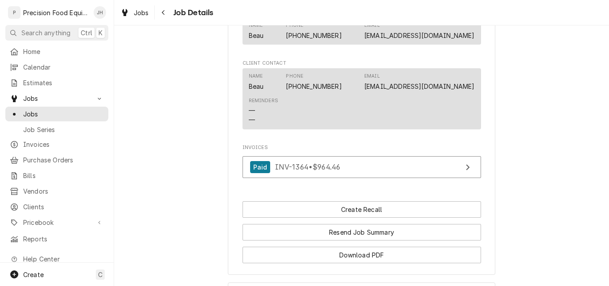
scroll to position [531, 0]
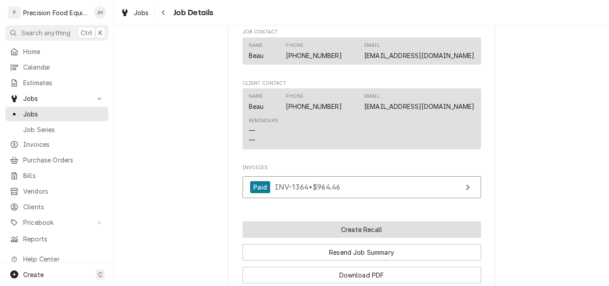
click at [358, 238] on button "Create Recall" at bounding box center [362, 229] width 239 height 17
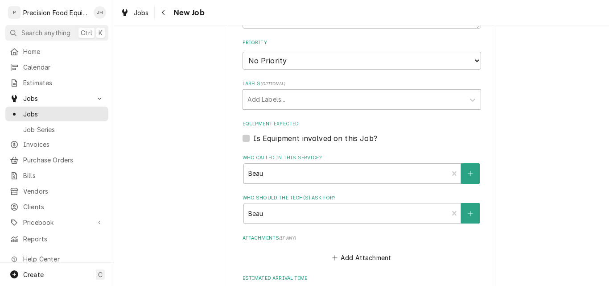
scroll to position [268, 0]
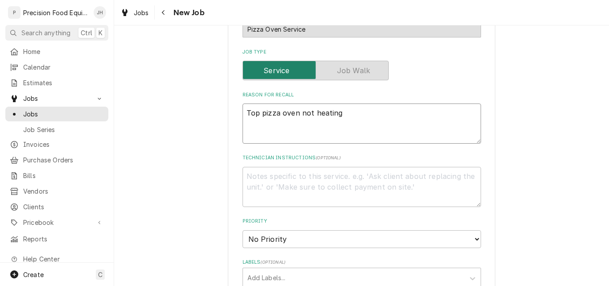
click at [348, 116] on textarea "Top pizza oven not heating" at bounding box center [362, 123] width 239 height 40
type textarea "x"
type textarea "Top pizza oven not heatin"
type textarea "x"
type textarea "Top pizza oven not heati"
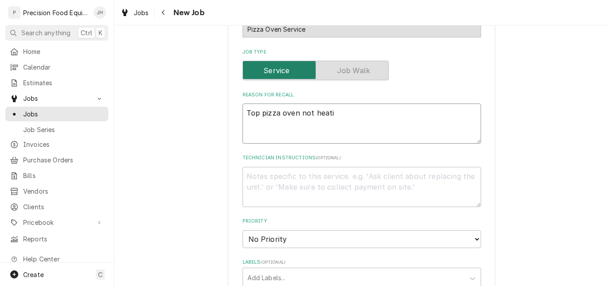
type textarea "x"
type textarea "Top pizza oven not heat"
type textarea "x"
type textarea "Top pizza oven not hea"
type textarea "x"
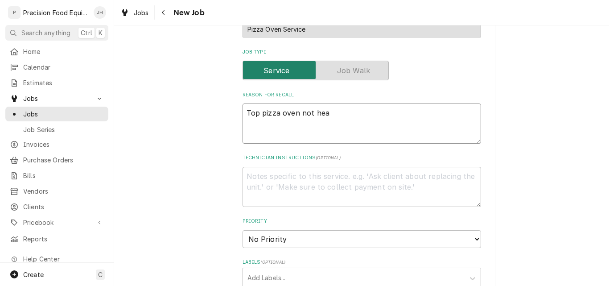
type textarea "Top pizza oven not he"
type textarea "x"
type textarea "Top pizza oven not h"
type textarea "x"
type textarea "Top pizza oven not"
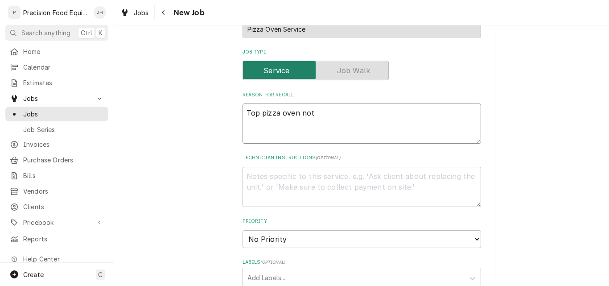
type textarea "x"
type textarea "Top pizza oven not s"
type textarea "x"
type textarea "Top pizza oven not st"
type textarea "x"
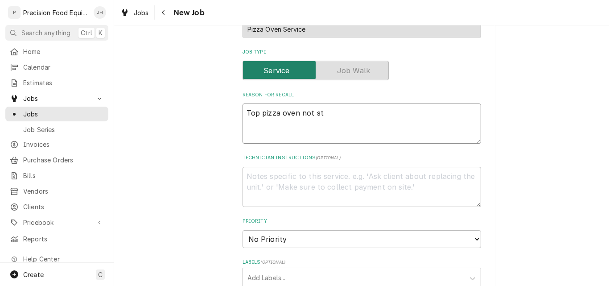
type textarea "Top pizza oven not sta"
type textarea "x"
type textarea "Top pizza oven not star"
type textarea "x"
type textarea "Top pizza oven not start"
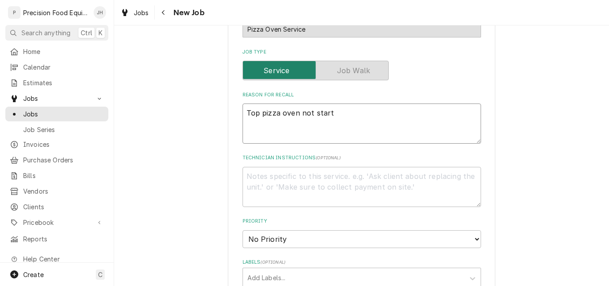
type textarea "x"
type textarea "Top pizza oven not starti"
type textarea "x"
type textarea "Top pizza oven not startin"
type textarea "x"
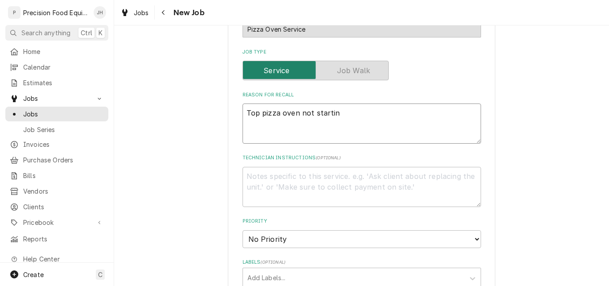
type textarea "Top pizza oven not starting"
type textarea "x"
type textarea "Top pizza oven not starting"
type textarea "x"
type textarea "Top pizza oven not starting i"
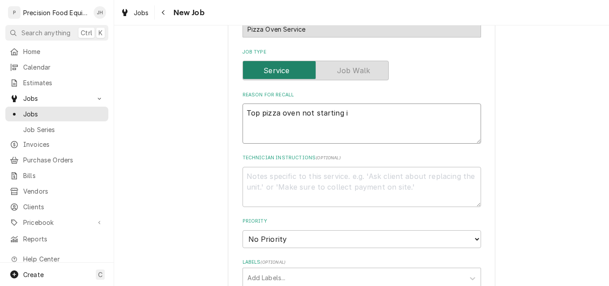
type textarea "x"
type textarea "Top pizza oven not starting in"
type textarea "x"
type textarea "Top pizza oven not starting in"
type textarea "x"
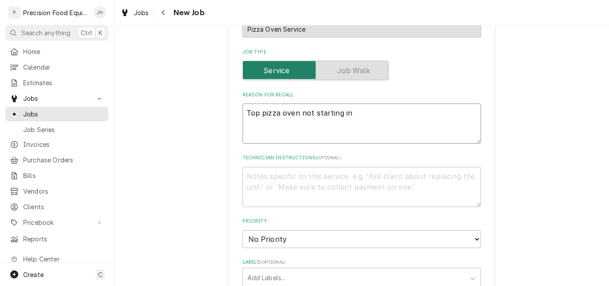
type textarea "Top pizza oven not starting in t"
type textarea "x"
type textarea "Top pizza oven not starting in th"
type textarea "x"
type textarea "Top pizza oven not starting in the"
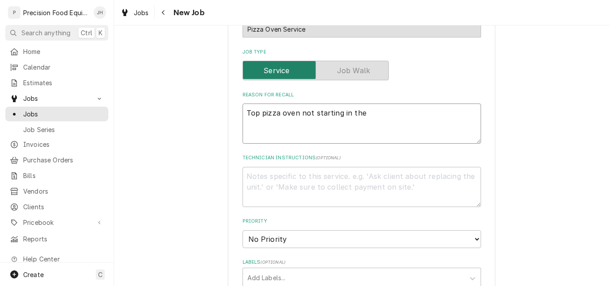
type textarea "x"
type textarea "Top pizza oven not starting in the"
type textarea "x"
type textarea "Top pizza oven not starting in the mo"
type textarea "x"
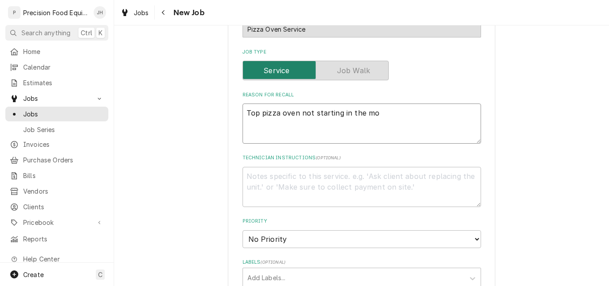
type textarea "Top pizza oven not starting in the mor"
type textarea "x"
type textarea "Top pizza oven not starting in the morn"
type textarea "x"
type textarea "Top pizza oven not starting in the mornin"
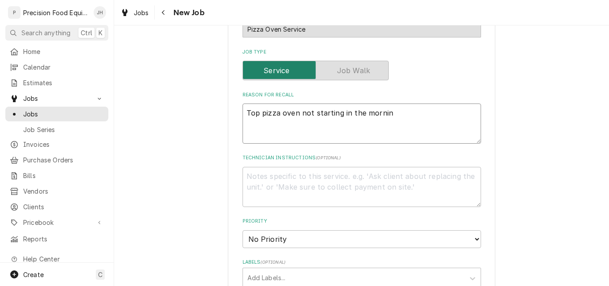
type textarea "x"
type textarea "Top pizza oven not starting in the morning"
type textarea "x"
type textarea "Top pizza oven not starting in the morning"
type textarea "x"
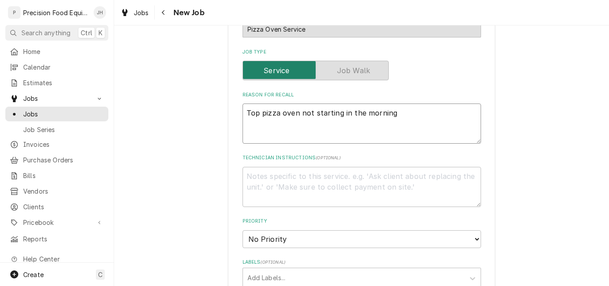
type textarea "Top pizza oven not starting in the morning a"
type textarea "x"
type textarea "Top pizza oven not starting in the morning ag"
type textarea "x"
type textarea "Top pizza oven not starting in the morning aga"
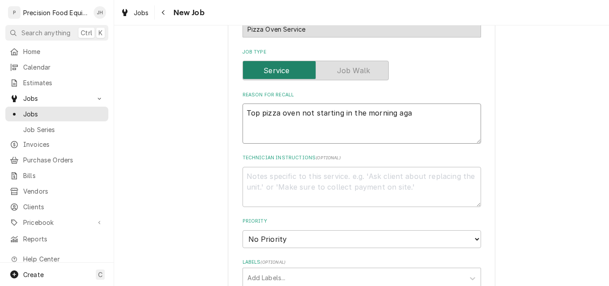
type textarea "x"
type textarea "Top pizza oven not starting in the morning agai"
type textarea "x"
type textarea "Top pizza oven not starting in the morning again"
type textarea "x"
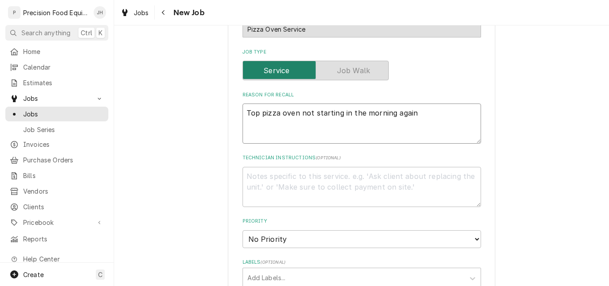
type textarea "Top pizza oven not starting in the morning again."
type textarea "x"
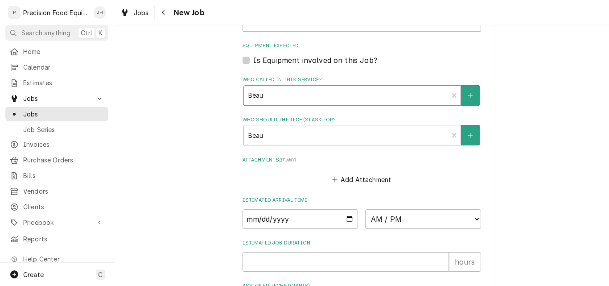
scroll to position [580, 0]
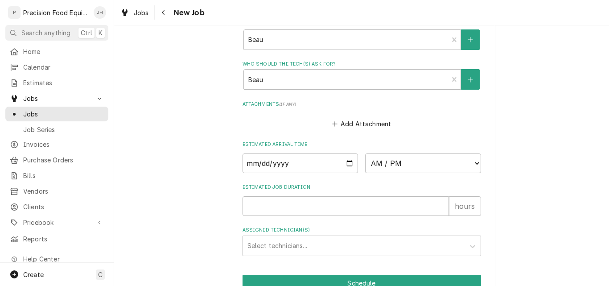
type textarea "Top pizza oven not starting in the morning again."
click at [346, 162] on input "Date" at bounding box center [301, 163] width 116 height 20
type input "[DATE]"
type textarea "x"
click at [414, 160] on select "AM / PM 6:00 AM 6:15 AM 6:30 AM 6:45 AM 7:00 AM 7:15 AM 7:30 AM 7:45 AM 8:00 AM…" at bounding box center [423, 163] width 116 height 20
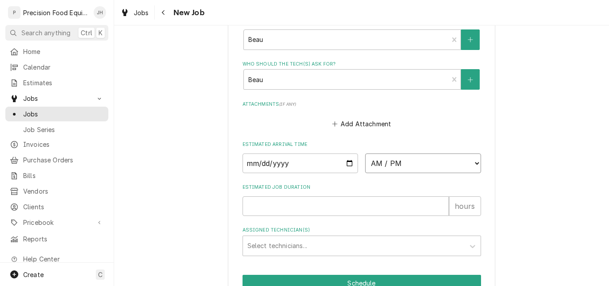
select select "14:00:00"
click at [365, 153] on select "AM / PM 6:00 AM 6:15 AM 6:30 AM 6:45 AM 7:00 AM 7:15 AM 7:30 AM 7:45 AM 8:00 AM…" at bounding box center [423, 163] width 116 height 20
click at [293, 206] on input "Estimated Job Duration" at bounding box center [346, 206] width 207 height 20
type textarea "x"
type input "1"
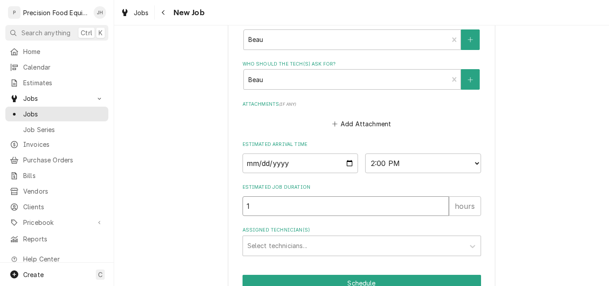
type textarea "x"
type input "1"
click at [277, 246] on div "Assigned Technician(s)" at bounding box center [354, 246] width 213 height 16
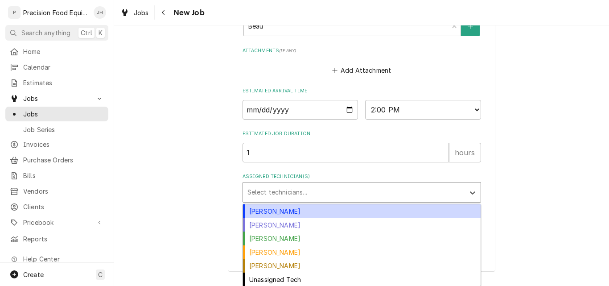
scroll to position [634, 0]
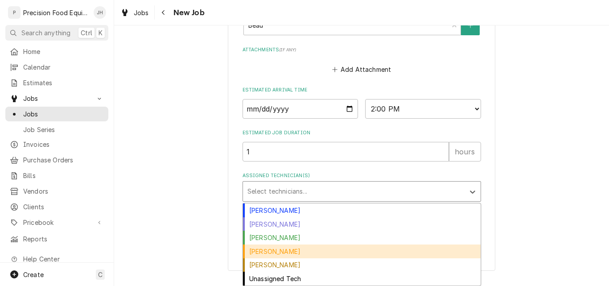
click at [280, 252] on div "[PERSON_NAME]" at bounding box center [362, 251] width 238 height 14
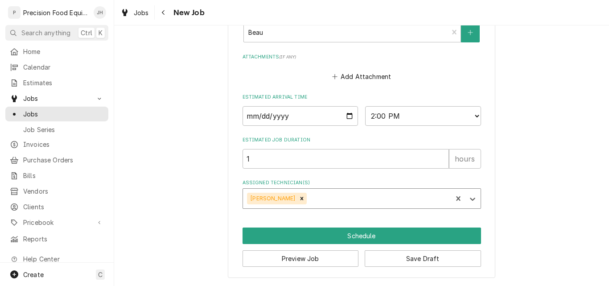
scroll to position [627, 0]
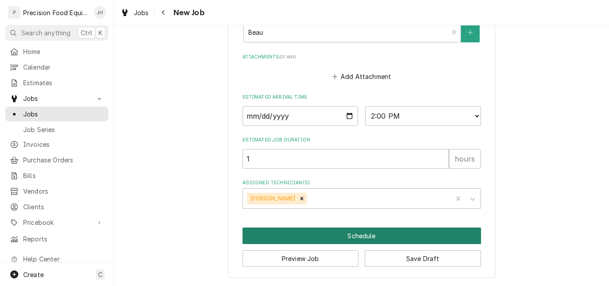
click at [356, 237] on button "Schedule" at bounding box center [362, 236] width 239 height 17
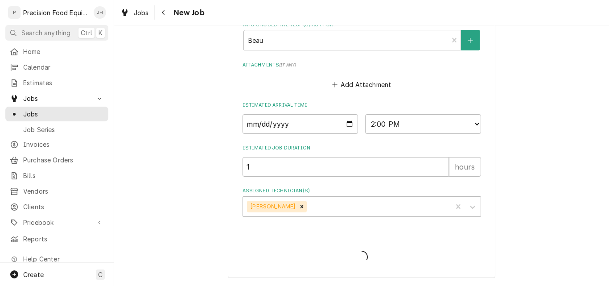
type textarea "x"
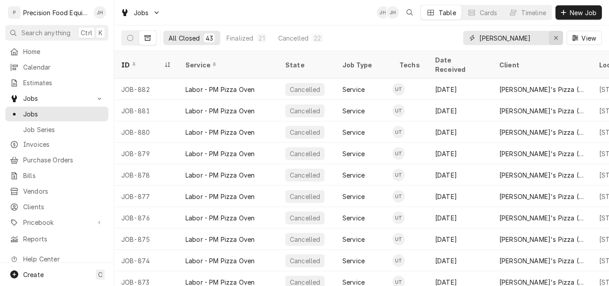
click at [556, 37] on icon "Erase input" at bounding box center [556, 38] width 4 height 4
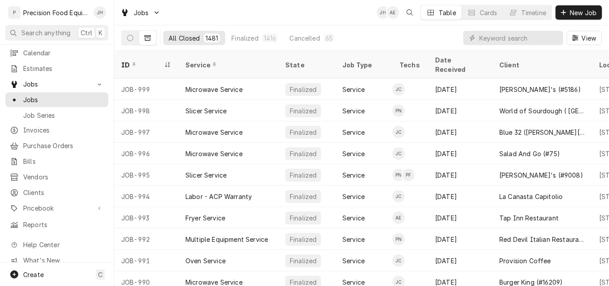
click at [305, 7] on div "Jobs JH AE Table Cards Timeline New Job" at bounding box center [361, 12] width 495 height 25
click at [132, 38] on icon "Dynamic Content Wrapper" at bounding box center [130, 38] width 6 height 6
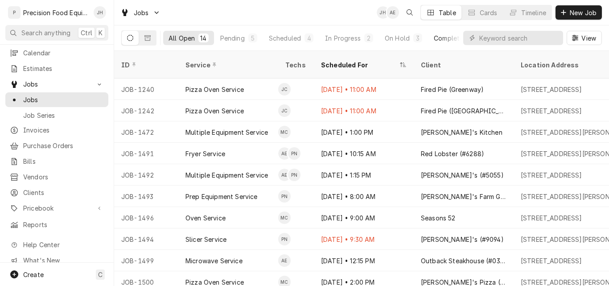
click at [439, 39] on div "Completed" at bounding box center [450, 37] width 33 height 9
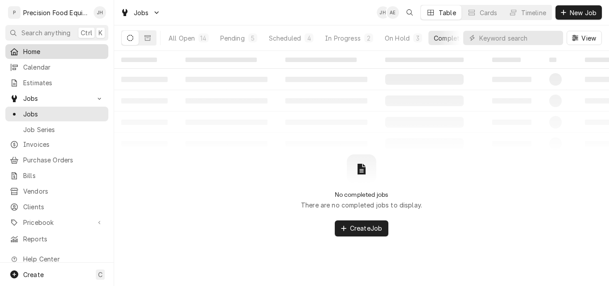
click at [53, 51] on span "Home" at bounding box center [63, 51] width 81 height 9
